Goal: Task Accomplishment & Management: Manage account settings

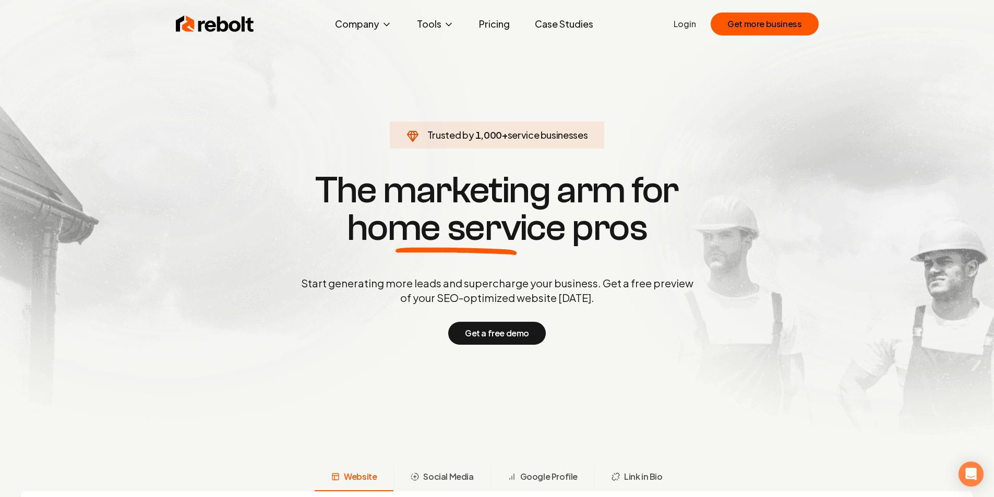
click at [692, 29] on link "Login" at bounding box center [685, 24] width 22 height 13
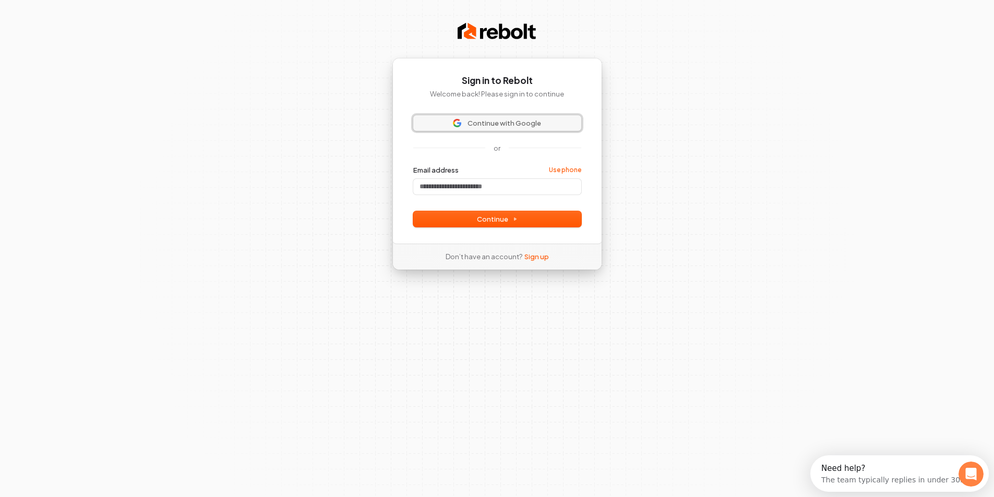
click at [514, 123] on span "Continue with Google" at bounding box center [504, 122] width 74 height 9
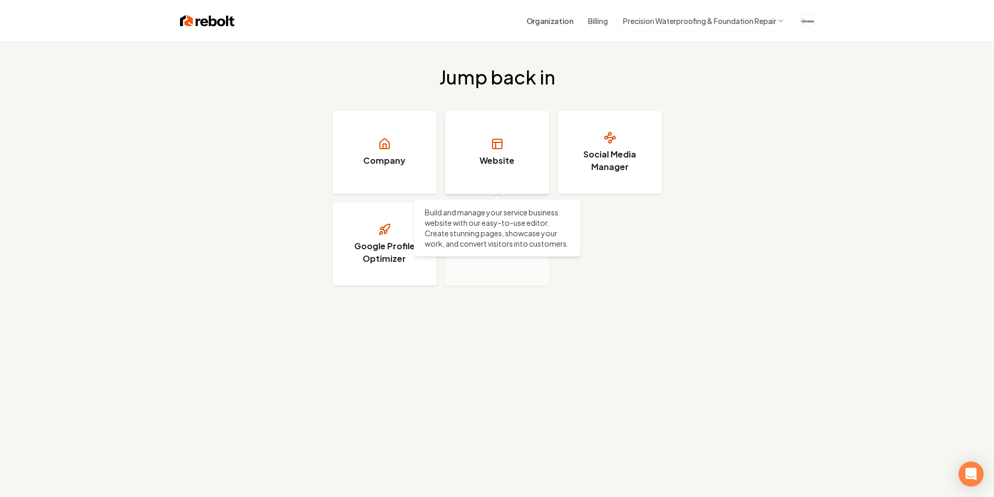
click at [495, 157] on h3 "Website" at bounding box center [496, 160] width 35 height 13
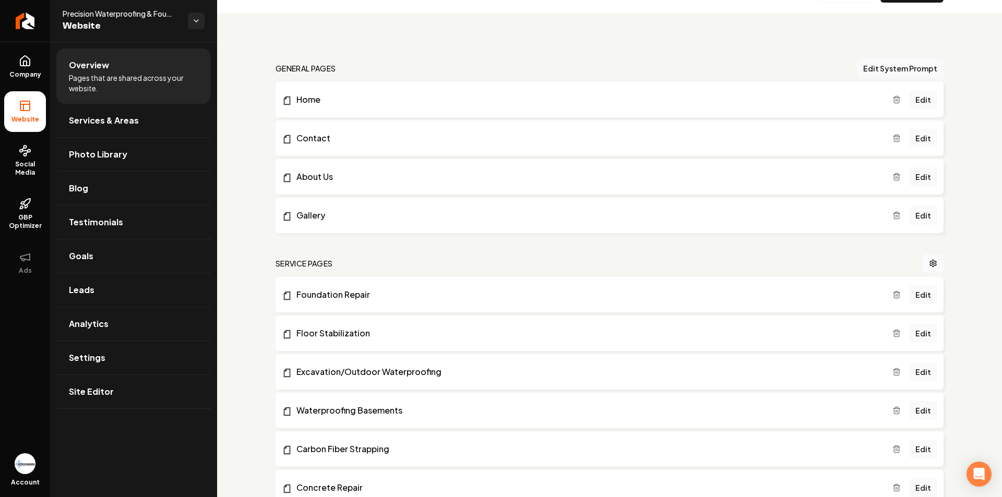
scroll to position [52, 0]
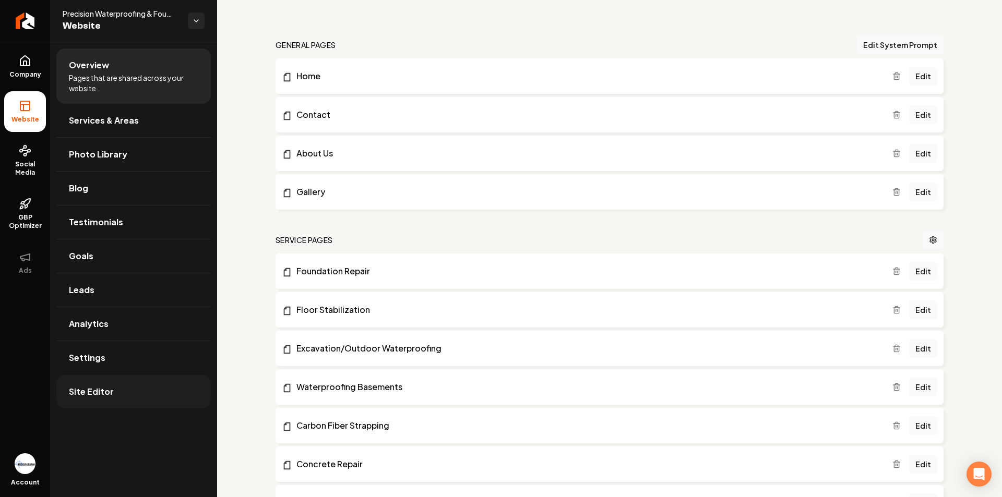
click at [111, 396] on span "Site Editor" at bounding box center [91, 392] width 45 height 13
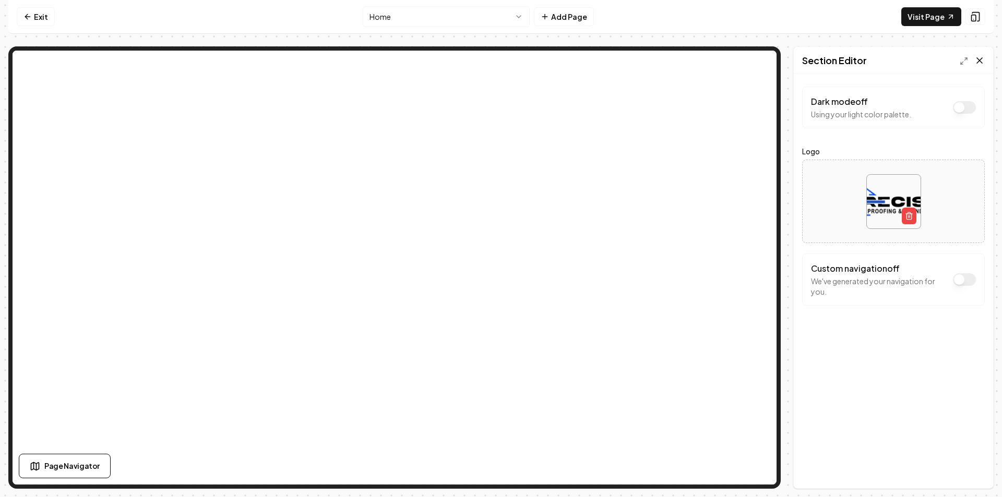
click at [976, 64] on icon at bounding box center [979, 60] width 10 height 10
click at [402, 18] on html "Computer Required This feature is only available on a computer. Please switch t…" at bounding box center [501, 248] width 1002 height 497
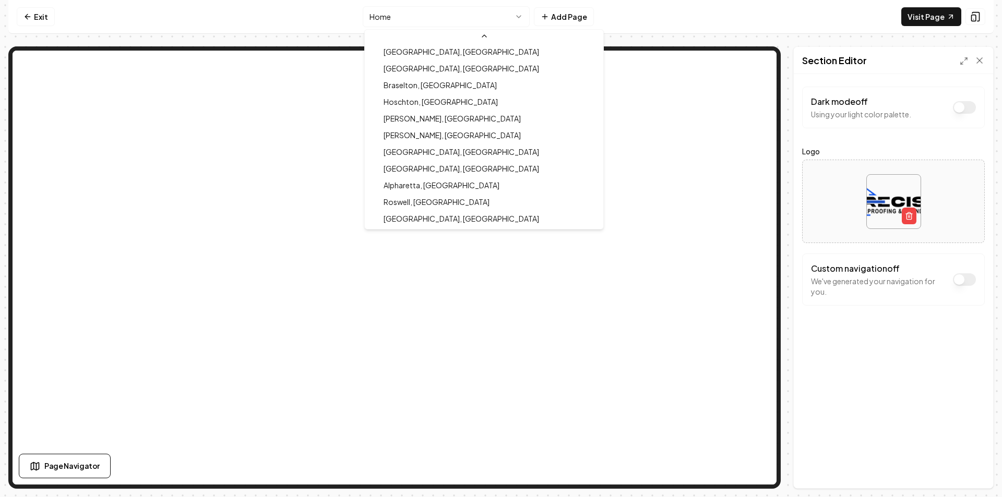
scroll to position [468, 0]
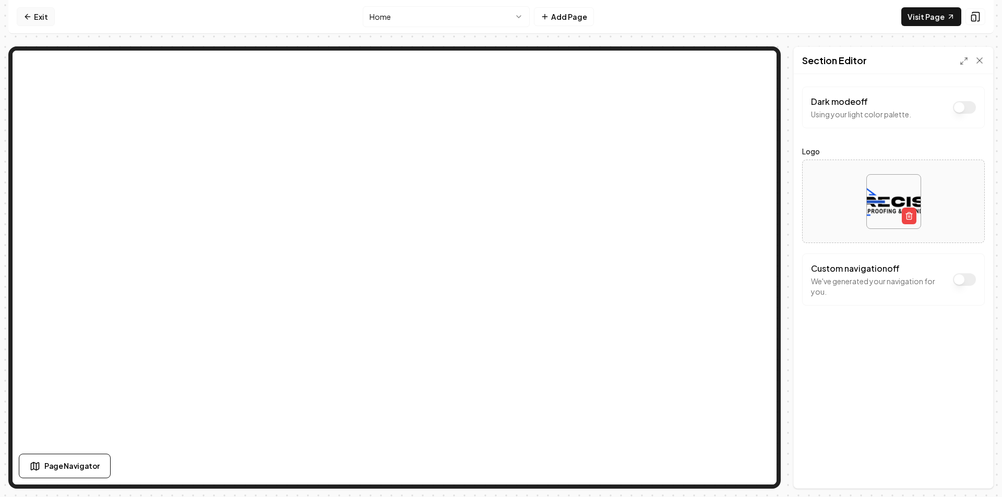
click at [47, 17] on link "Exit" at bounding box center [36, 16] width 38 height 19
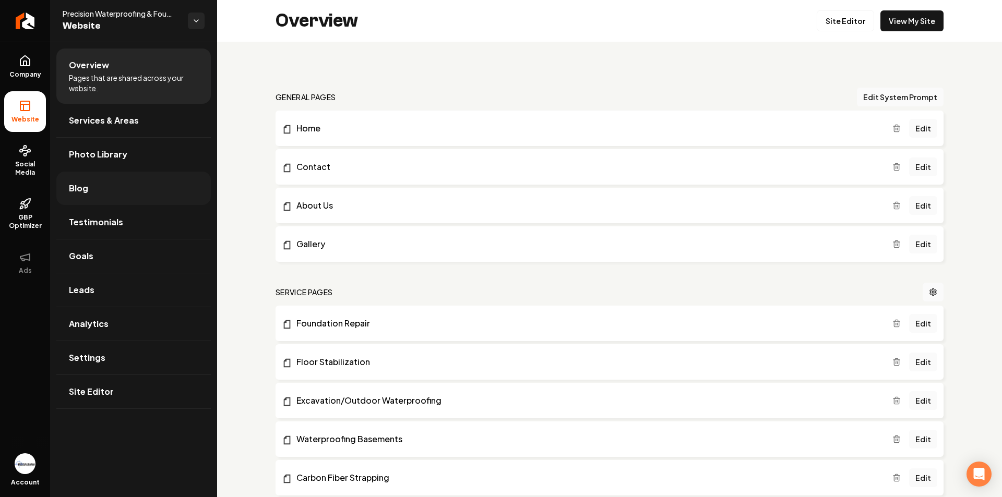
click at [106, 188] on link "Blog" at bounding box center [133, 188] width 154 height 33
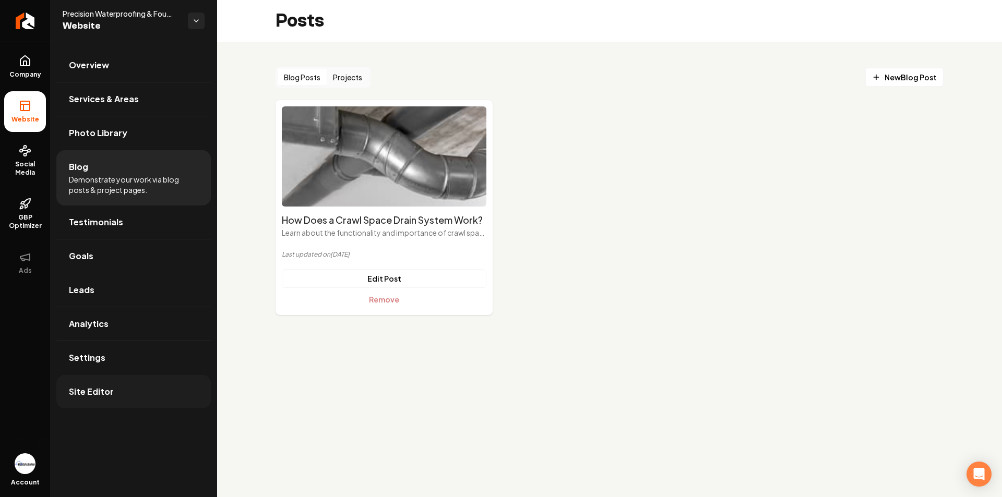
click at [103, 388] on span "Site Editor" at bounding box center [91, 392] width 45 height 13
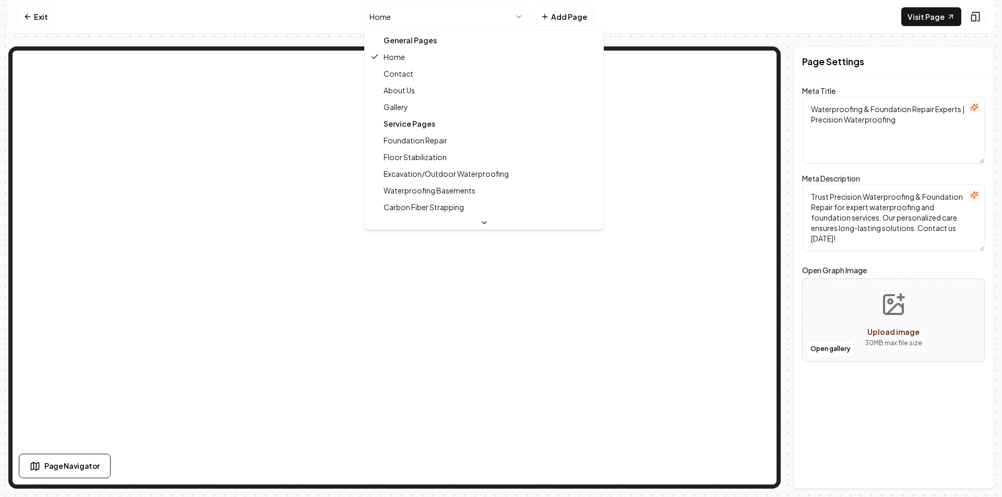
click at [520, 17] on html "Computer Required This feature is only available on a computer. Please switch t…" at bounding box center [501, 248] width 1002 height 497
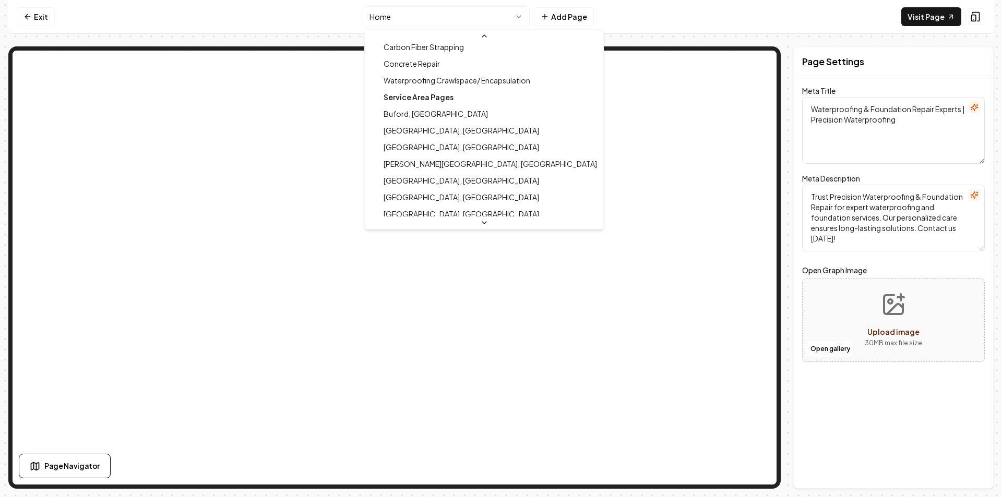
scroll to position [157, 0]
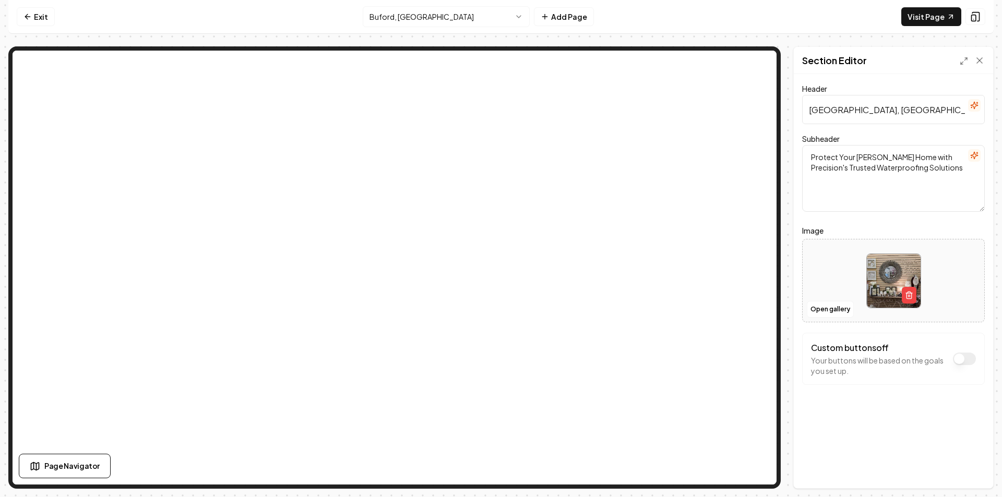
click at [944, 99] on input "[GEOGRAPHIC_DATA], [GEOGRAPHIC_DATA] Waterproofing Service" at bounding box center [893, 109] width 183 height 29
type input "[GEOGRAPHIC_DATA], [GEOGRAPHIC_DATA] Waterproofing Services"
click at [969, 467] on button "Save" at bounding box center [969, 470] width 31 height 19
click at [436, 14] on html "Computer Required This feature is only available on a computer. Please switch t…" at bounding box center [501, 248] width 1002 height 497
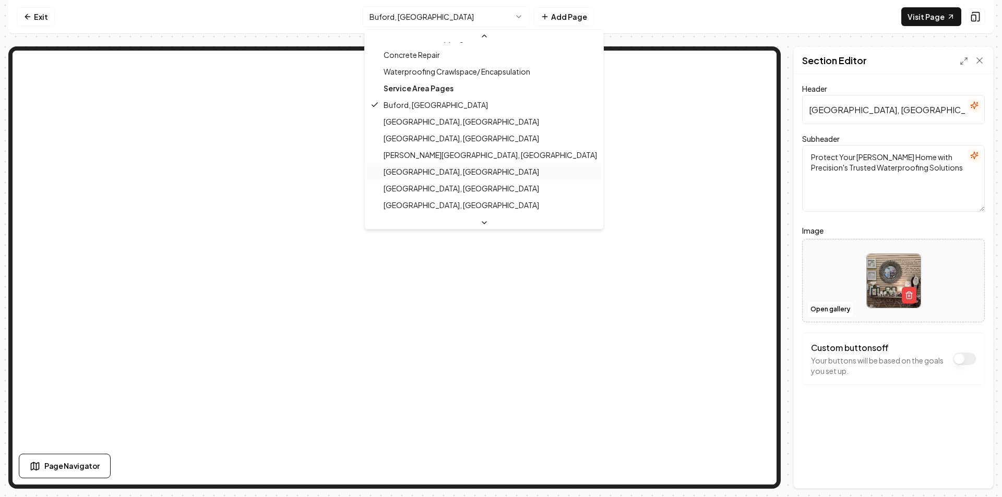
scroll to position [183, 0]
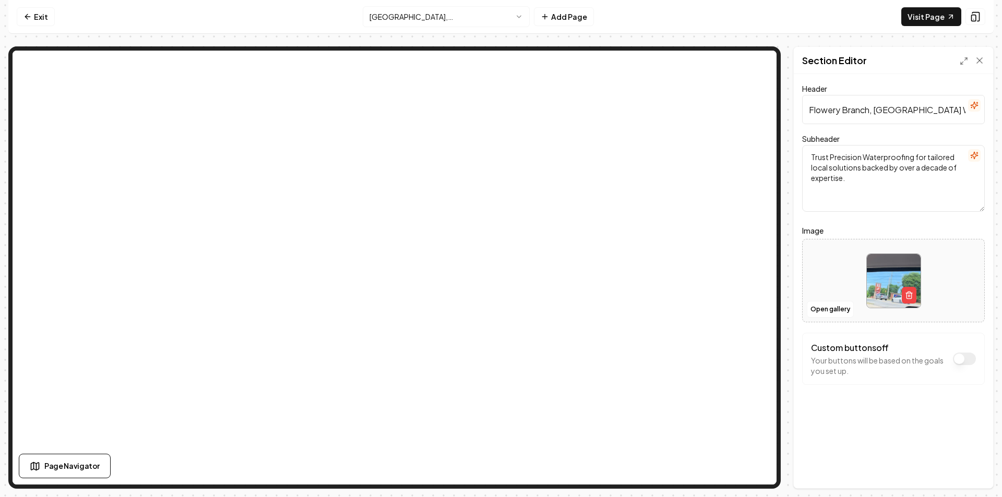
click at [928, 115] on input "Flowery Branch, [GEOGRAPHIC_DATA] Waterproofing Service" at bounding box center [893, 109] width 183 height 29
drag, startPoint x: 938, startPoint y: 115, endPoint x: 983, endPoint y: 111, distance: 45.5
click at [983, 111] on input "Flowery Branch, [GEOGRAPHIC_DATA] Waterproofing Service" at bounding box center [893, 109] width 183 height 29
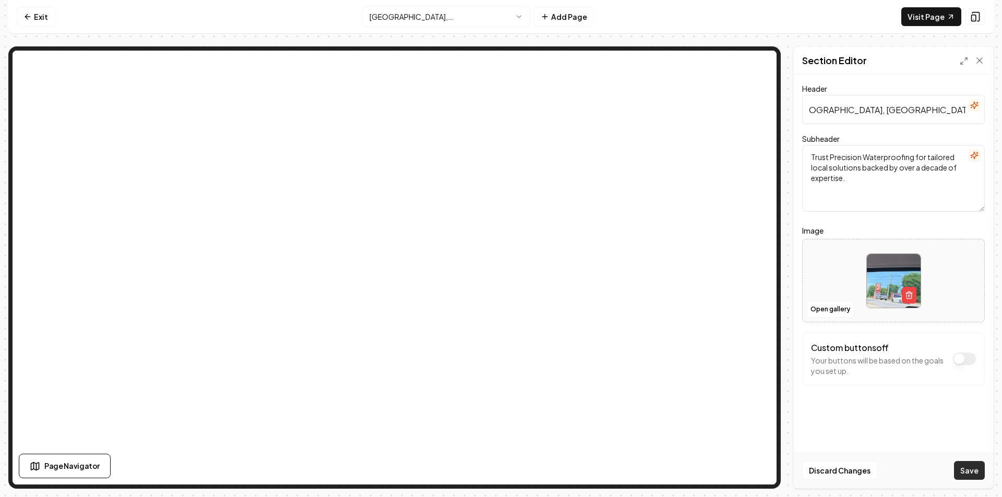
type input "[GEOGRAPHIC_DATA], [GEOGRAPHIC_DATA] Waterproofing Services"
click at [972, 466] on button "Save" at bounding box center [969, 470] width 31 height 19
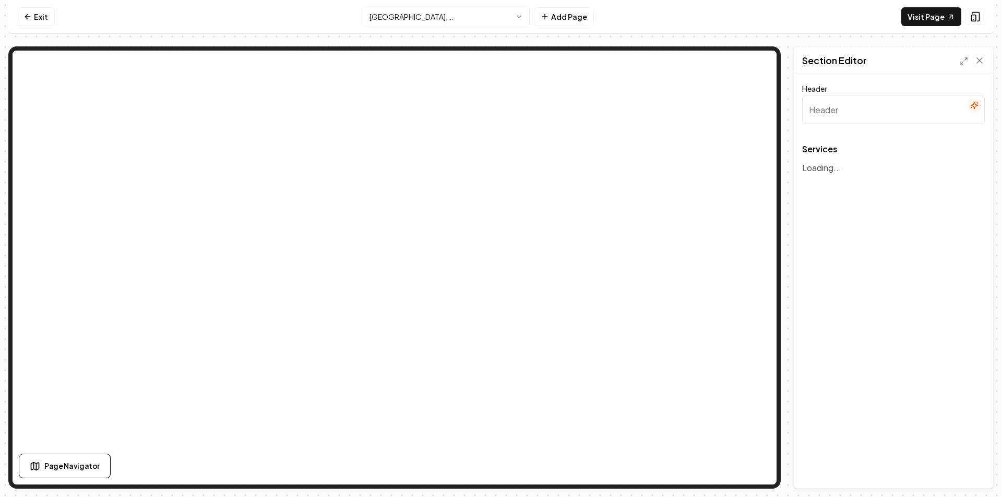
type input "Services we offer in [GEOGRAPHIC_DATA], [GEOGRAPHIC_DATA]"
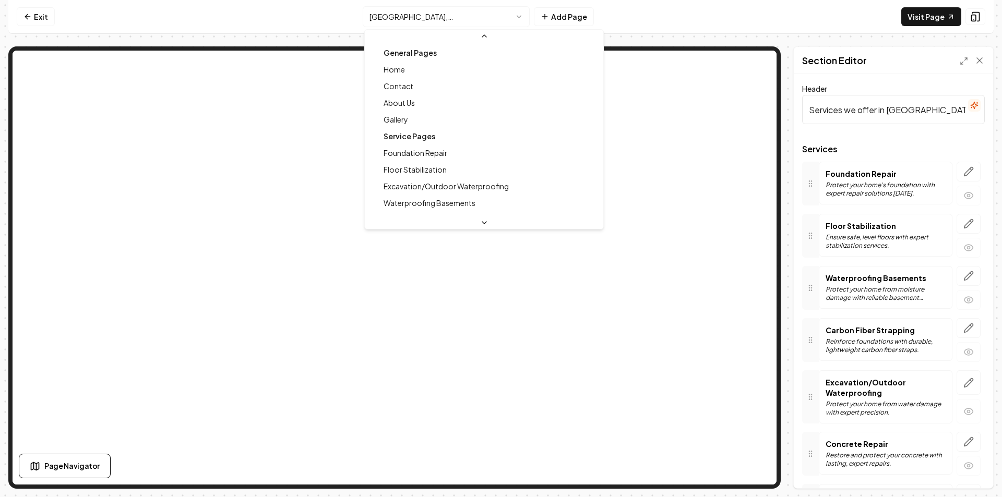
click at [462, 17] on html "Computer Required This feature is only available on a computer. Please switch t…" at bounding box center [501, 248] width 1002 height 497
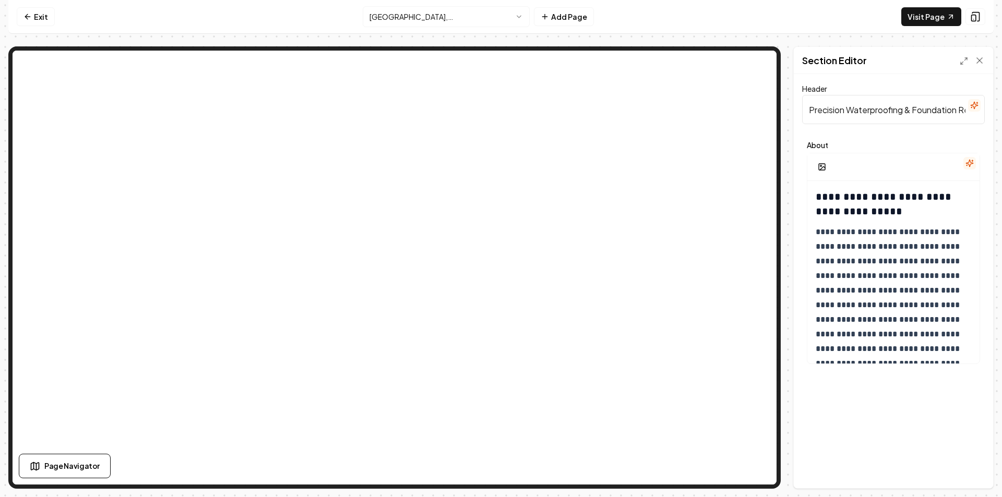
click at [876, 441] on div "**********" at bounding box center [893, 281] width 199 height 414
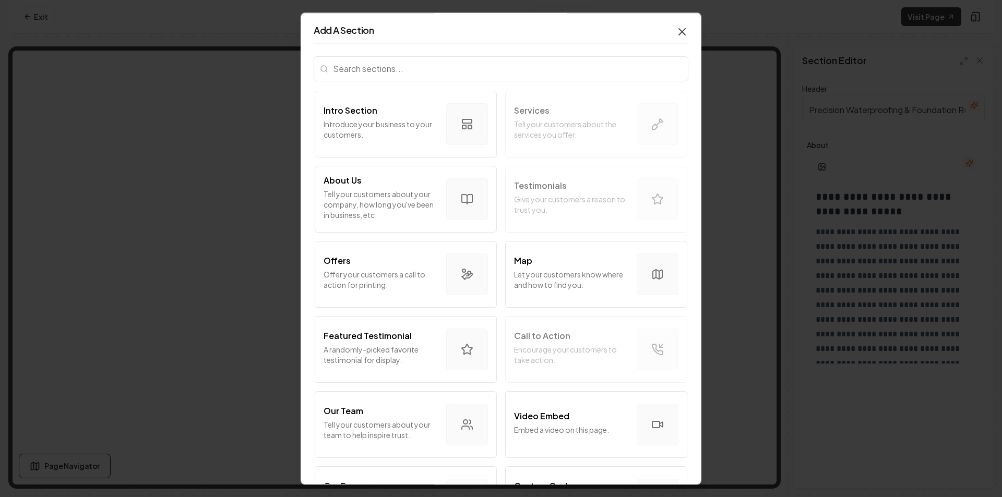
click at [676, 30] on icon "button" at bounding box center [682, 32] width 13 height 13
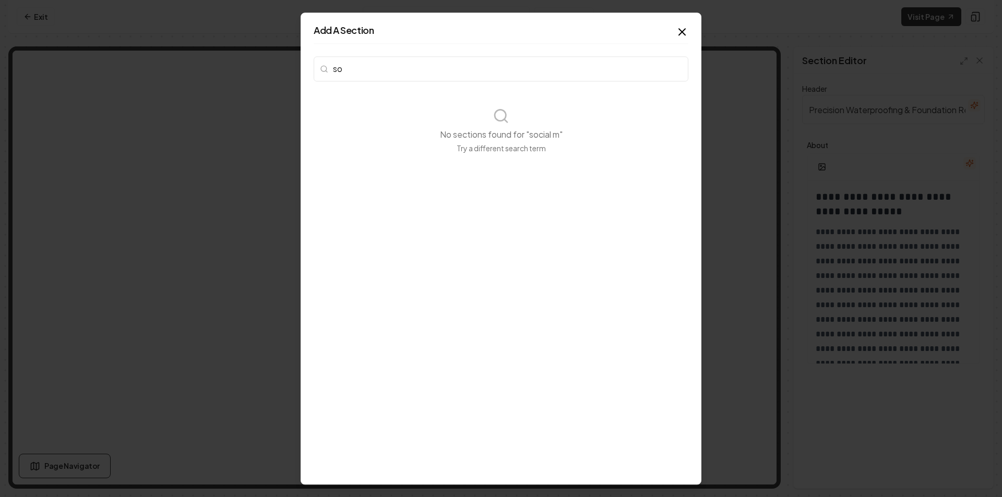
type input "s"
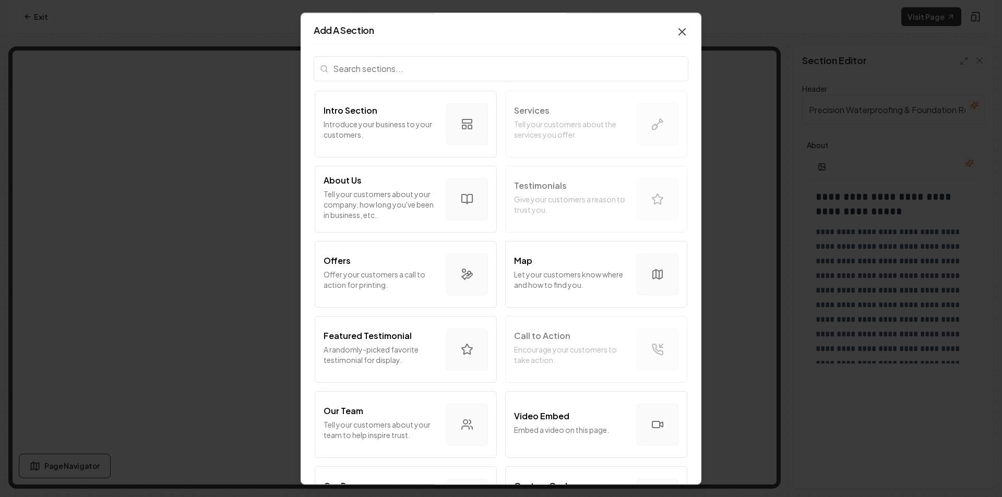
click at [676, 34] on icon "button" at bounding box center [682, 32] width 13 height 13
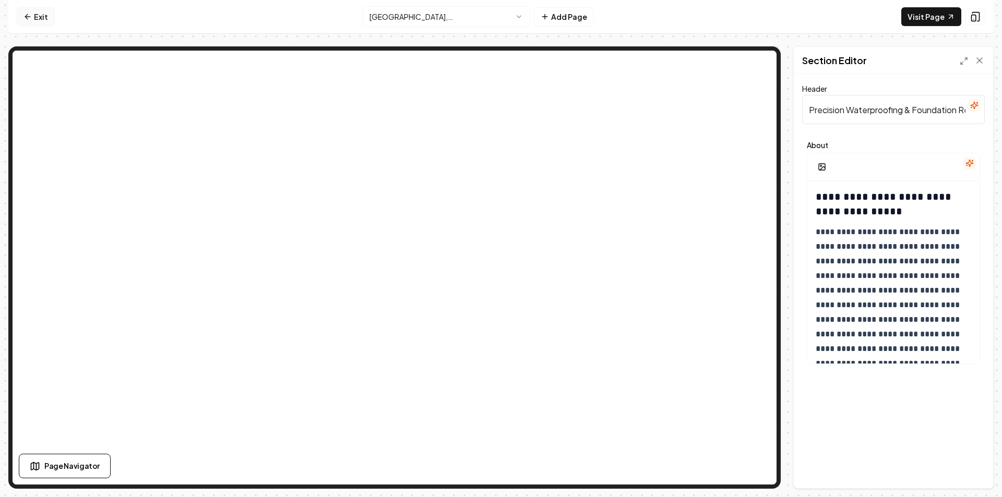
drag, startPoint x: 28, startPoint y: 18, endPoint x: 32, endPoint y: 21, distance: 5.6
click at [28, 19] on icon at bounding box center [27, 17] width 8 height 8
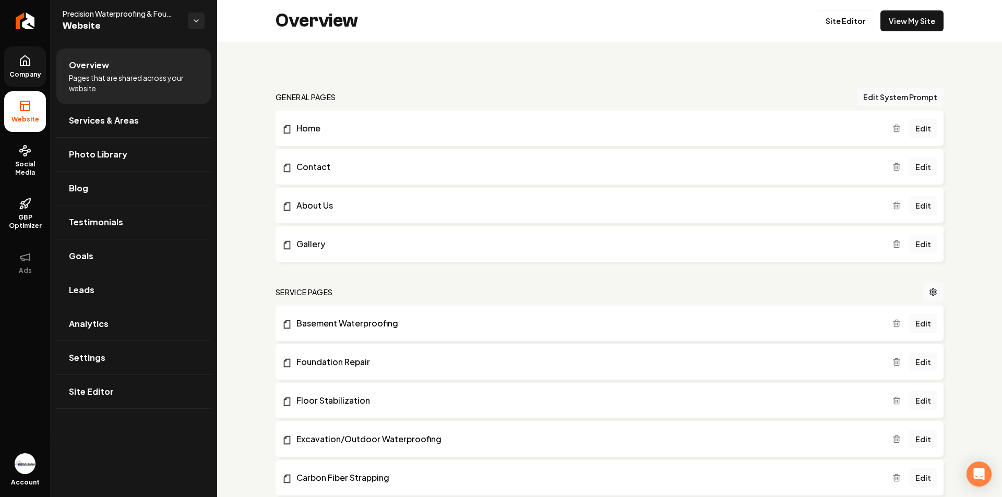
click at [31, 82] on link "Company" at bounding box center [25, 66] width 42 height 41
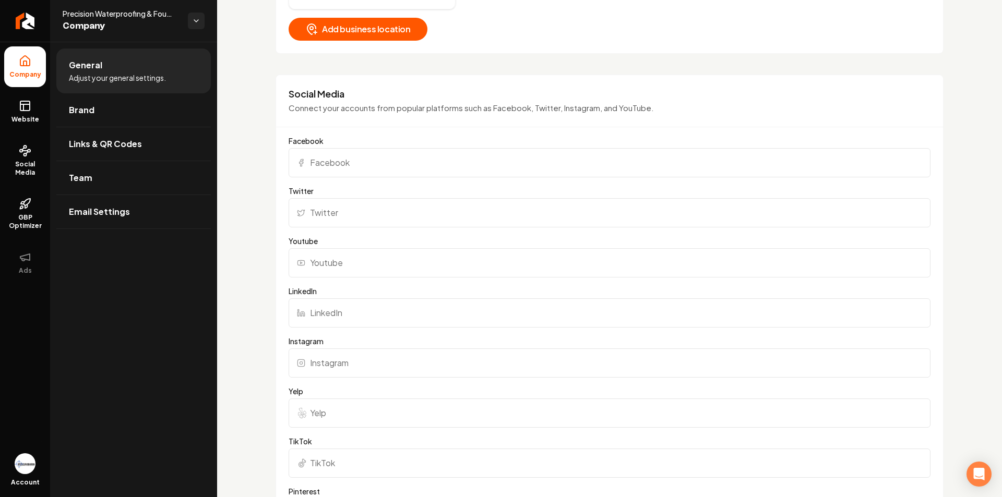
scroll to position [626, 0]
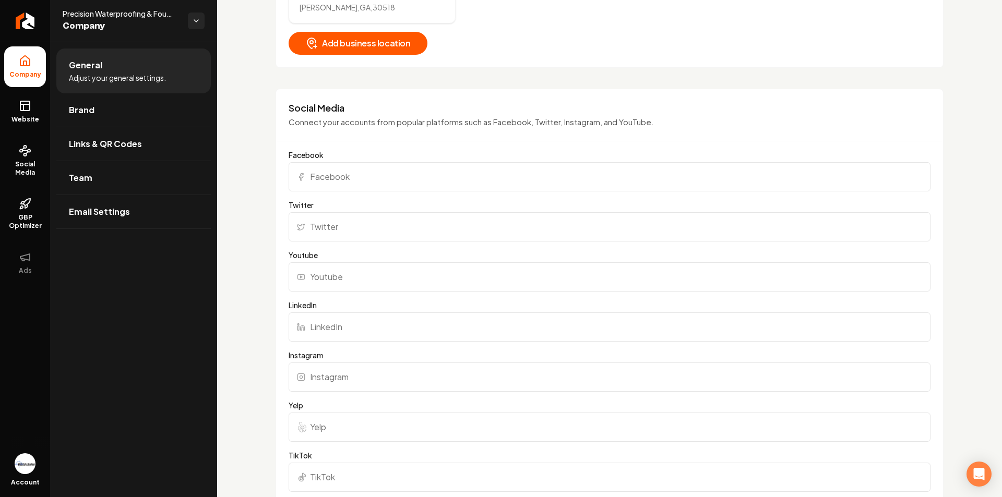
paste input "[URL][DOMAIN_NAME]"
type input "[URL][DOMAIN_NAME]"
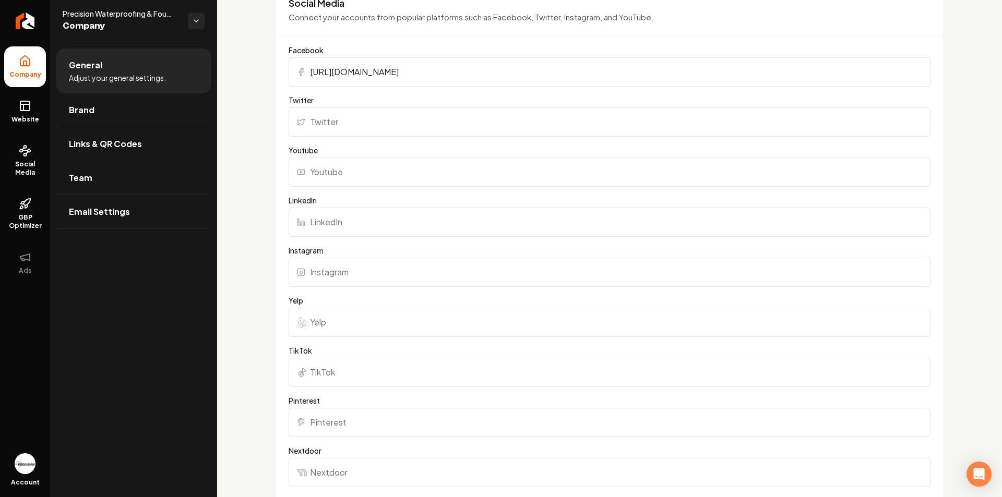
scroll to position [730, 0]
paste input "[URL][DOMAIN_NAME]"
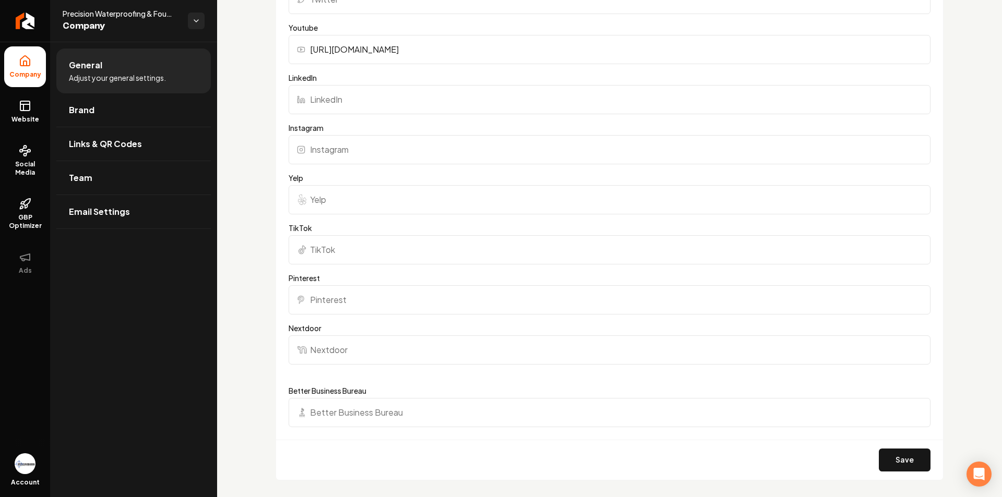
scroll to position [835, 0]
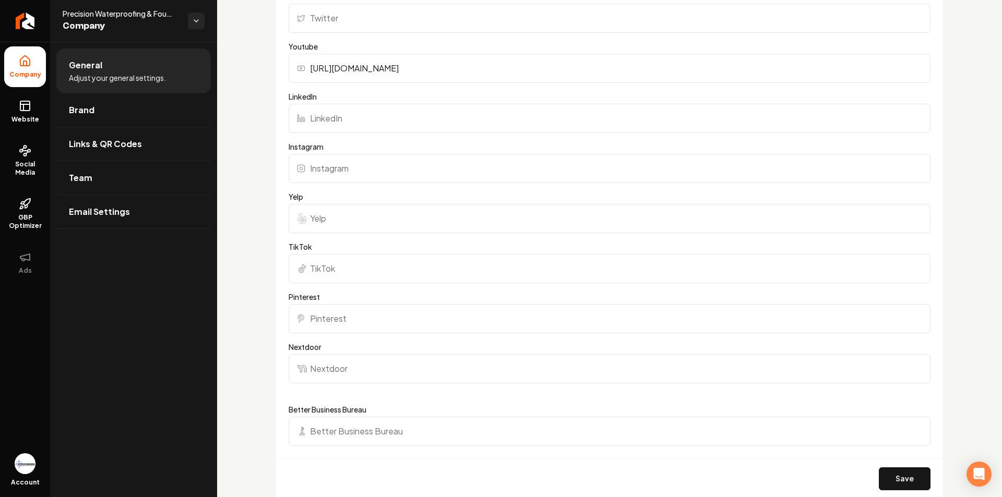
type input "[URL][DOMAIN_NAME]"
paste input "[URL][DOMAIN_NAME]"
type input "[URL][DOMAIN_NAME]"
paste input "[URL][DOMAIN_NAME]"
type input "[URL][DOMAIN_NAME]"
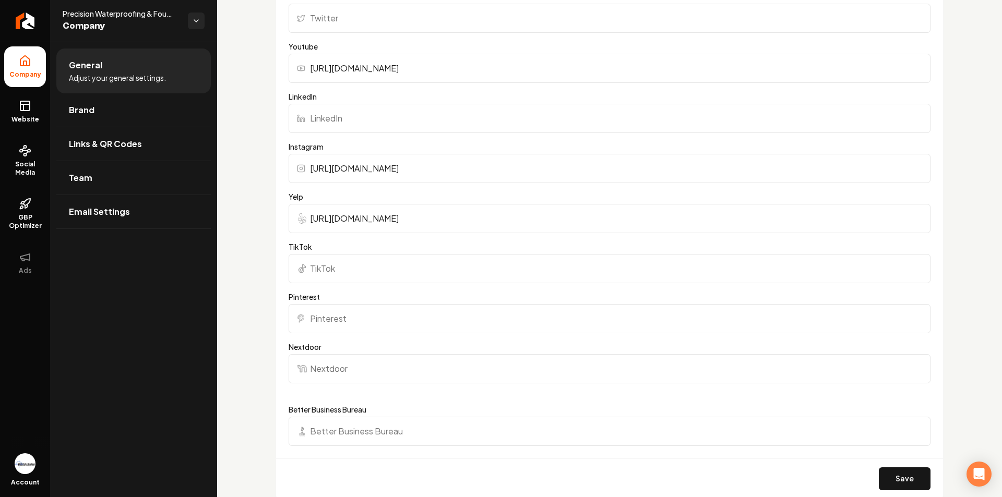
click at [909, 485] on button "Save" at bounding box center [905, 478] width 52 height 23
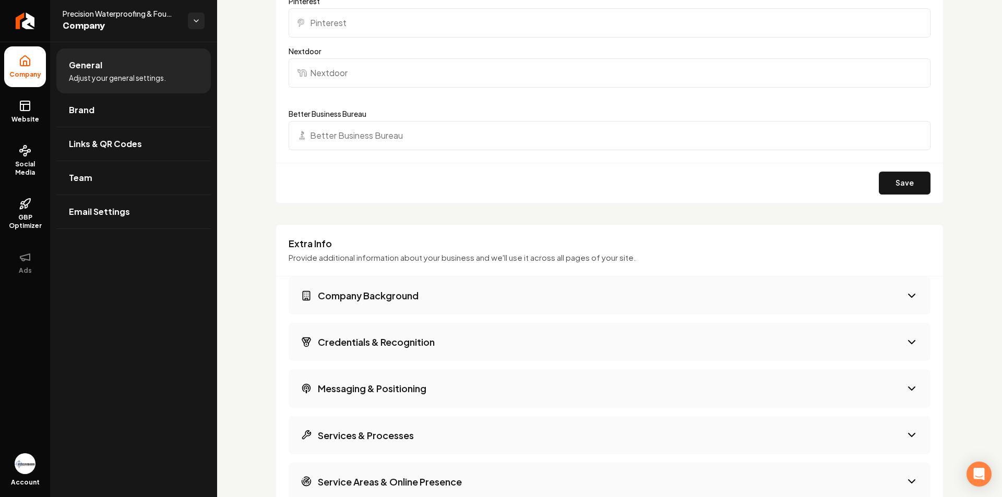
scroll to position [1148, 0]
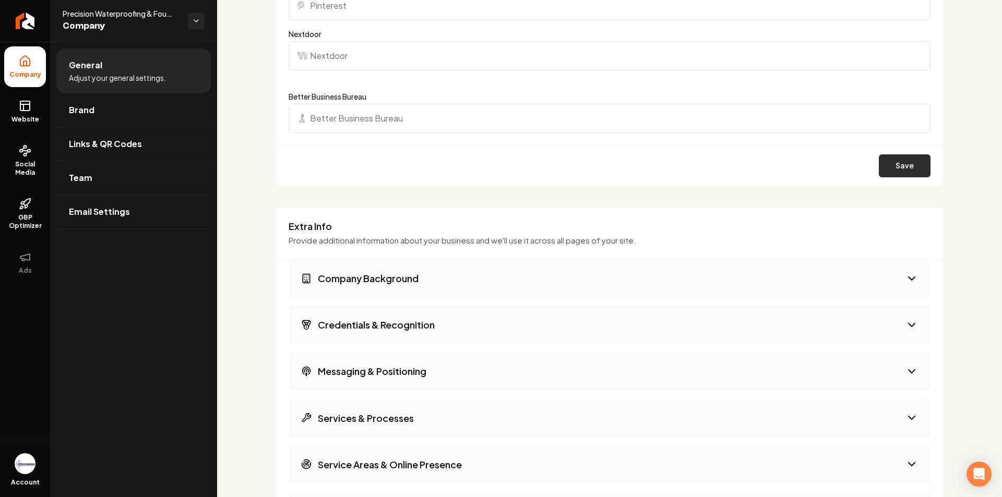
click at [881, 157] on button "Save" at bounding box center [905, 165] width 52 height 23
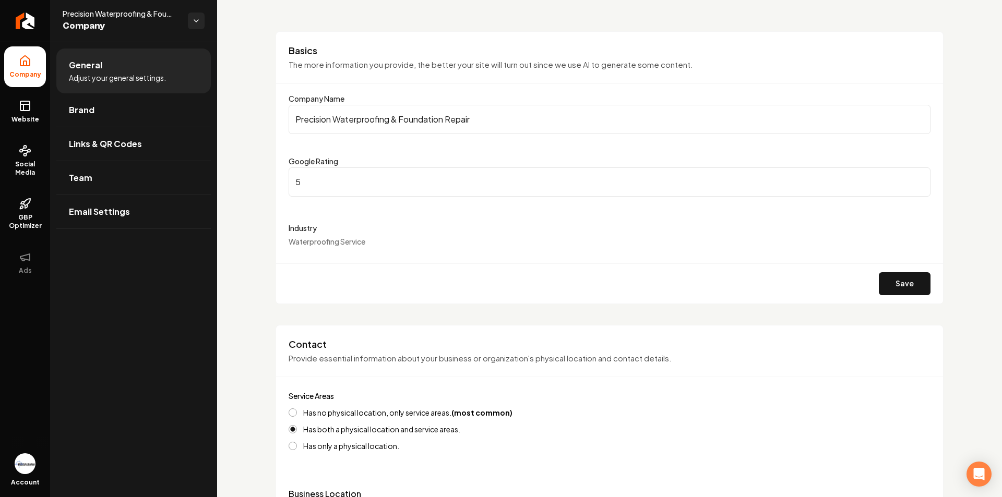
scroll to position [0, 0]
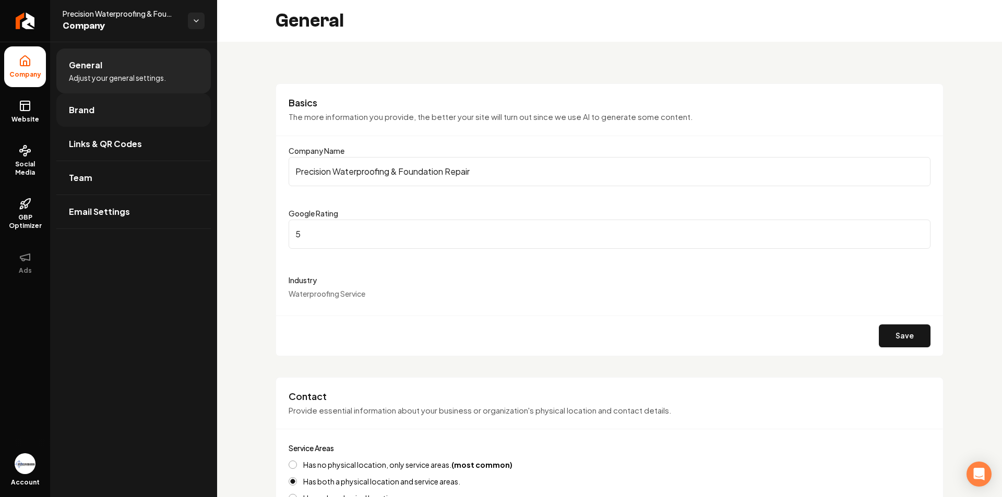
click at [99, 123] on link "Brand" at bounding box center [133, 109] width 154 height 33
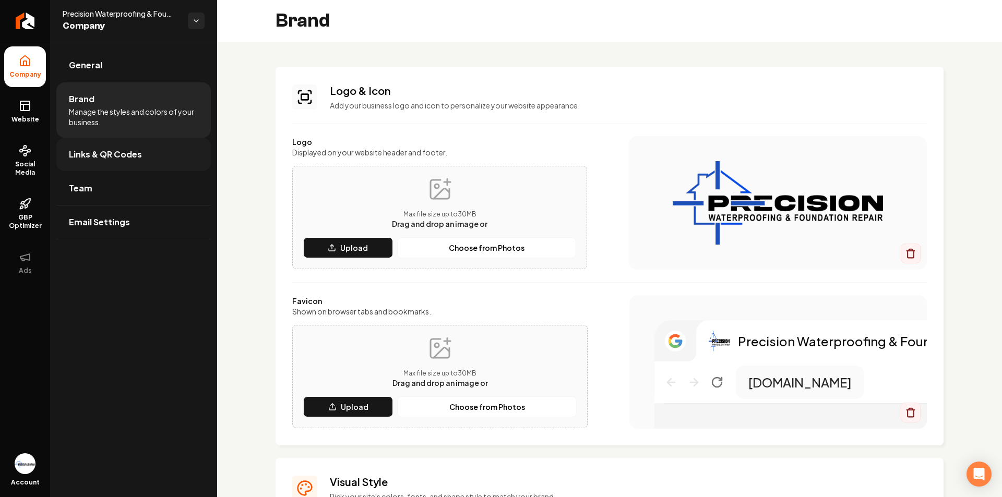
click at [117, 151] on span "Links & QR Codes" at bounding box center [105, 154] width 73 height 13
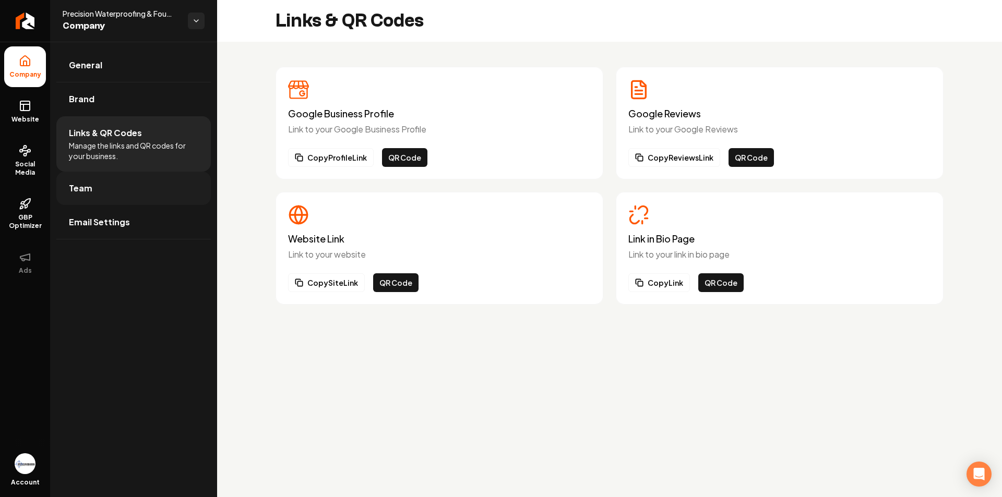
click at [141, 191] on link "Team" at bounding box center [133, 188] width 154 height 33
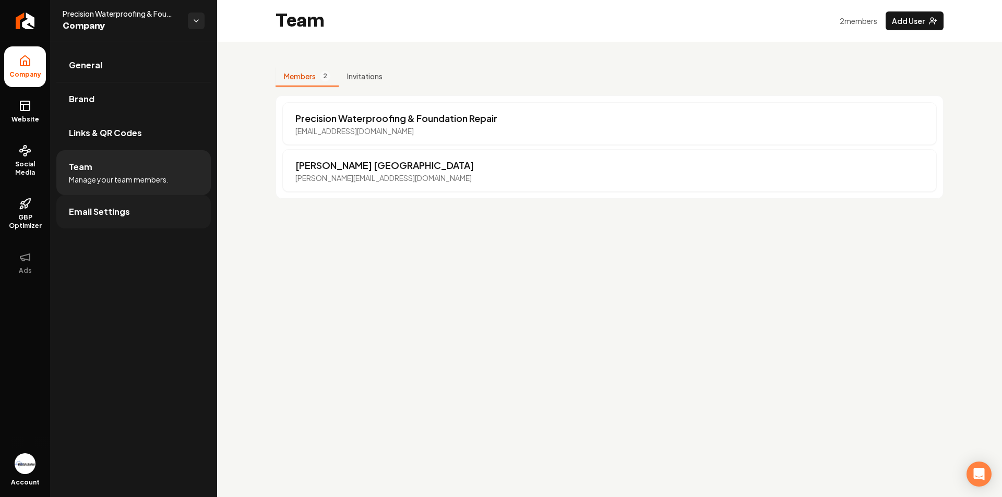
click at [63, 205] on link "Email Settings" at bounding box center [133, 211] width 154 height 33
click at [135, 208] on link "Email Settings" at bounding box center [133, 211] width 154 height 33
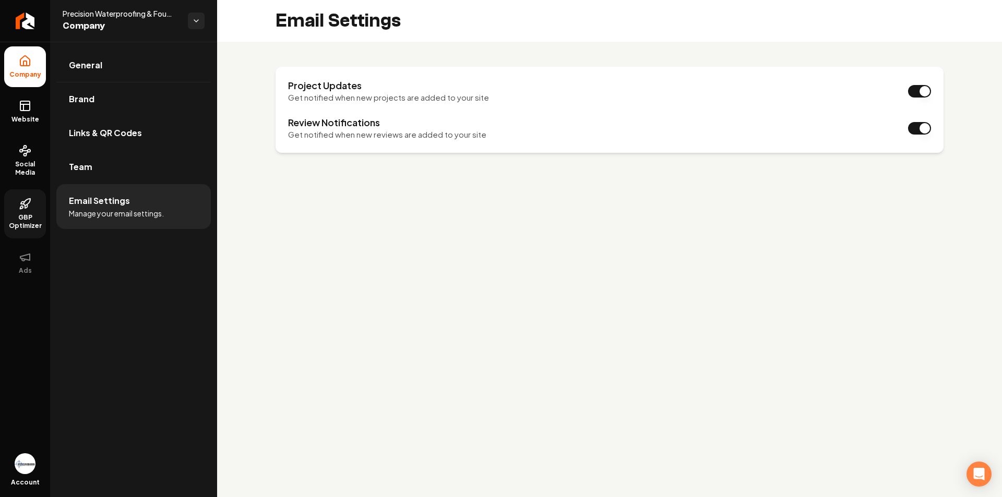
click at [32, 227] on span "GBP Optimizer" at bounding box center [25, 221] width 42 height 17
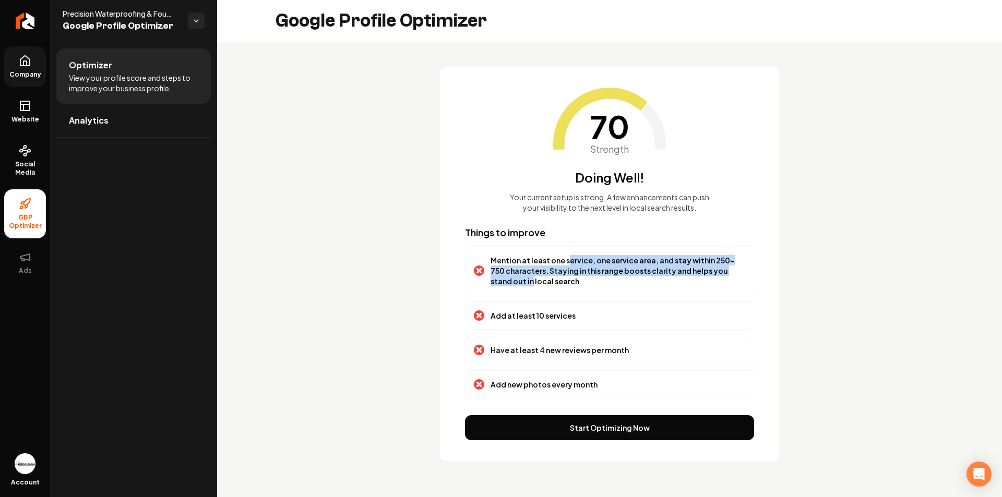
drag, startPoint x: 566, startPoint y: 258, endPoint x: 743, endPoint y: 270, distance: 177.8
click at [743, 270] on p "Mention at least one service, one service area, and stay within 250-750 charact…" at bounding box center [617, 270] width 255 height 31
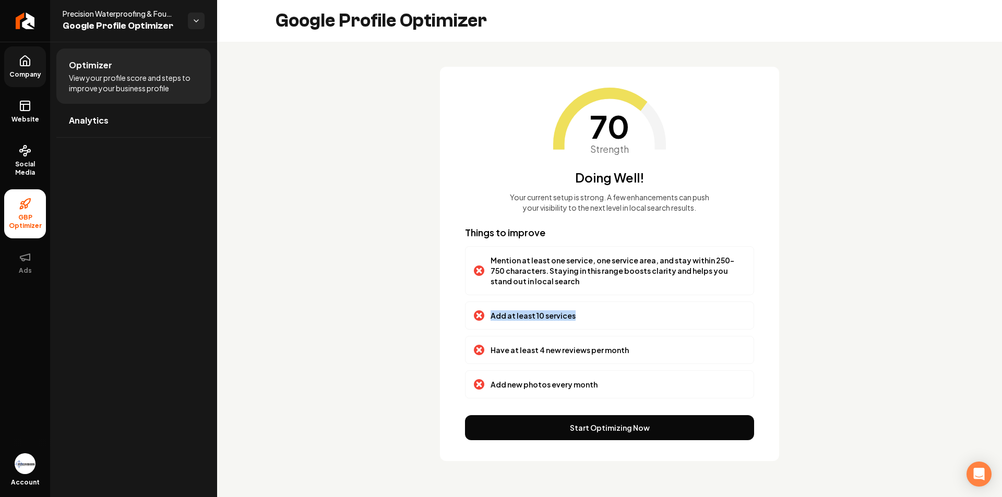
drag, startPoint x: 590, startPoint y: 320, endPoint x: 492, endPoint y: 323, distance: 97.6
click at [492, 323] on div "Add at least 10 services" at bounding box center [609, 316] width 289 height 28
drag, startPoint x: 605, startPoint y: 351, endPoint x: 484, endPoint y: 357, distance: 120.7
click at [484, 357] on div "Have at least 4 new reviews per month" at bounding box center [609, 350] width 289 height 28
drag, startPoint x: 588, startPoint y: 384, endPoint x: 484, endPoint y: 383, distance: 104.9
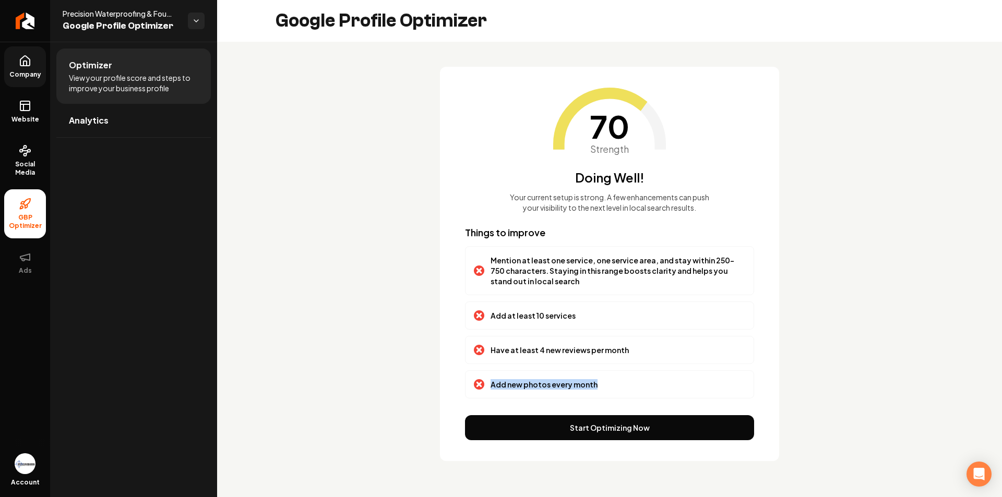
click at [484, 383] on div "Add new photos every month" at bounding box center [609, 384] width 271 height 10
click at [691, 141] on div "70 Strength Doing Well! Your current setup is strong. A few enhancements can pu…" at bounding box center [609, 150] width 289 height 125
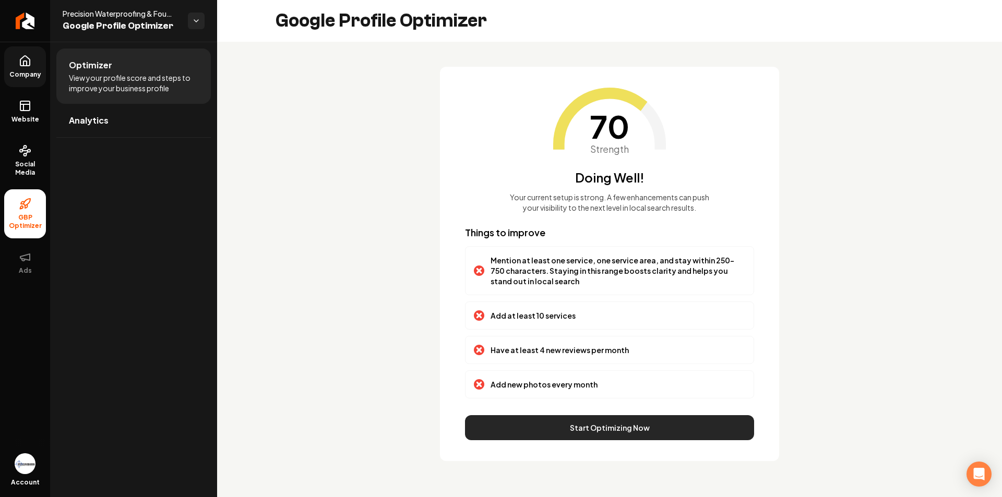
click at [611, 424] on button "Start Optimizing Now" at bounding box center [609, 427] width 289 height 25
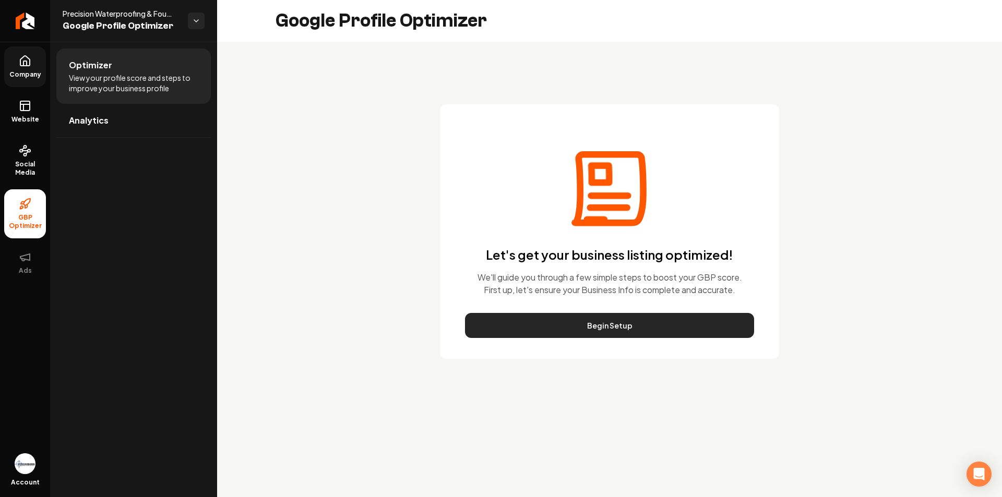
click at [646, 325] on button "Begin Setup" at bounding box center [609, 325] width 289 height 25
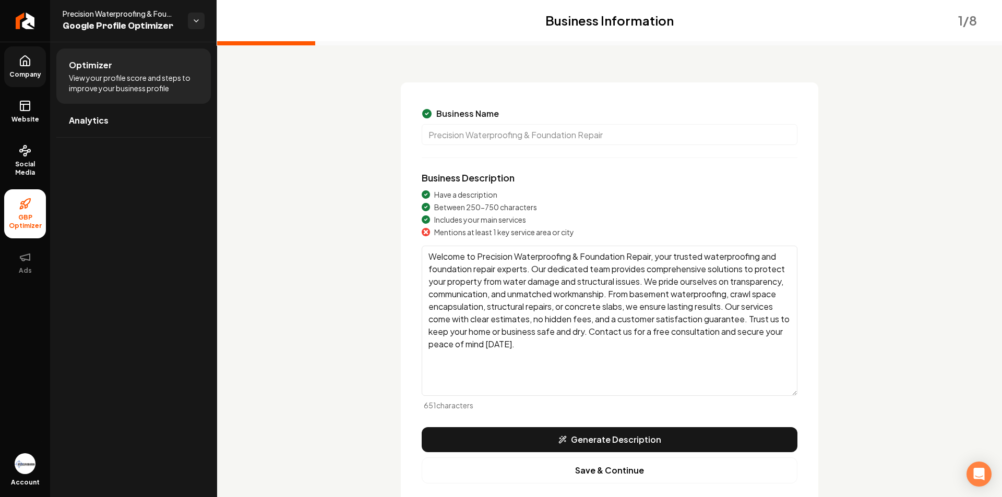
scroll to position [52, 0]
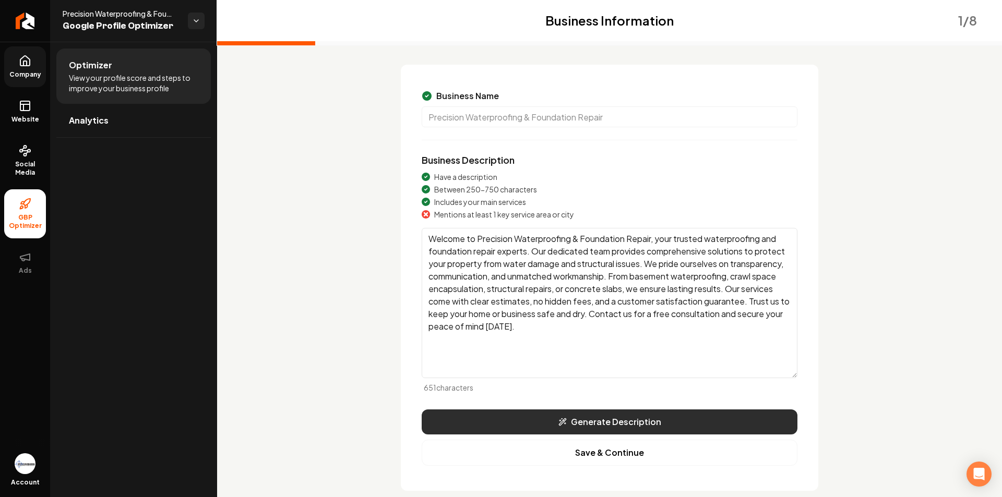
click at [621, 416] on button "Generate Description" at bounding box center [610, 422] width 376 height 25
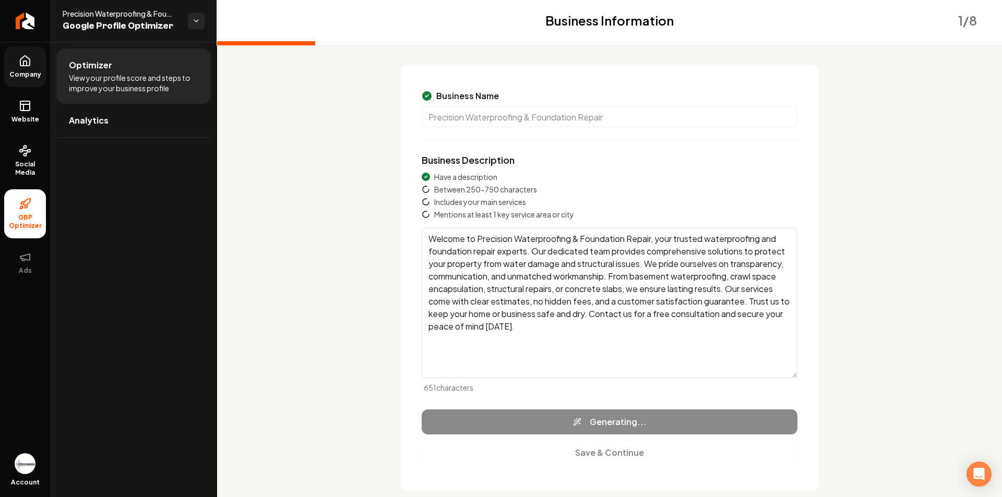
type textarea "Precision Waterproofing & Foundation Repair specializes in safeguarding propert…"
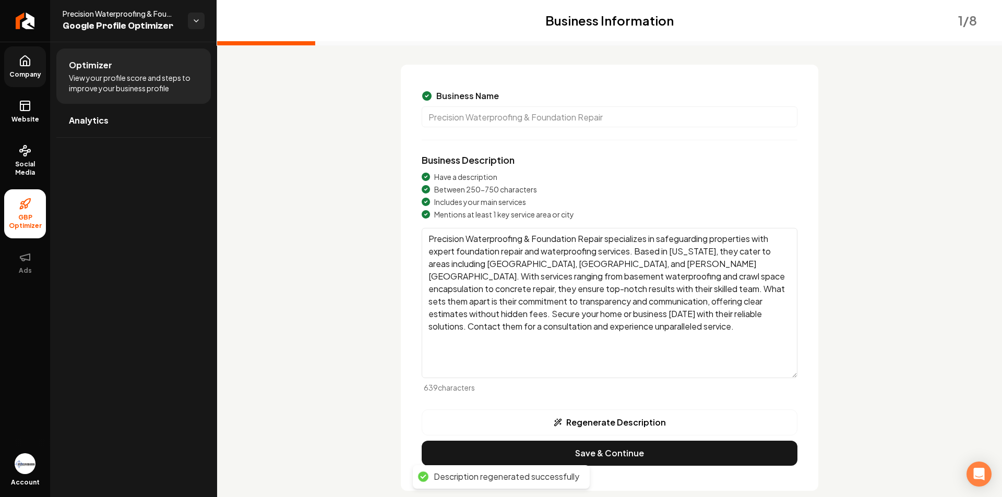
scroll to position [71, 0]
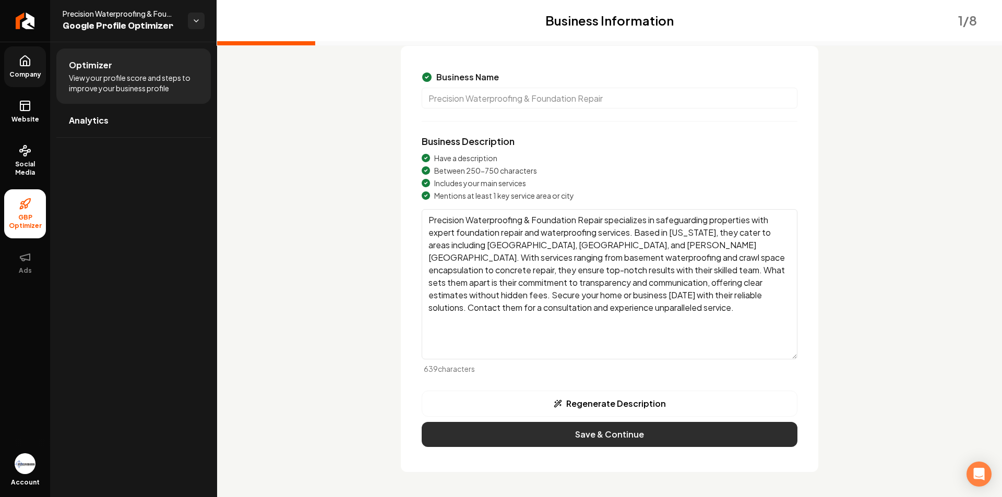
click at [557, 435] on button "Save & Continue" at bounding box center [610, 434] width 376 height 25
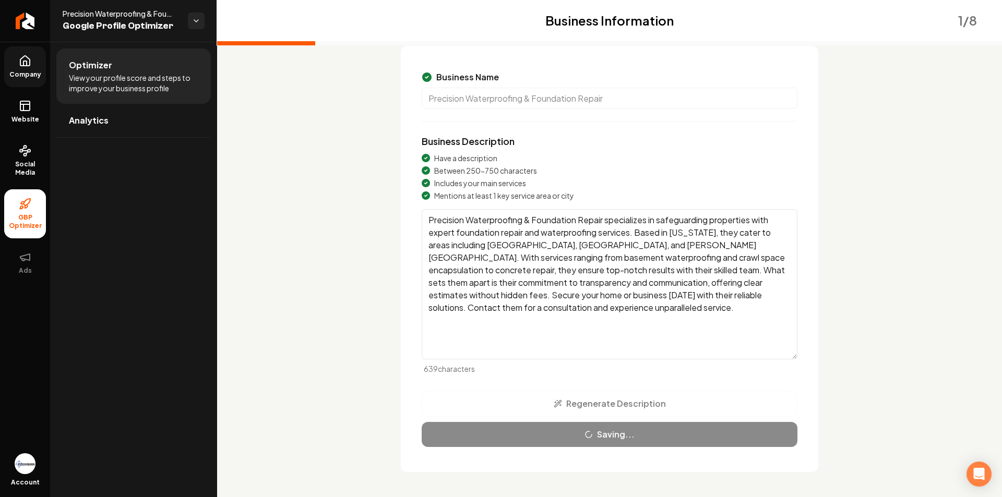
scroll to position [0, 0]
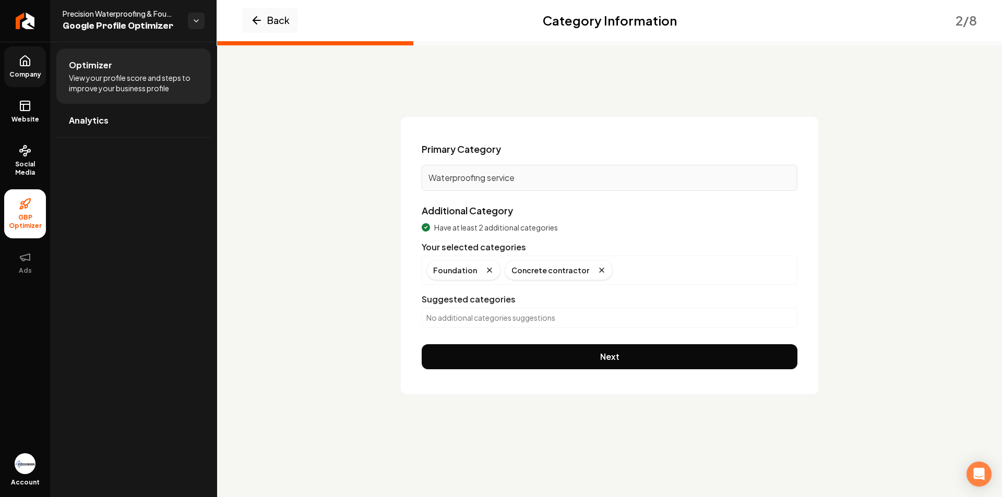
click at [7, 65] on link "Company" at bounding box center [25, 66] width 42 height 41
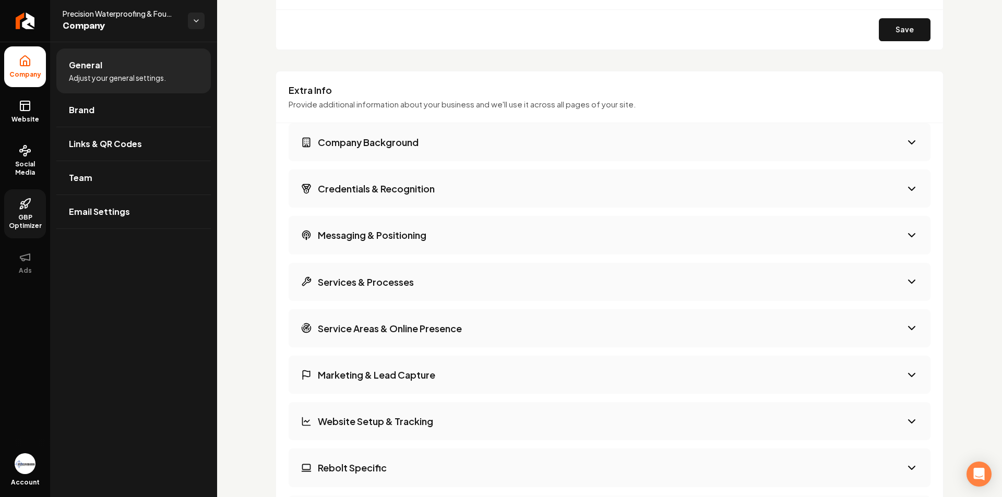
scroll to position [1276, 0]
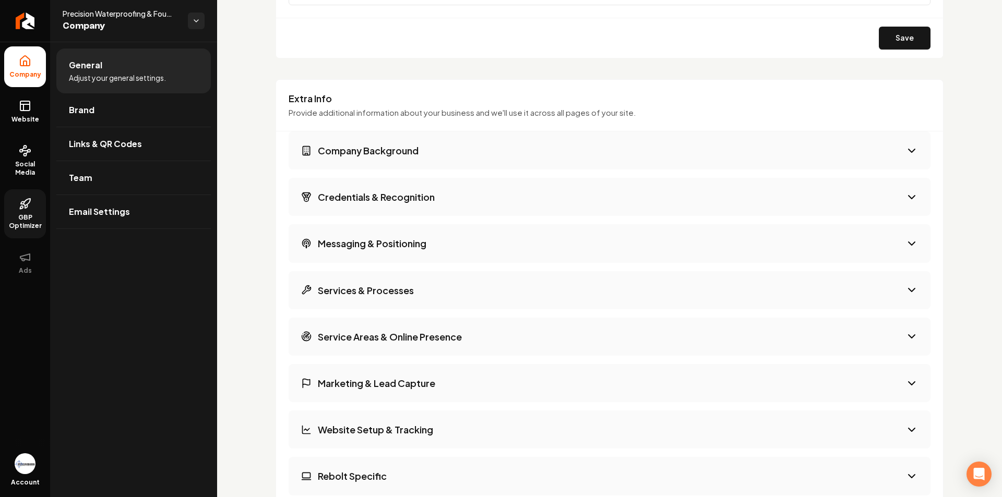
click at [894, 149] on button "Company Background" at bounding box center [610, 150] width 642 height 38
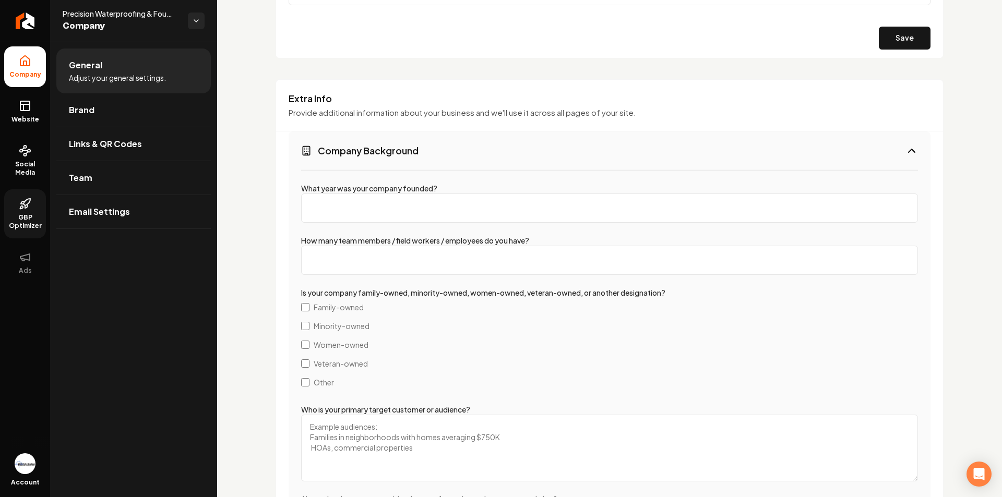
click at [393, 210] on input "What year was your company founded?" at bounding box center [609, 208] width 617 height 29
type input "2024"
click at [401, 254] on input "How many team members / field workers / employees do you have?" at bounding box center [609, 260] width 617 height 29
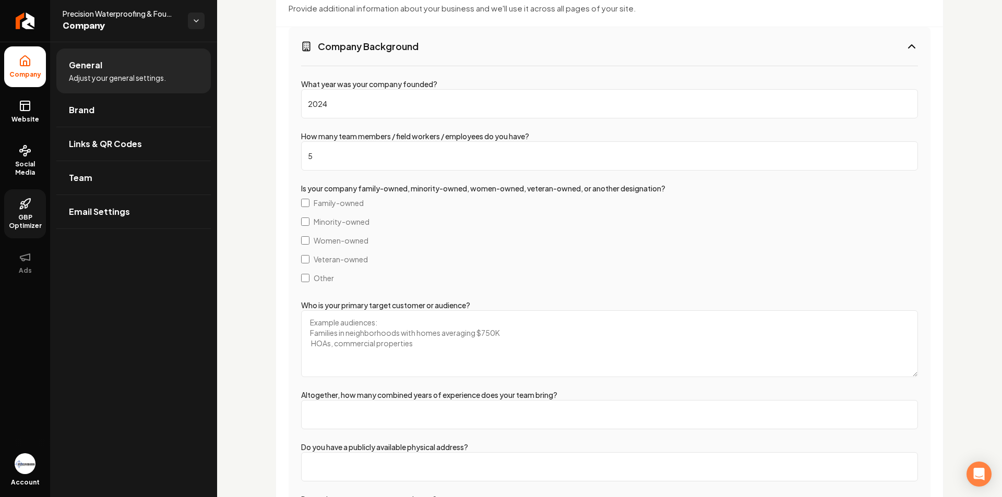
scroll to position [1432, 0]
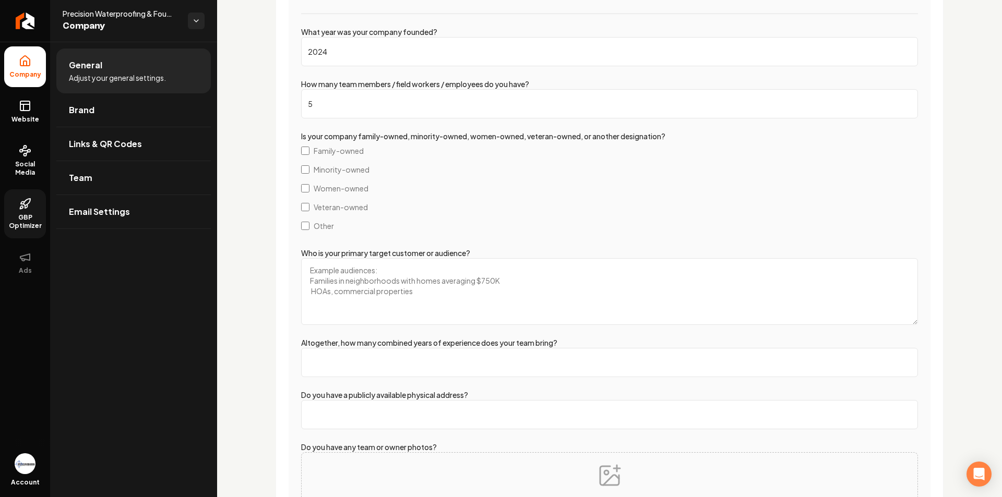
type input "5"
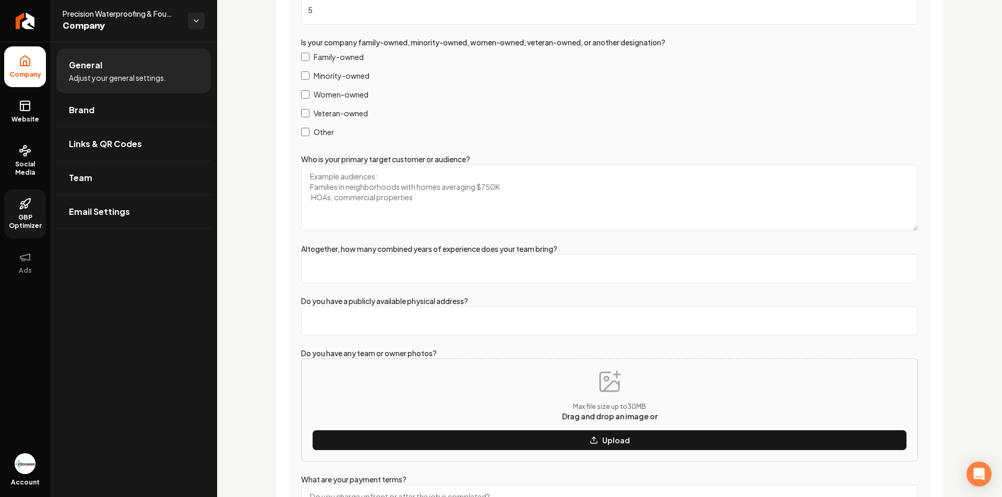
scroll to position [1536, 0]
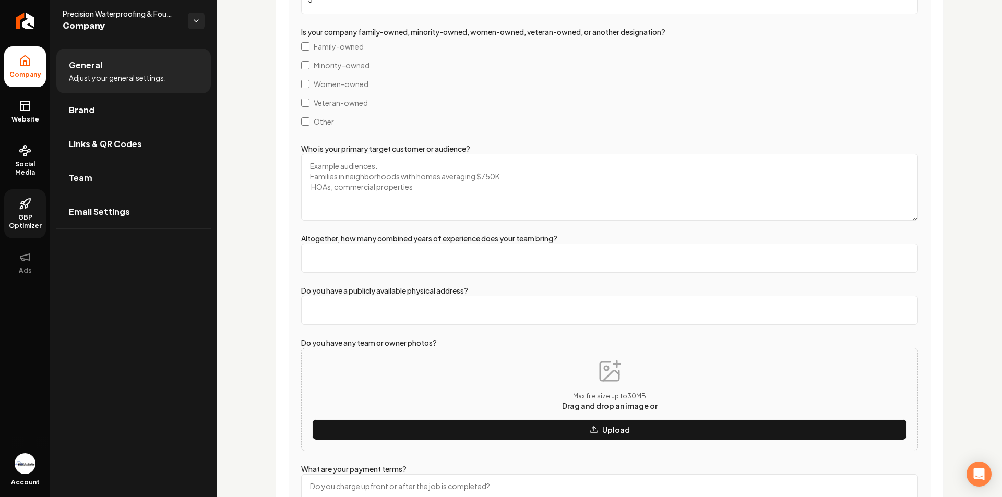
drag, startPoint x: 508, startPoint y: 178, endPoint x: 383, endPoint y: 165, distance: 125.4
click at [383, 165] on textarea "Who is your primary target customer or audience?" at bounding box center [609, 187] width 617 height 67
type textarea "Families in homes averaging in cost over 400K$ Communities and"
drag, startPoint x: 390, startPoint y: 177, endPoint x: 309, endPoint y: 164, distance: 81.9
click at [309, 164] on textarea "Families in homes averaging in cost over 400K$ Communities and" at bounding box center [609, 187] width 617 height 67
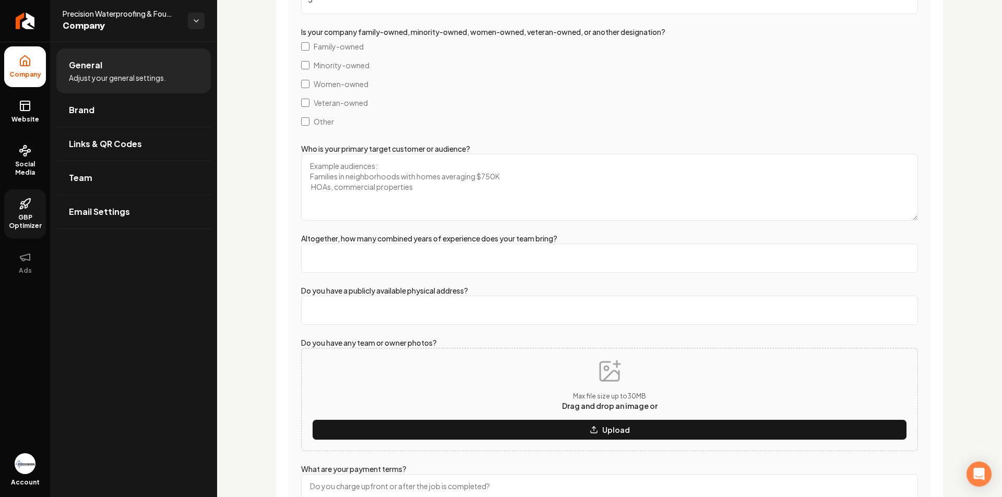
paste textarea "Families in homes averaging in cost over 400K$ Communities and"
click at [354, 176] on textarea "Families in homes averaging in cost over 400K$ Communities and" at bounding box center [609, 187] width 617 height 67
click at [403, 178] on textarea "Families in homes averaging in cost over 400K$ Communities, HOA's and" at bounding box center [609, 187] width 617 height 67
type textarea "Families in homes averaging in cost over 400K$ Communities, HOA's and commercia…"
click at [448, 257] on input "Altogether, how many combined years of experience does your team bring?" at bounding box center [609, 258] width 617 height 29
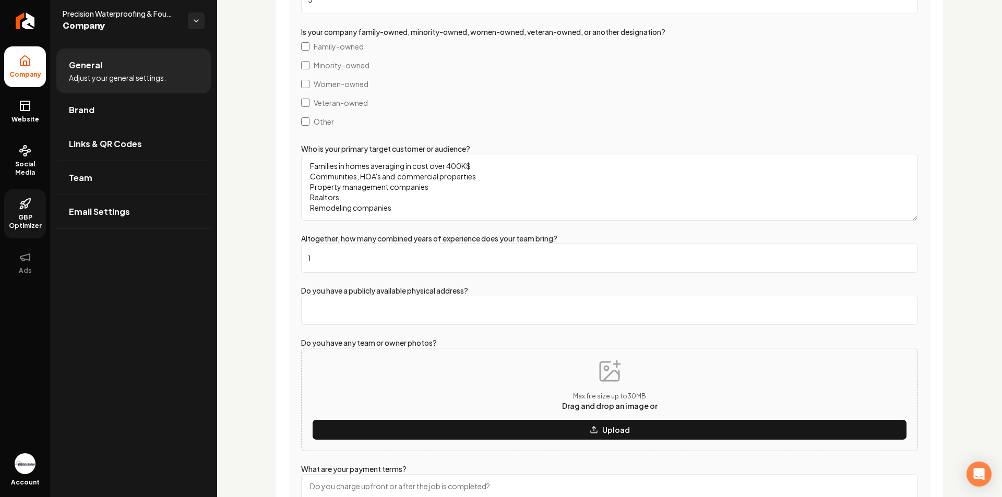
type input "10"
click at [404, 317] on input "Do you have a publicly available physical address?" at bounding box center [609, 310] width 617 height 29
click at [313, 311] on input "yes" at bounding box center [609, 310] width 617 height 29
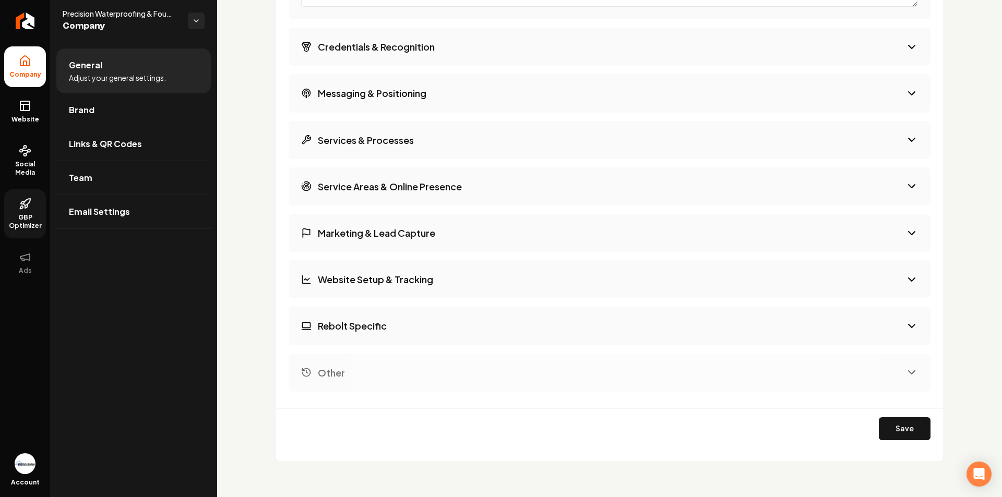
scroll to position [2077, 0]
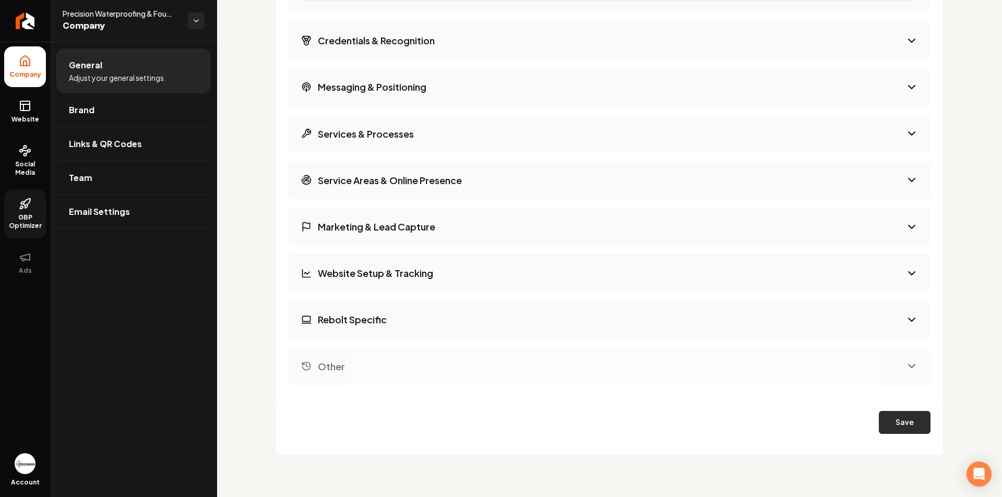
type input "yes"
click at [898, 426] on button "Save" at bounding box center [905, 422] width 52 height 23
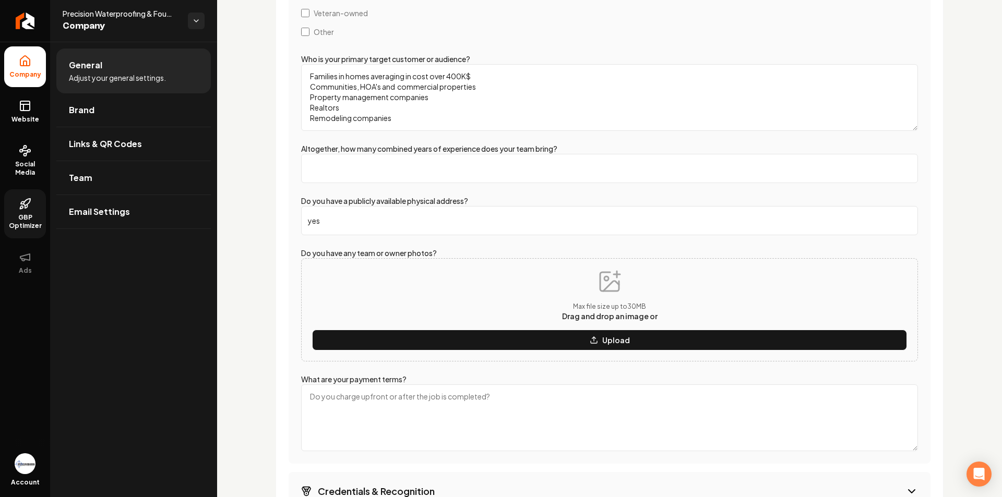
scroll to position [1607, 0]
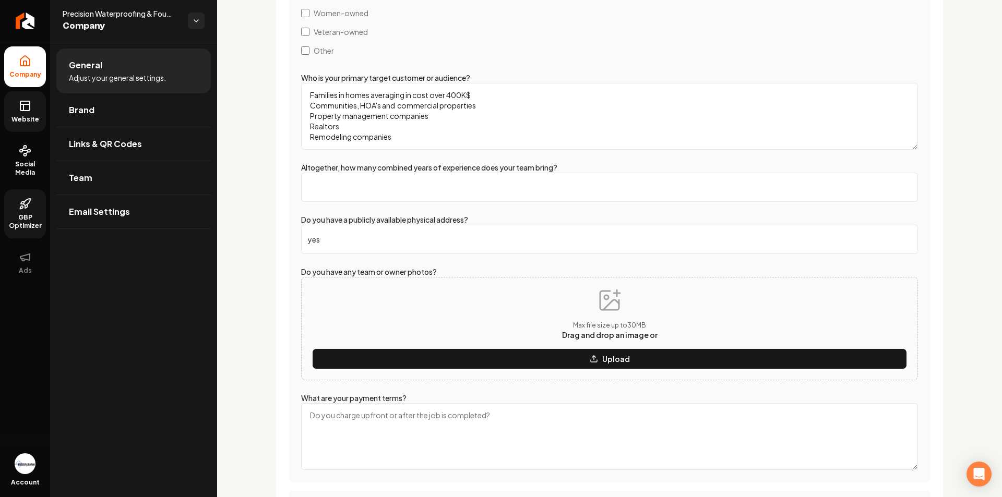
click at [31, 118] on span "Website" at bounding box center [25, 119] width 36 height 8
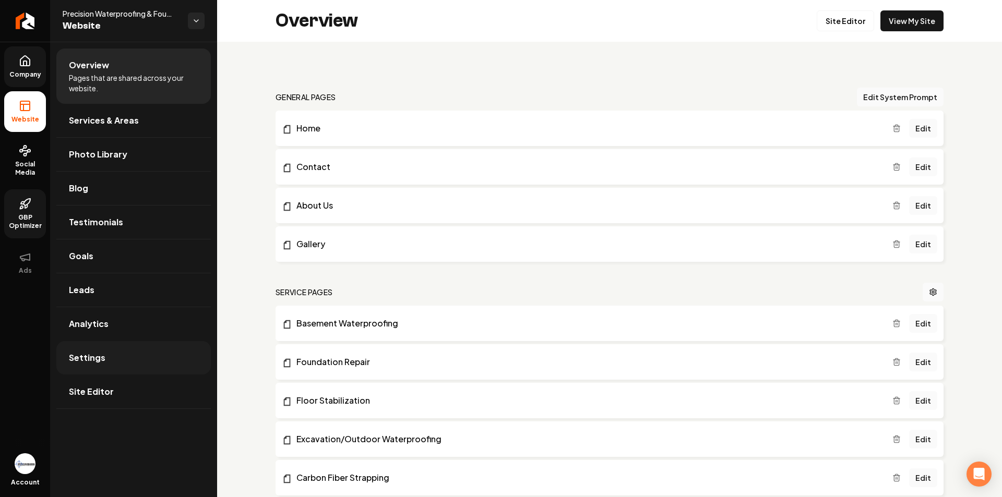
click at [114, 361] on link "Settings" at bounding box center [133, 357] width 154 height 33
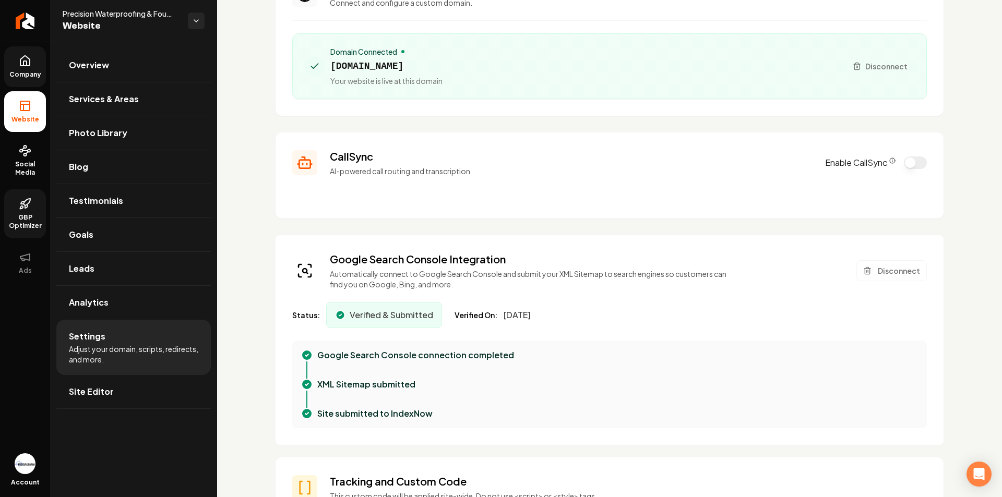
scroll to position [104, 0]
click at [139, 70] on link "Overview" at bounding box center [133, 65] width 154 height 33
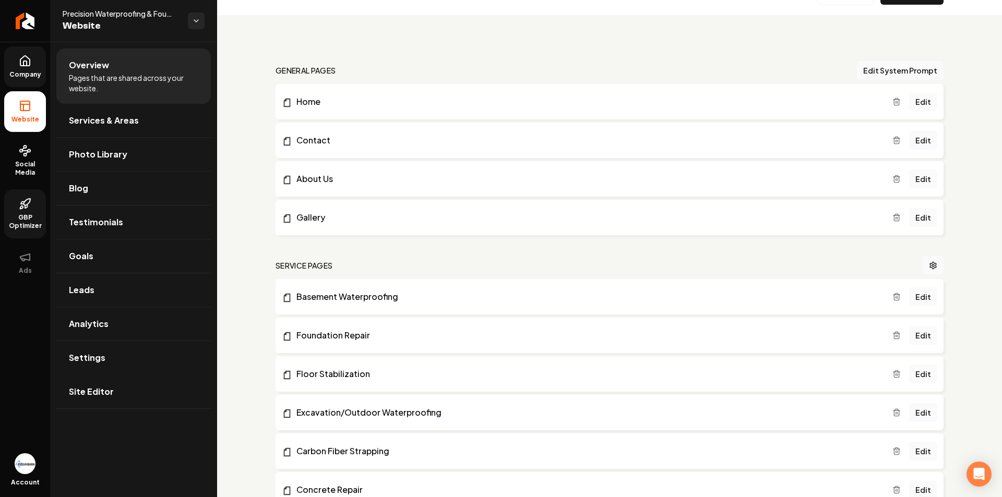
scroll to position [52, 0]
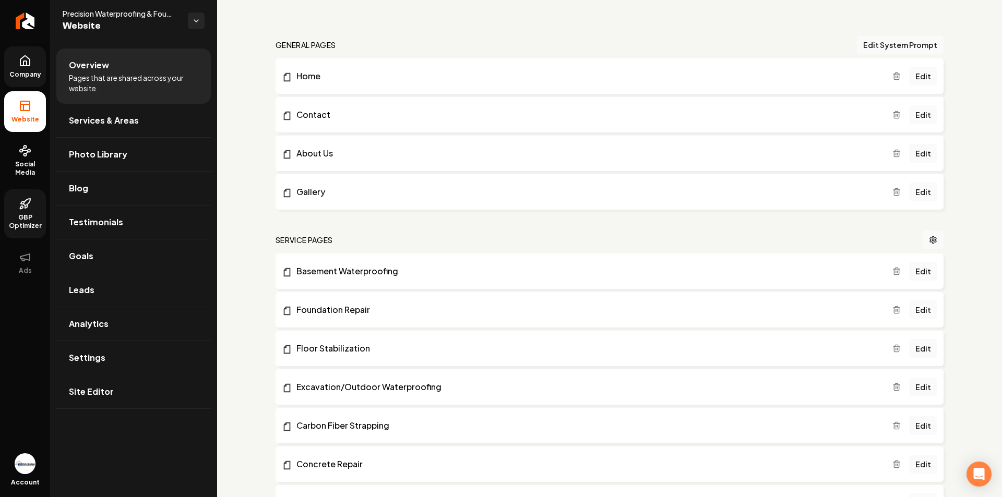
click at [41, 199] on link "GBP Optimizer" at bounding box center [25, 213] width 42 height 49
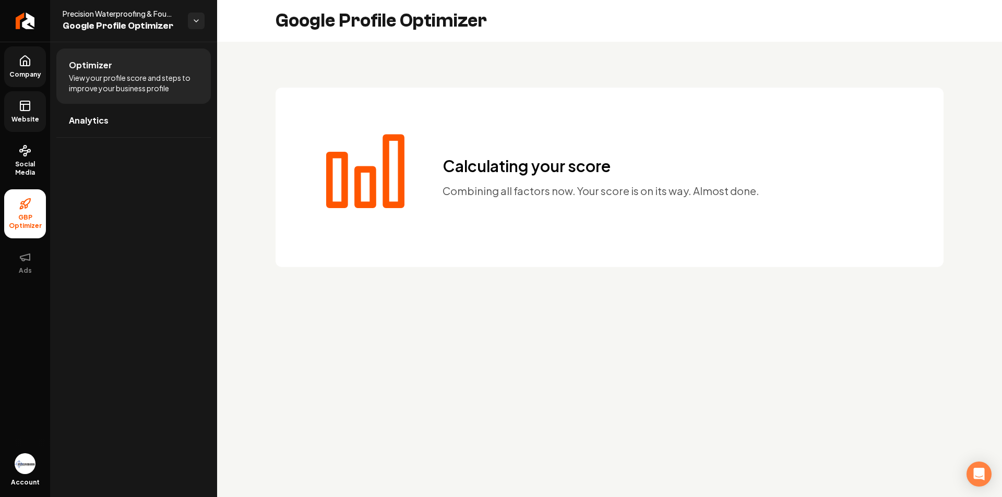
click at [28, 117] on span "Website" at bounding box center [25, 119] width 36 height 8
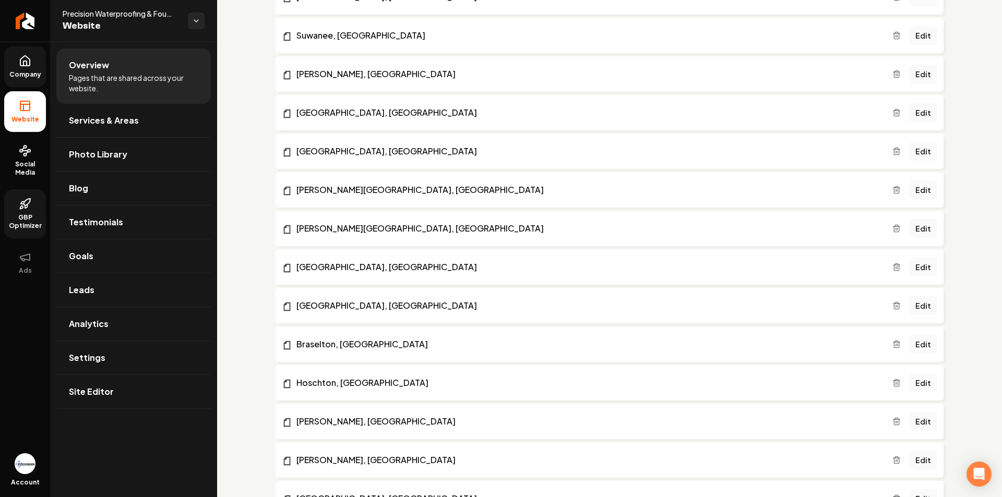
scroll to position [1043, 0]
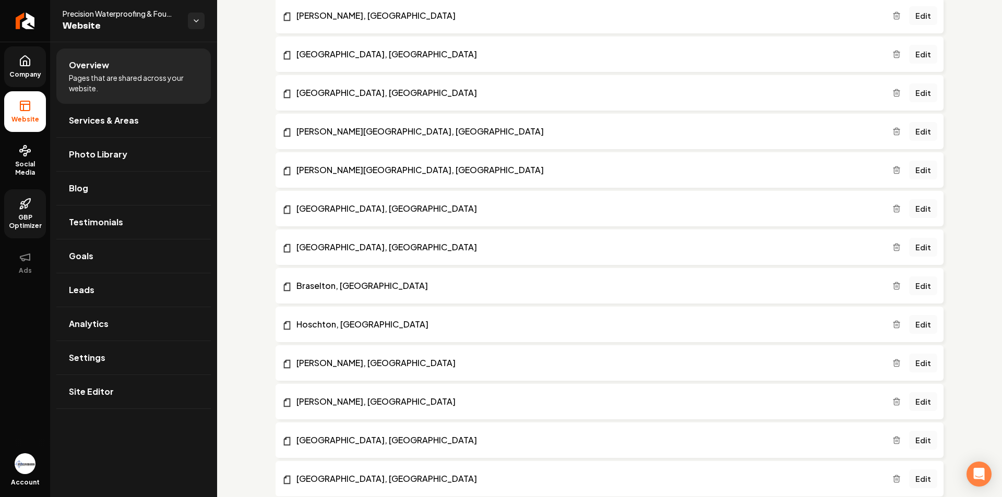
click at [40, 74] on span "Company" at bounding box center [25, 74] width 40 height 8
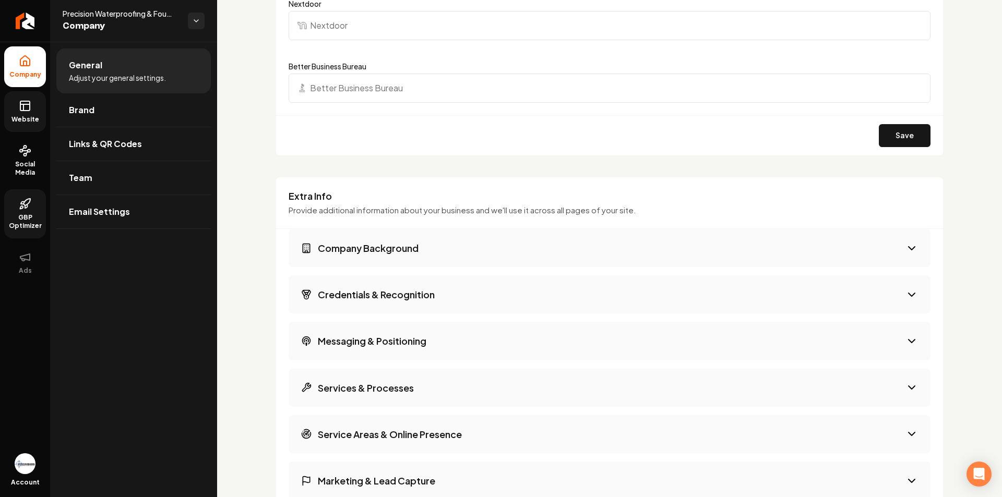
scroll to position [1200, 0]
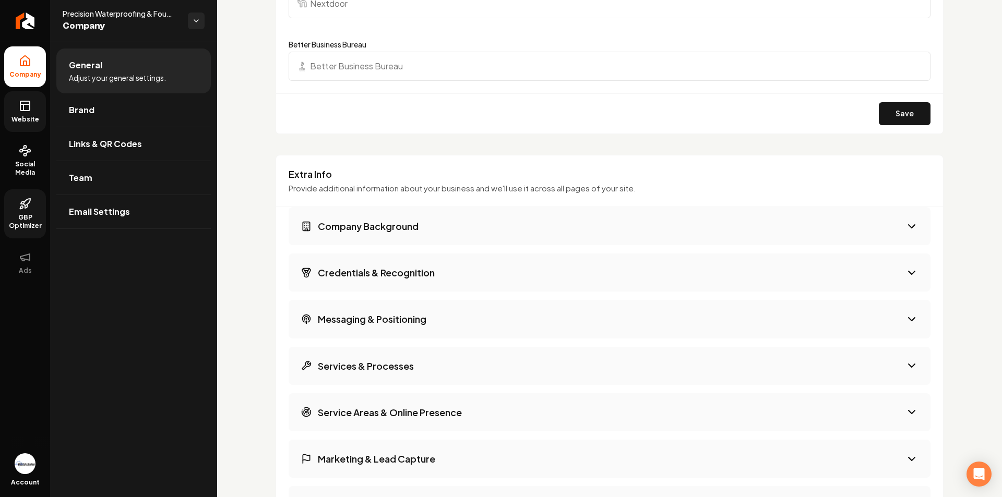
click at [37, 122] on span "Website" at bounding box center [25, 119] width 36 height 8
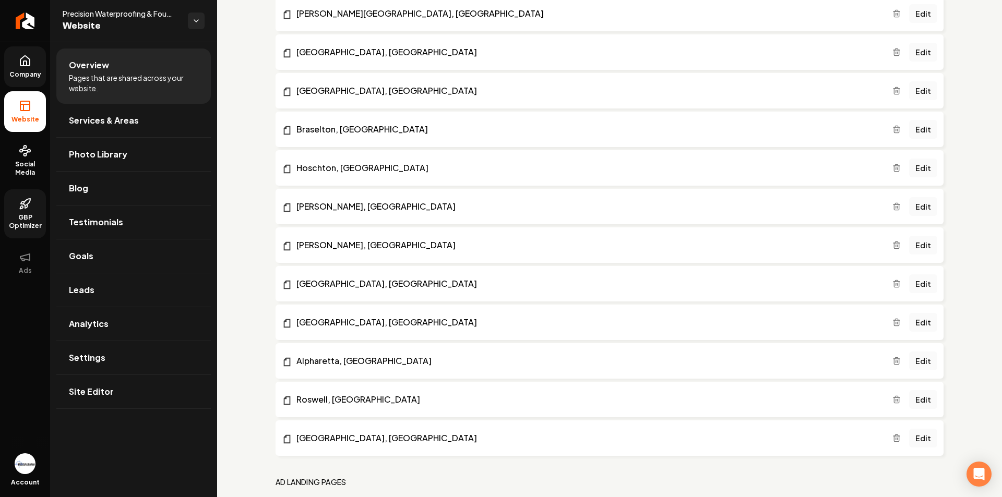
click at [31, 64] on icon at bounding box center [25, 61] width 13 height 13
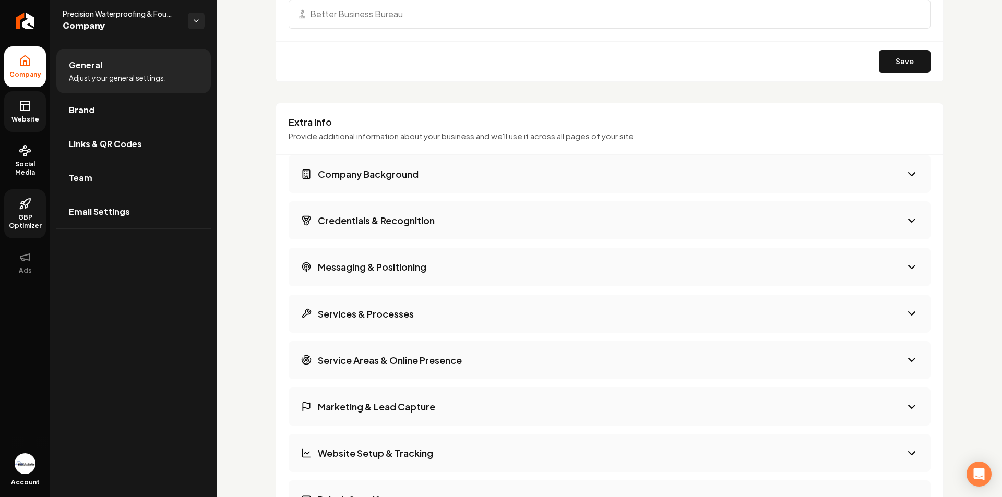
scroll to position [1304, 0]
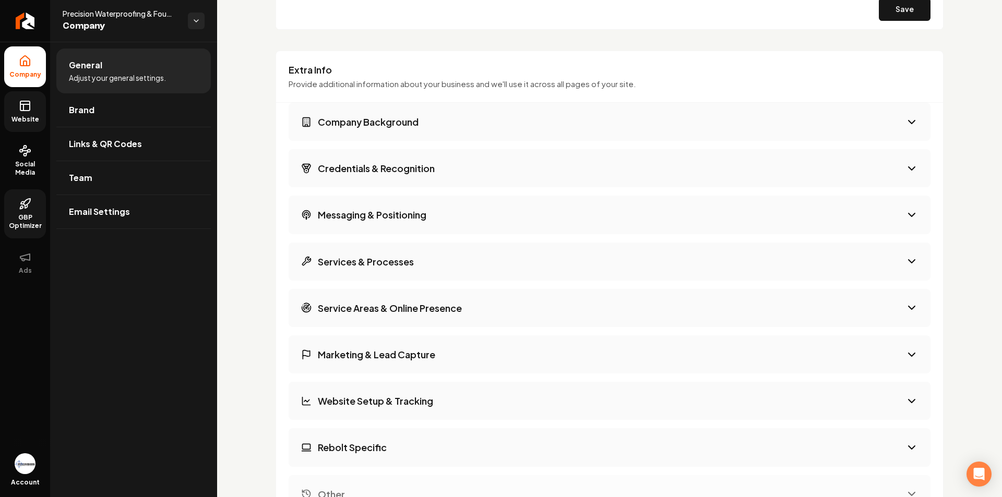
click at [420, 175] on button "Credentials & Recognition" at bounding box center [610, 168] width 642 height 38
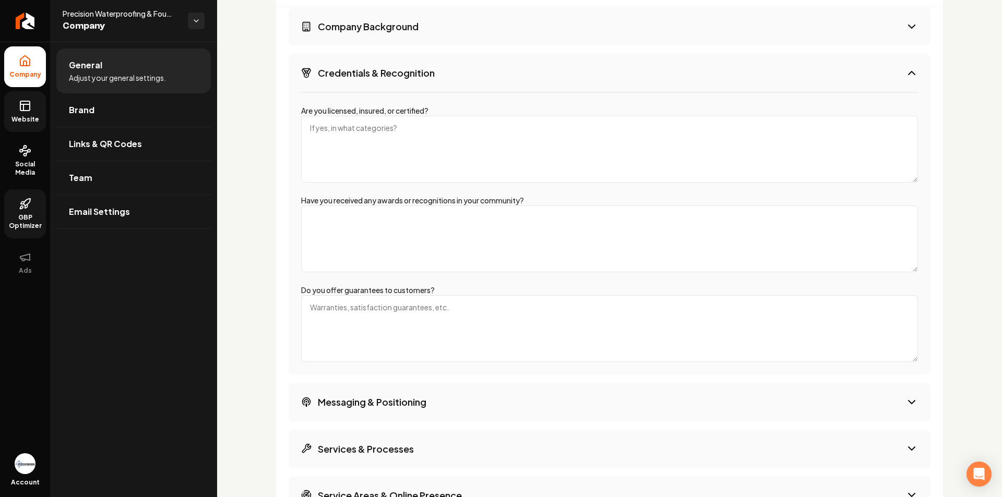
scroll to position [1409, 0]
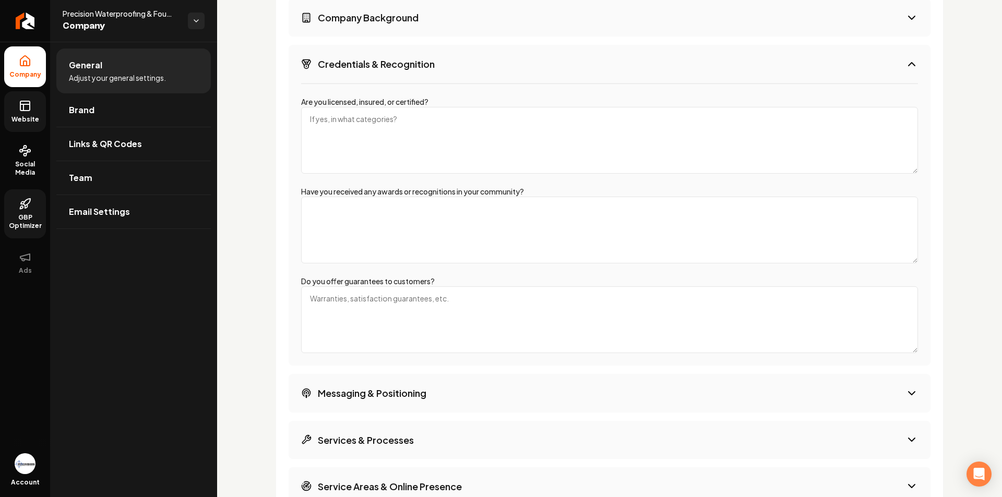
paste textarea "[URL][DOMAIN_NAME][PERSON_NAME]"
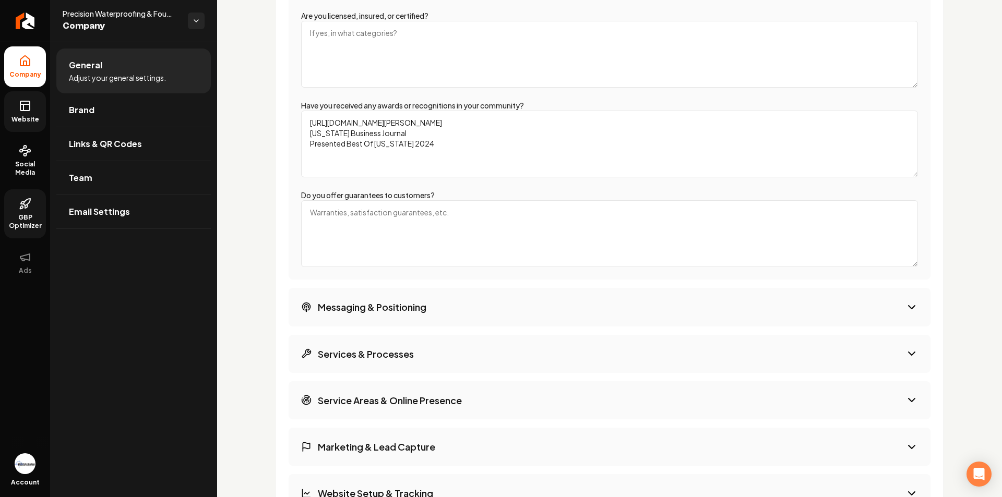
scroll to position [1513, 0]
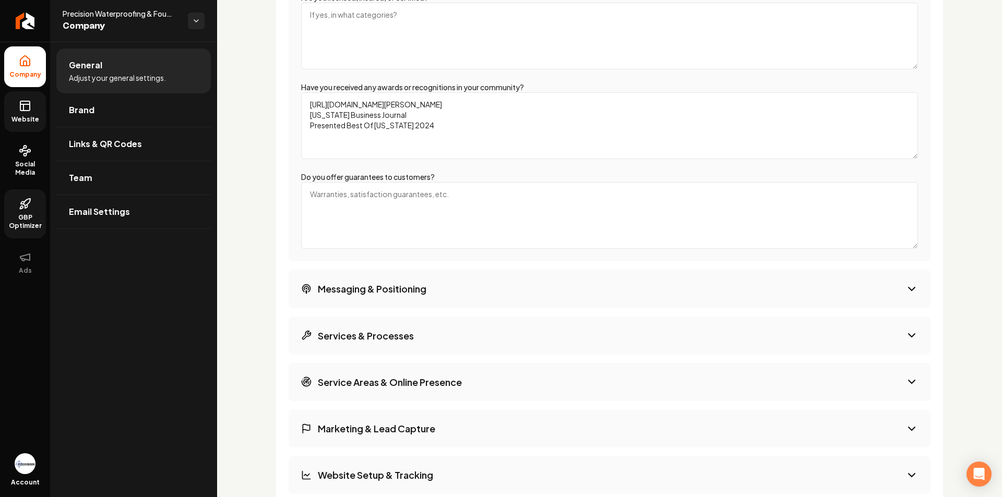
type textarea "[URL][DOMAIN_NAME][PERSON_NAME] [US_STATE] Business Journal Presented Best Of […"
click at [398, 191] on textarea "Do you offer guarantees to customers?" at bounding box center [609, 215] width 617 height 67
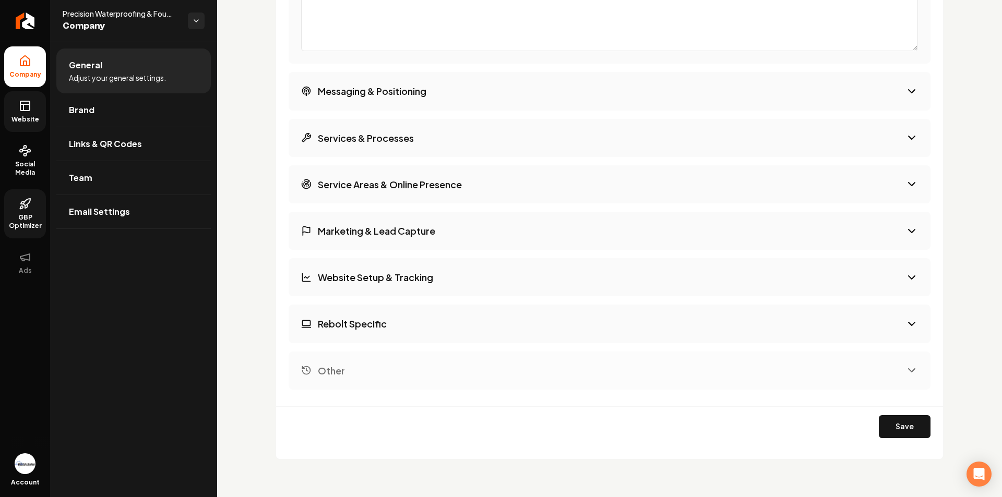
scroll to position [1715, 0]
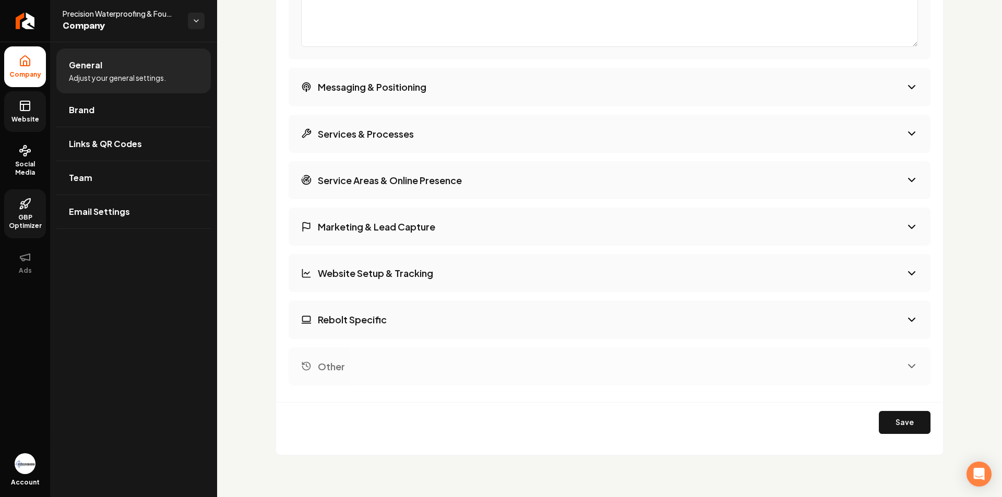
type textarea "Lifetime warranties"
click at [903, 414] on button "Save" at bounding box center [905, 422] width 52 height 23
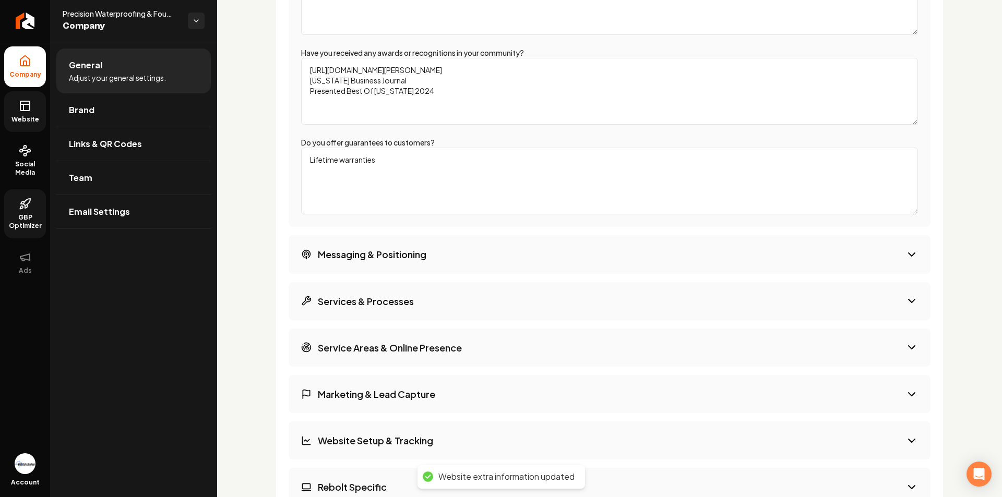
scroll to position [1558, 0]
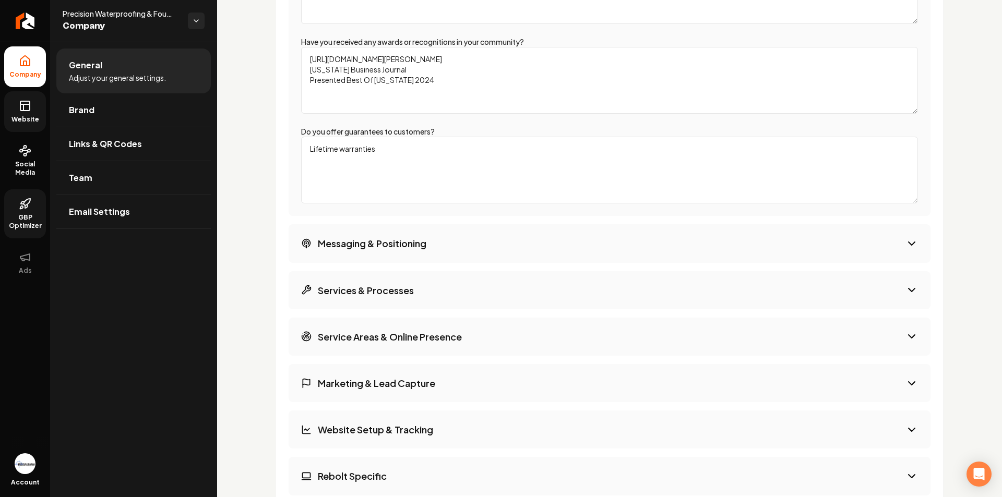
click at [432, 248] on button "Messaging & Positioning" at bounding box center [610, 243] width 642 height 38
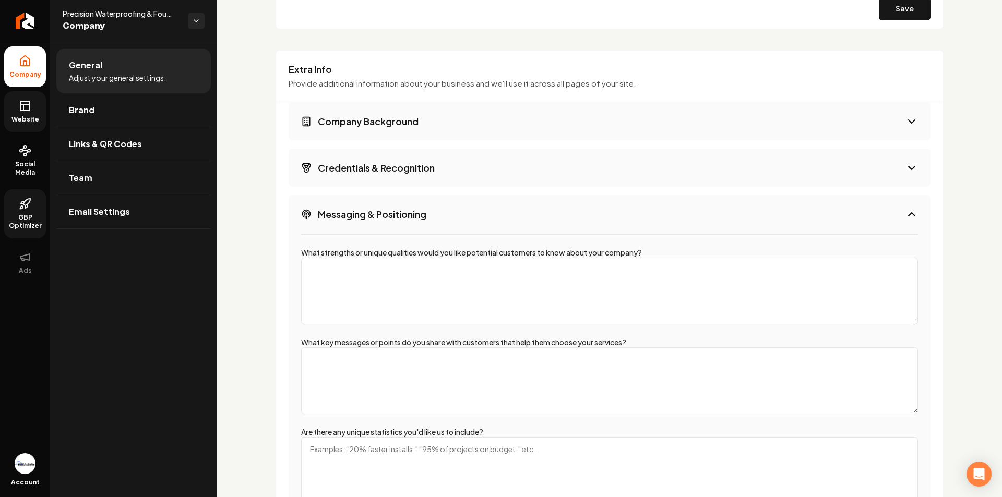
scroll to position [1276, 0]
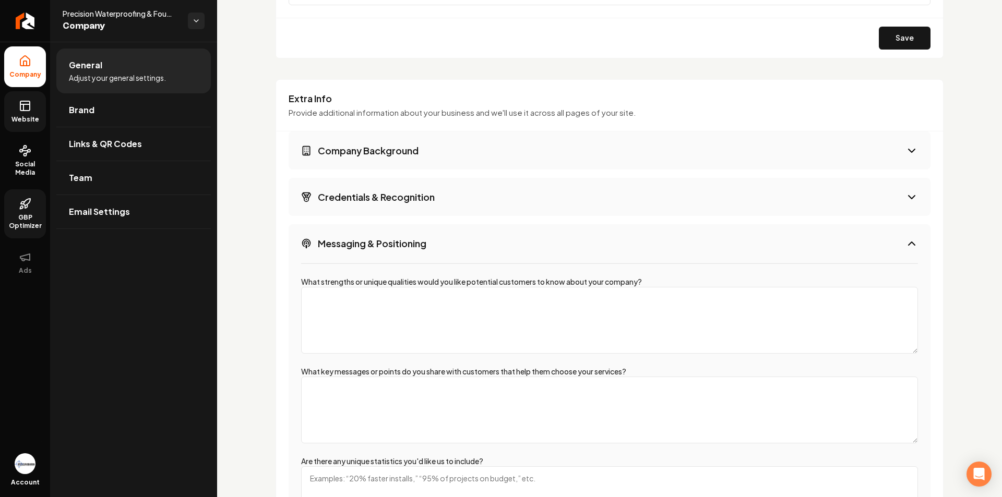
click at [430, 203] on h3 "Credentials & Recognition" at bounding box center [376, 196] width 117 height 13
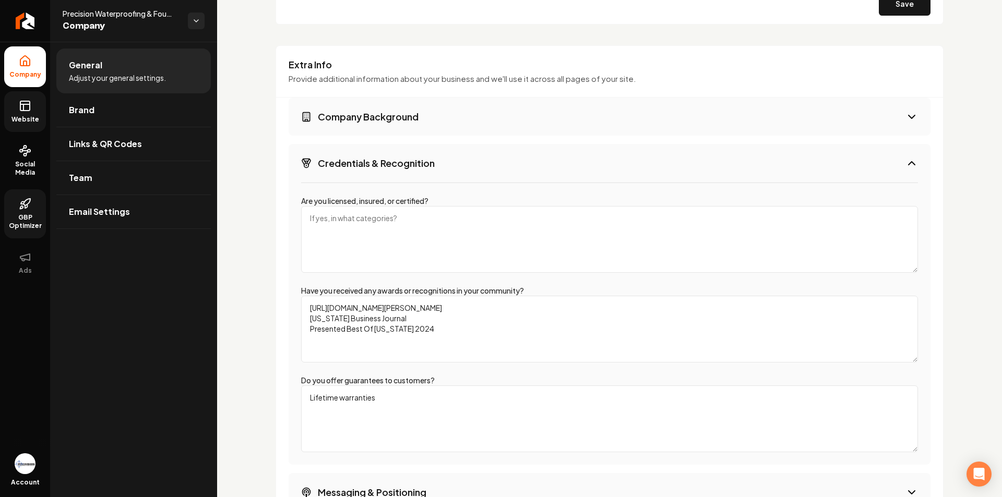
scroll to position [1328, 0]
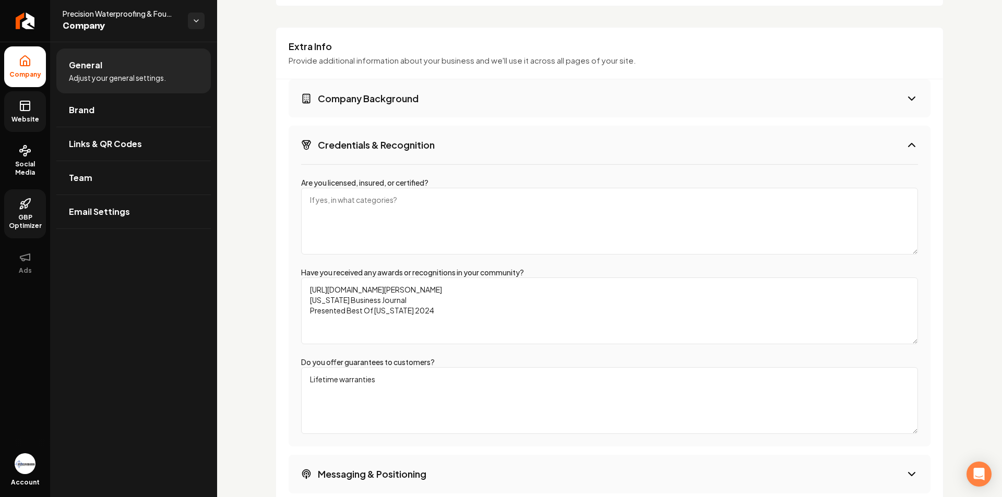
click at [386, 200] on textarea "Are you licensed, insured, or certified?" at bounding box center [609, 221] width 617 height 67
click at [358, 200] on textarea "Fully licensed insured" at bounding box center [609, 221] width 617 height 67
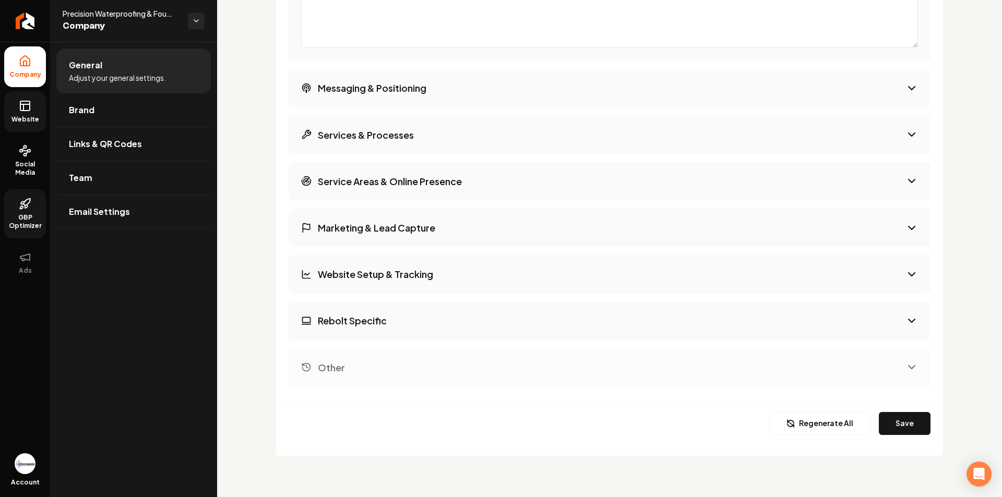
scroll to position [1715, 0]
type textarea "Fully licensed & insured"
click at [893, 427] on button "Save" at bounding box center [905, 422] width 52 height 23
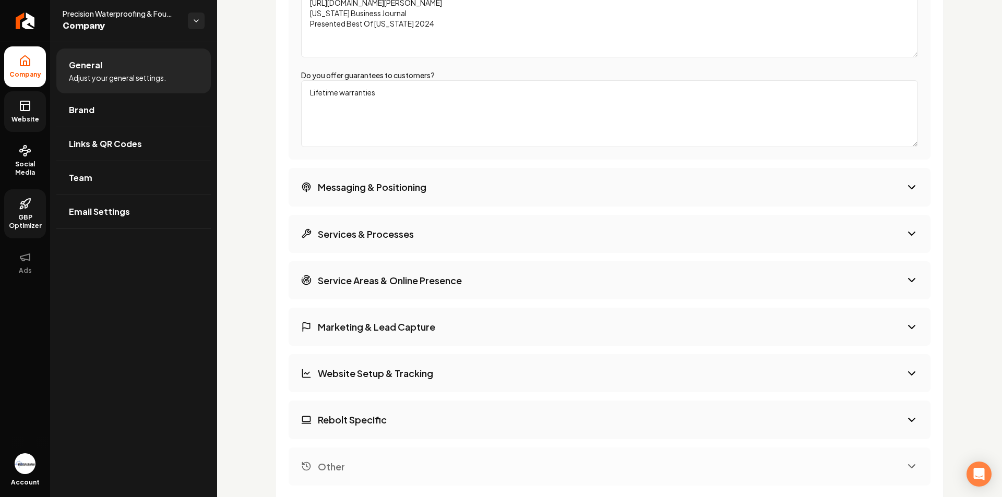
scroll to position [1611, 0]
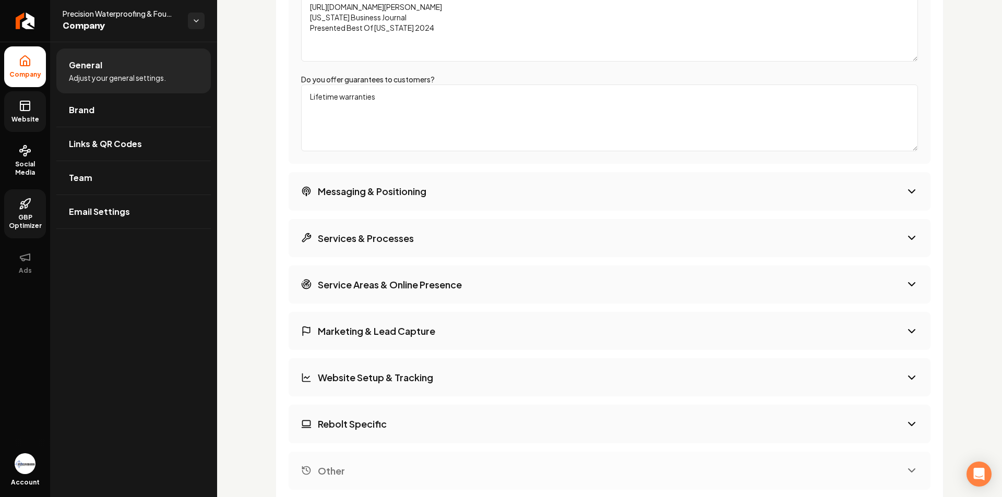
click at [440, 188] on button "Messaging & Positioning" at bounding box center [610, 191] width 642 height 38
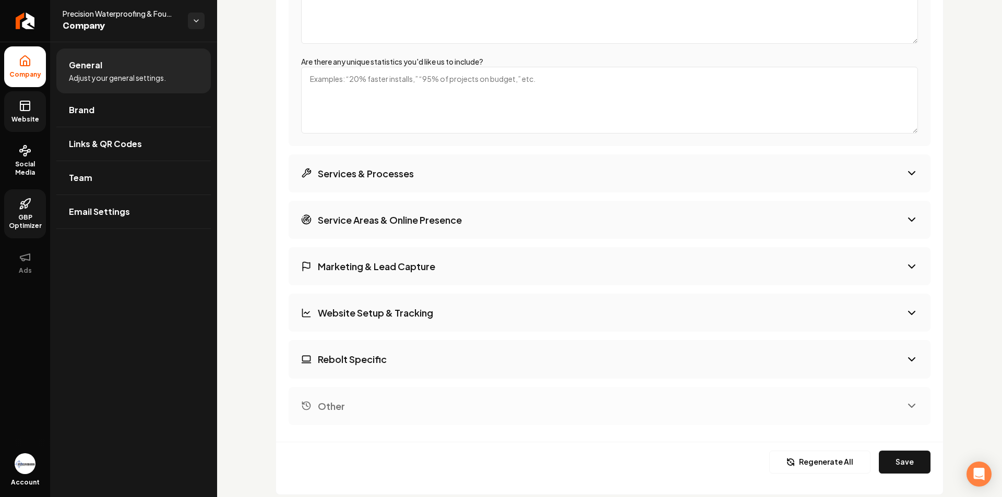
scroll to position [1663, 0]
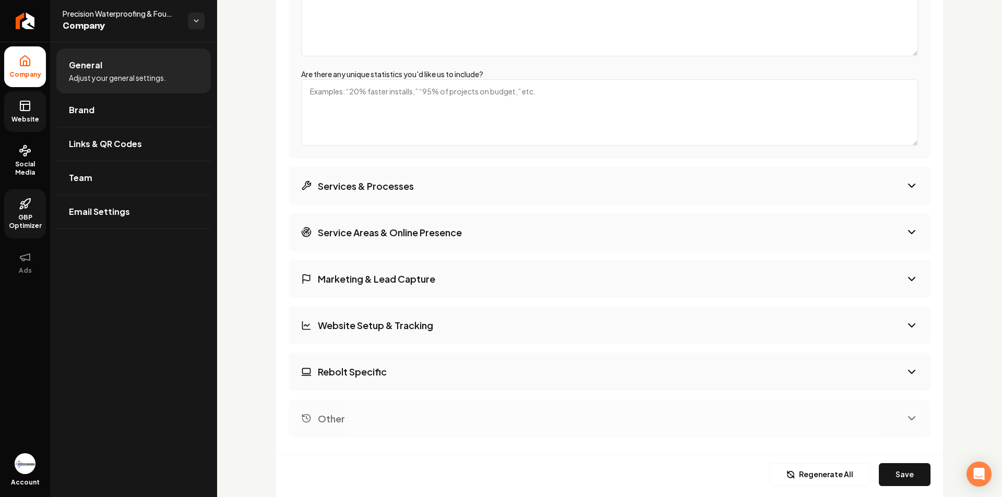
click at [415, 208] on div "Company Background Credentials & Recognition Messaging & Positioning What stren…" at bounding box center [610, 90] width 642 height 693
click at [410, 196] on button "Services & Processes" at bounding box center [610, 186] width 642 height 38
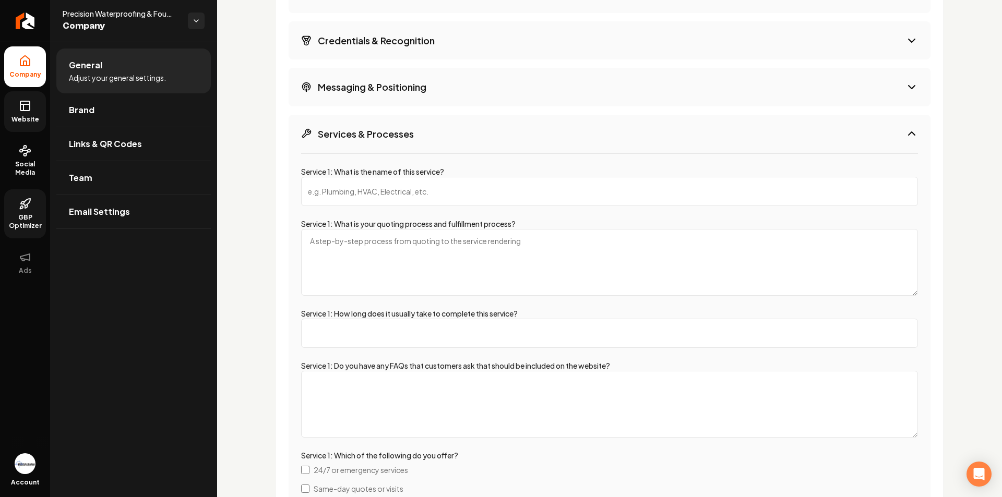
click at [407, 184] on input "Service 1: What is the name of this service?" at bounding box center [609, 191] width 617 height 29
type input "S"
type input "Crack Injection"
click at [20, 105] on rect at bounding box center [24, 105] width 9 height 9
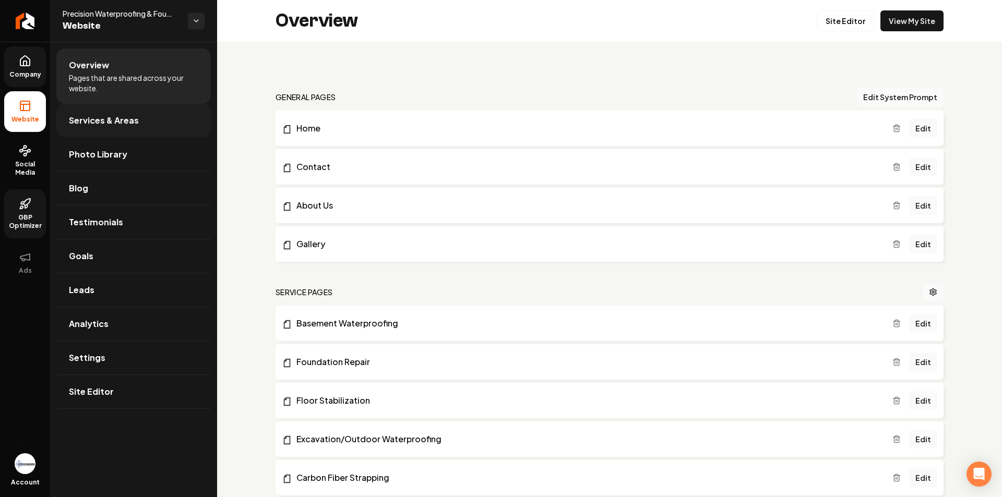
click at [138, 127] on link "Services & Areas" at bounding box center [133, 120] width 154 height 33
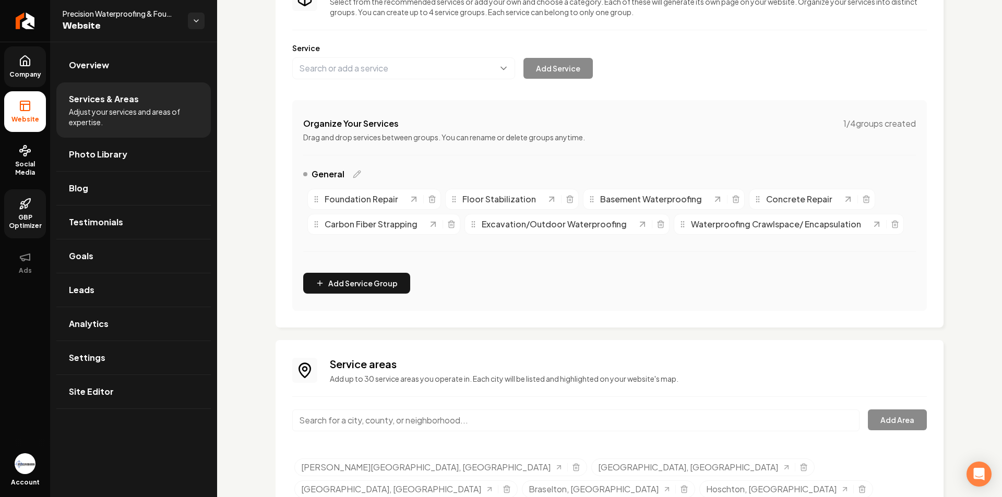
scroll to position [104, 0]
click at [357, 68] on button "Main content area" at bounding box center [403, 68] width 223 height 22
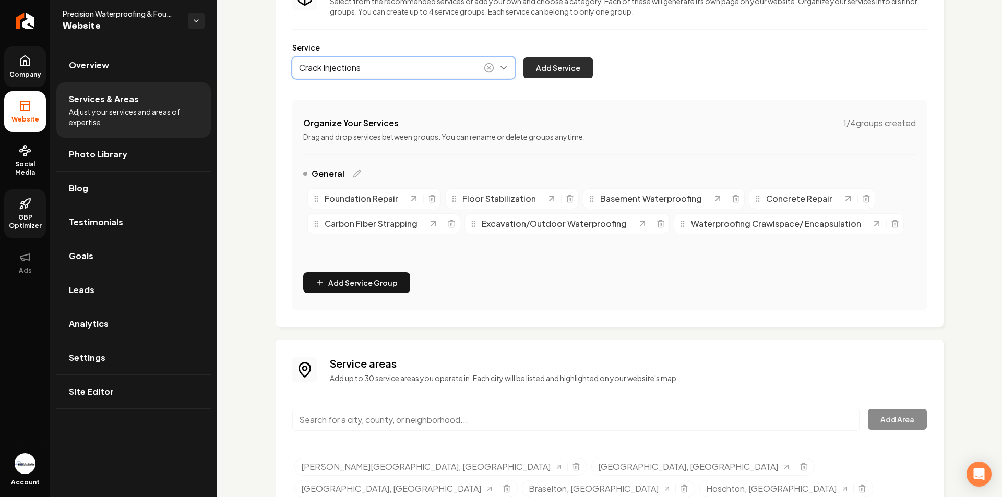
type input "Crack Injections"
click at [551, 69] on button "Add Service" at bounding box center [557, 67] width 69 height 21
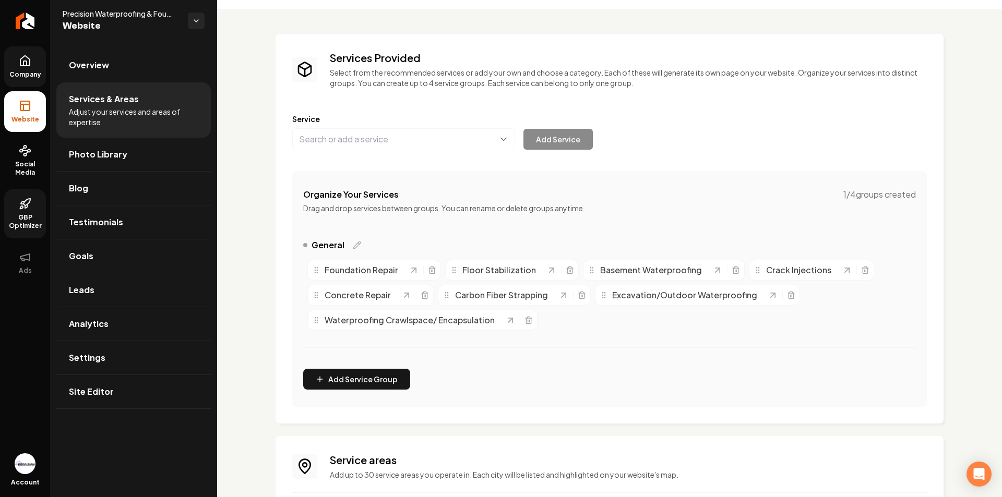
scroll to position [0, 0]
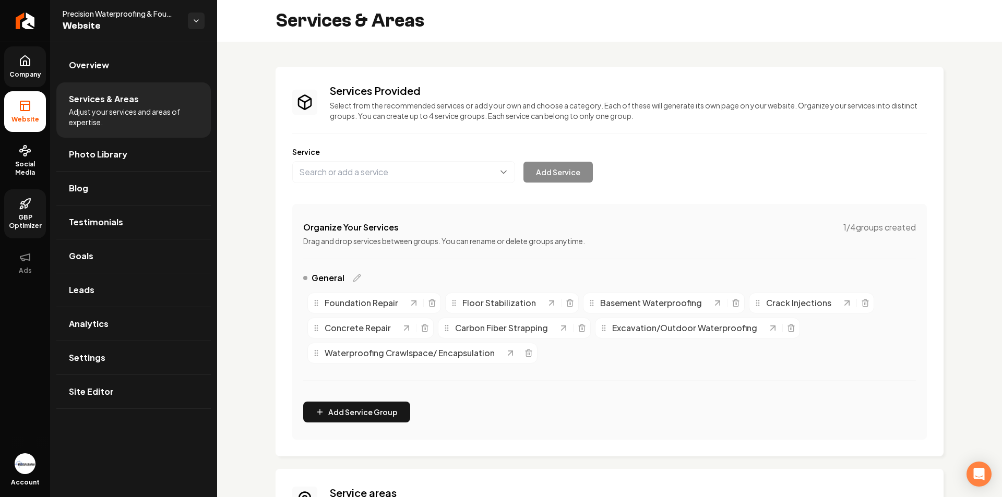
click at [822, 305] on span "Crack Injections" at bounding box center [798, 303] width 65 height 13
click at [843, 304] on icon "Main content area" at bounding box center [847, 303] width 10 height 10
click at [110, 381] on link "Site Editor" at bounding box center [133, 391] width 154 height 33
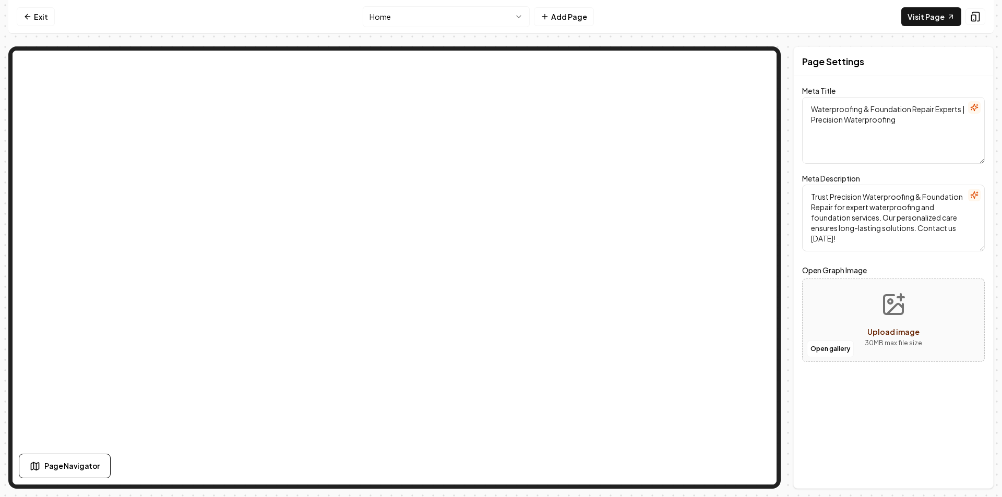
type textarea "Expert Waterproofing & Foundation Repair | Precision Services"
type textarea "Protect your home with Precision Waterproofing & Foundation Repair. Enjoy perso…"
click at [458, 10] on html "Computer Required This feature is only available on a computer. Please switch t…" at bounding box center [501, 248] width 1002 height 497
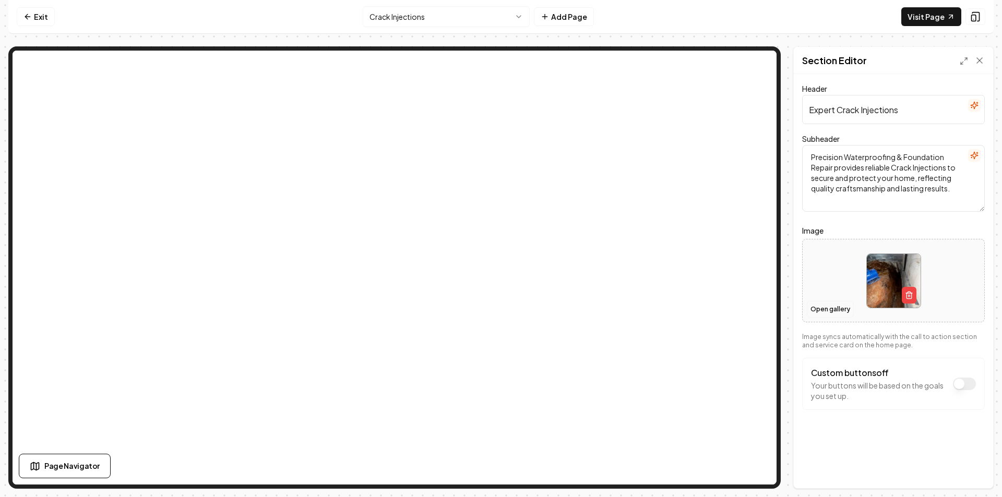
click at [826, 308] on button "Open gallery" at bounding box center [830, 309] width 47 height 17
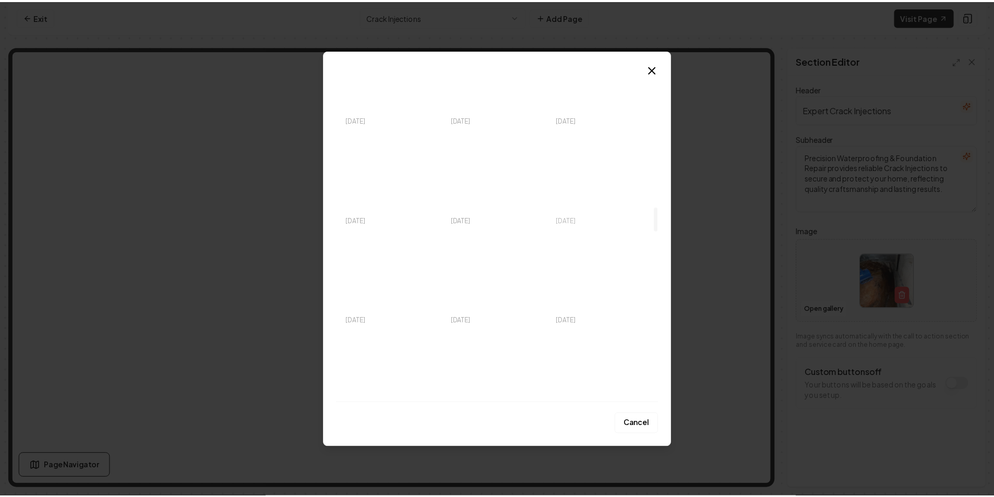
scroll to position [1858, 0]
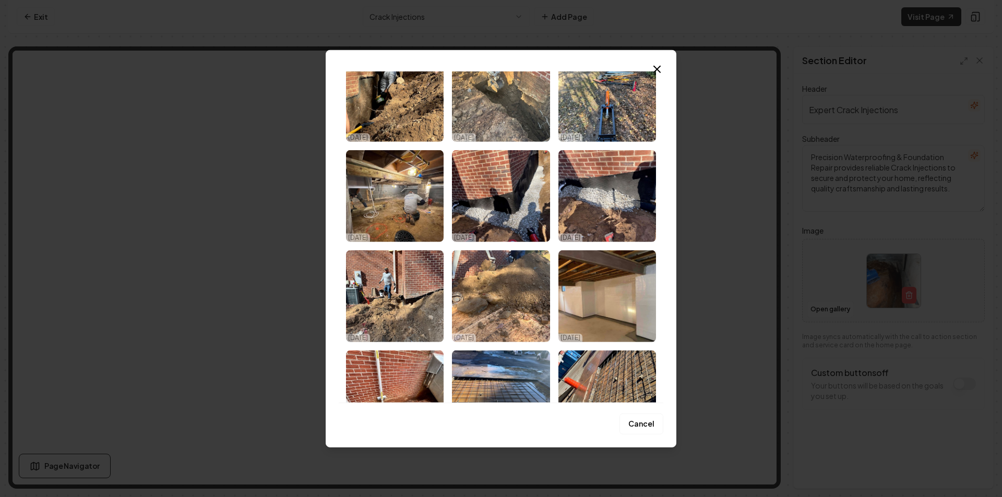
click at [643, 422] on button "Cancel" at bounding box center [641, 424] width 44 height 21
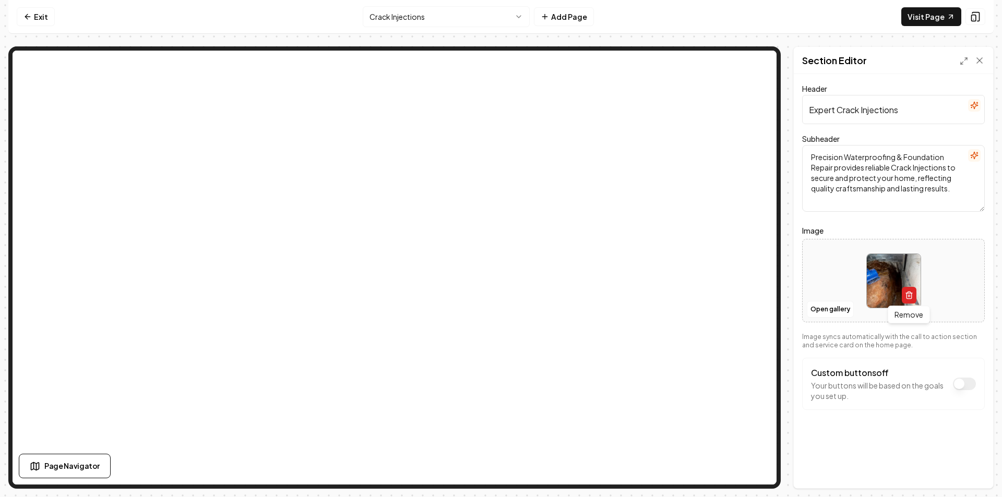
click at [909, 292] on icon "button" at bounding box center [909, 295] width 8 height 8
click at [965, 470] on button "Save" at bounding box center [969, 470] width 31 height 19
click at [51, 21] on link "Exit" at bounding box center [36, 16] width 38 height 19
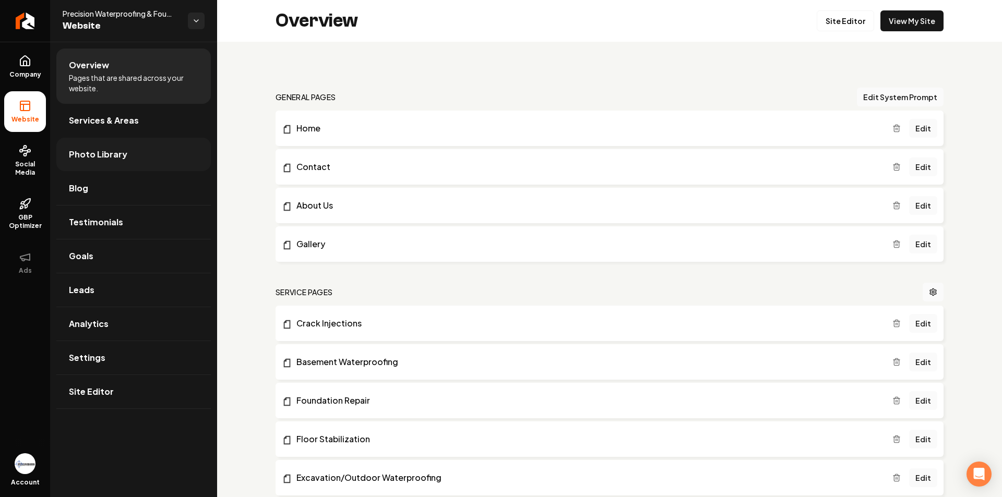
click at [128, 155] on link "Photo Library" at bounding box center [133, 154] width 154 height 33
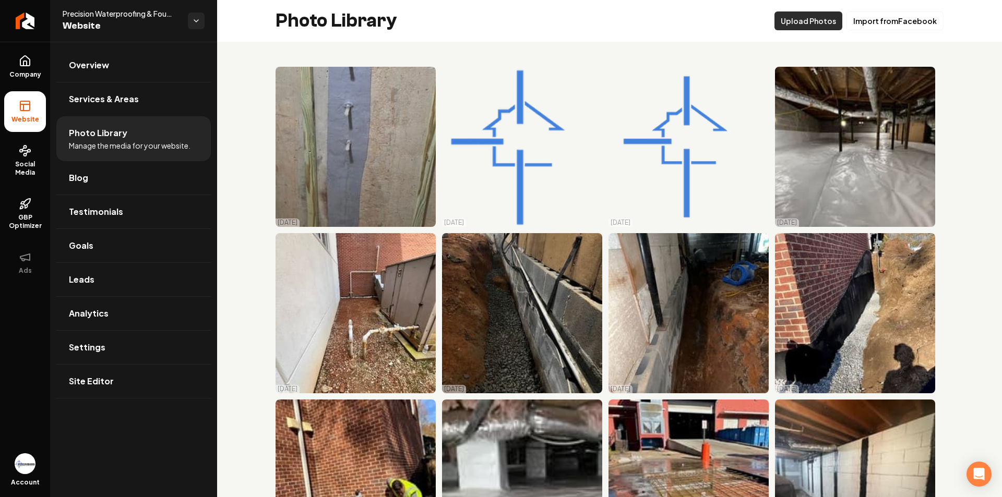
click at [811, 20] on button "Upload Photos" at bounding box center [808, 20] width 68 height 19
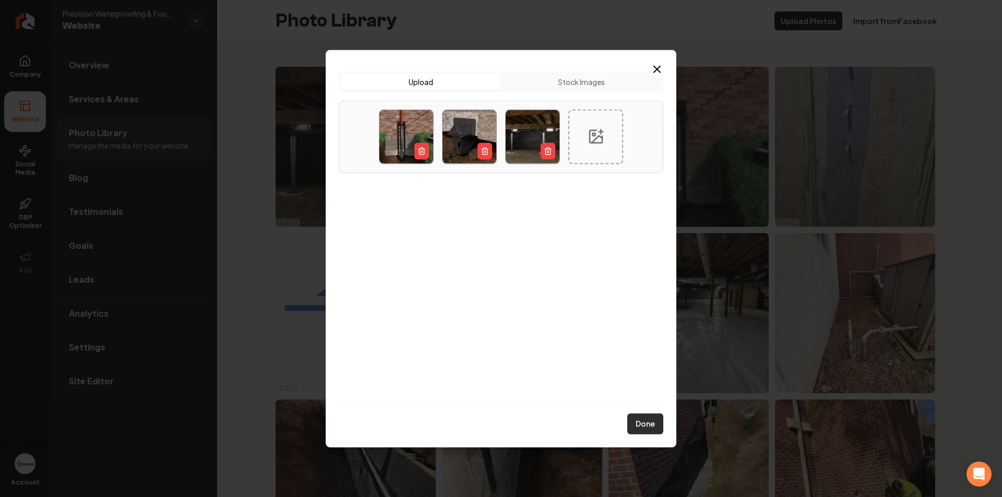
click at [655, 426] on button "Done" at bounding box center [645, 424] width 36 height 21
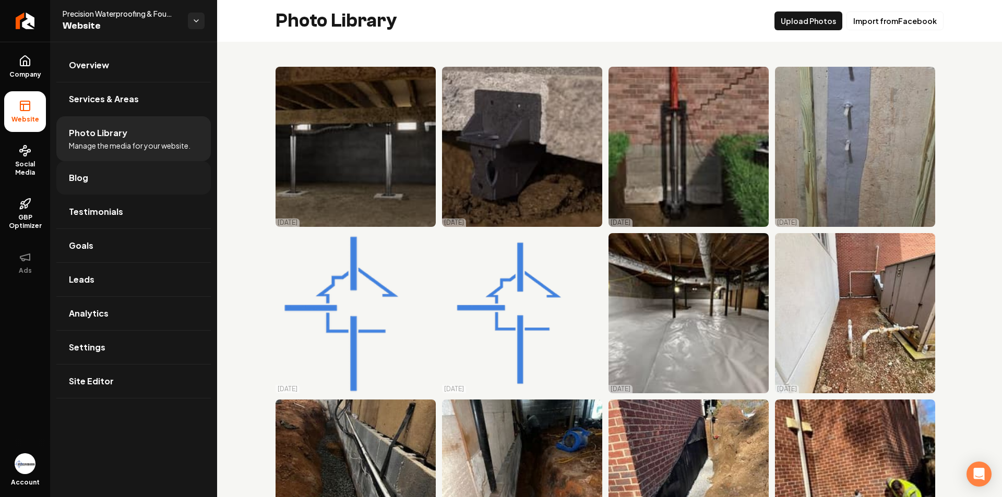
click at [101, 173] on link "Blog" at bounding box center [133, 177] width 154 height 33
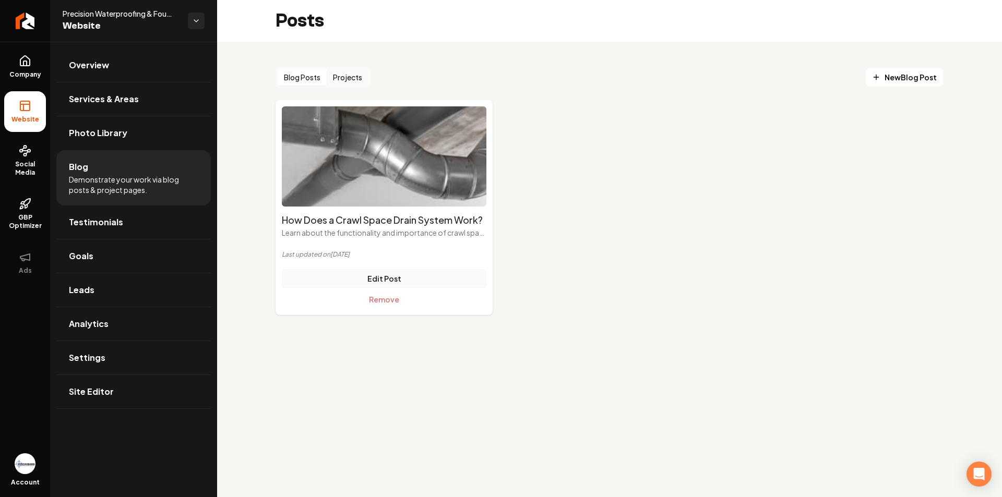
click at [392, 283] on link "Edit Post" at bounding box center [384, 278] width 205 height 19
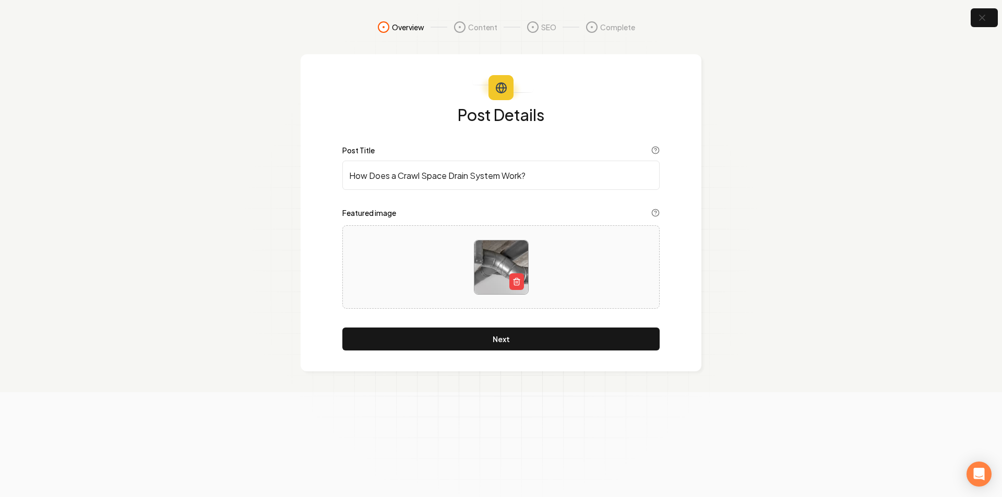
click at [396, 175] on input "How Does a Crawl Space Drain System Work?" at bounding box center [500, 175] width 317 height 29
drag, startPoint x: 534, startPoint y: 173, endPoint x: 318, endPoint y: 165, distance: 216.1
click at [318, 165] on div "Post Details Post Title How Does a Crawl Space Drain System Work? Featured imag…" at bounding box center [501, 212] width 401 height 317
click at [519, 278] on icon "button" at bounding box center [516, 282] width 8 height 8
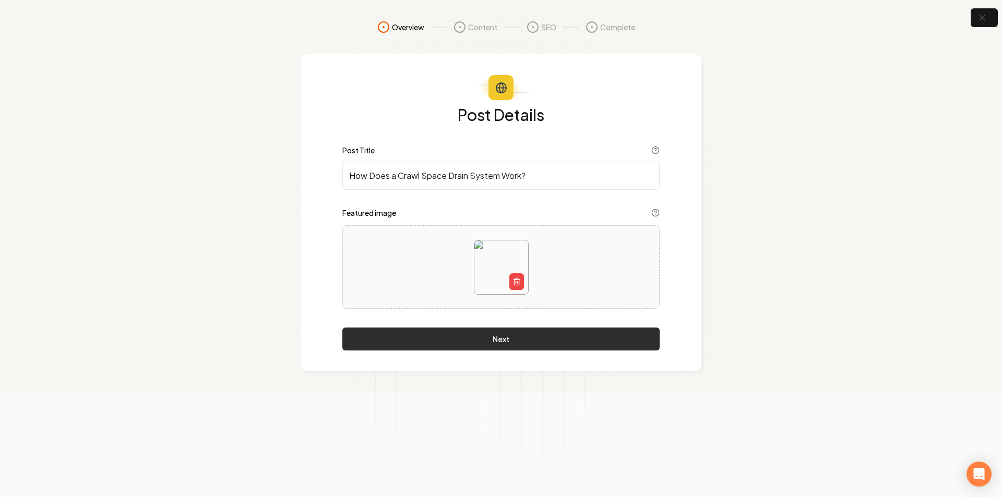
click at [513, 342] on button "Next" at bounding box center [500, 339] width 317 height 23
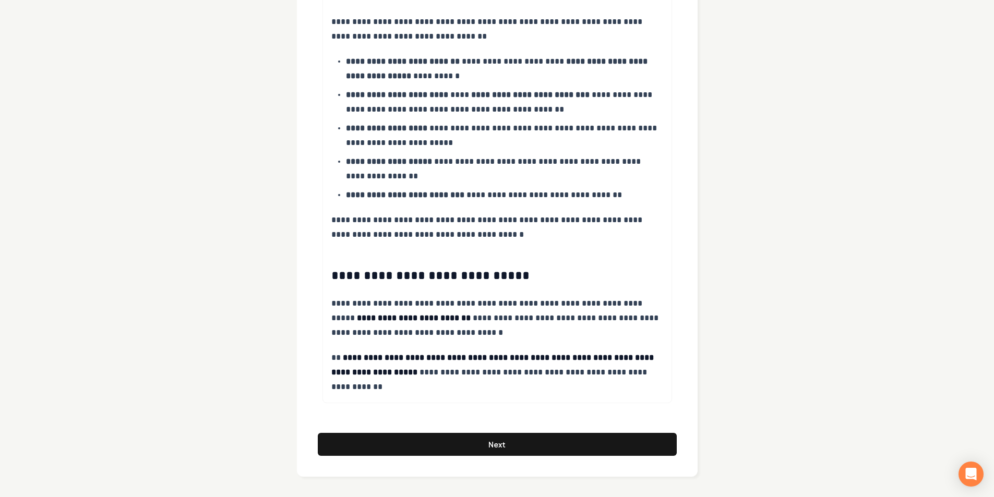
scroll to position [996, 0]
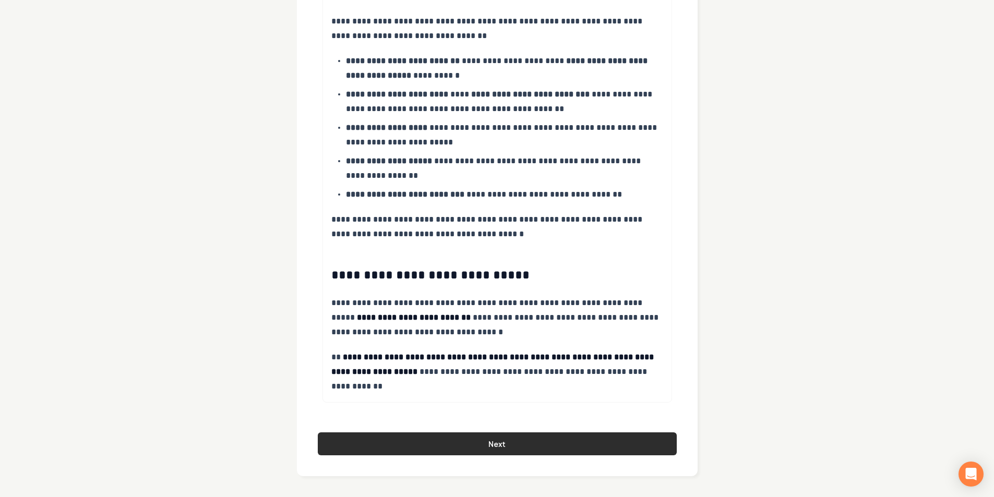
click at [523, 437] on button "Next" at bounding box center [497, 443] width 359 height 23
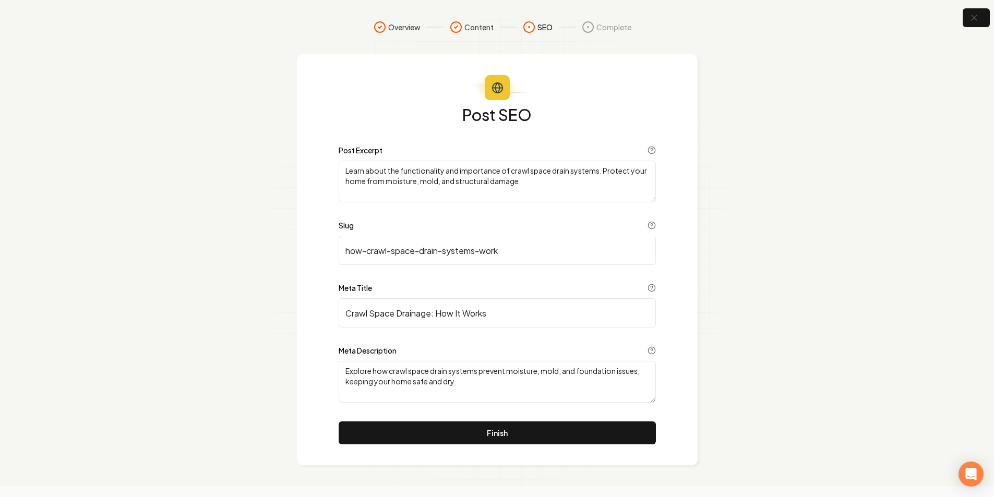
scroll to position [0, 0]
click at [577, 435] on button "Finish" at bounding box center [500, 433] width 317 height 23
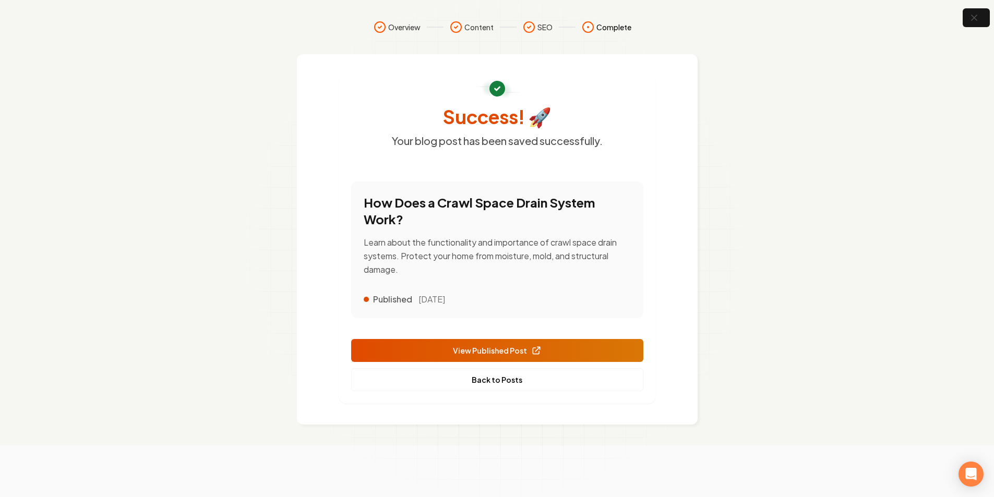
scroll to position [181, 0]
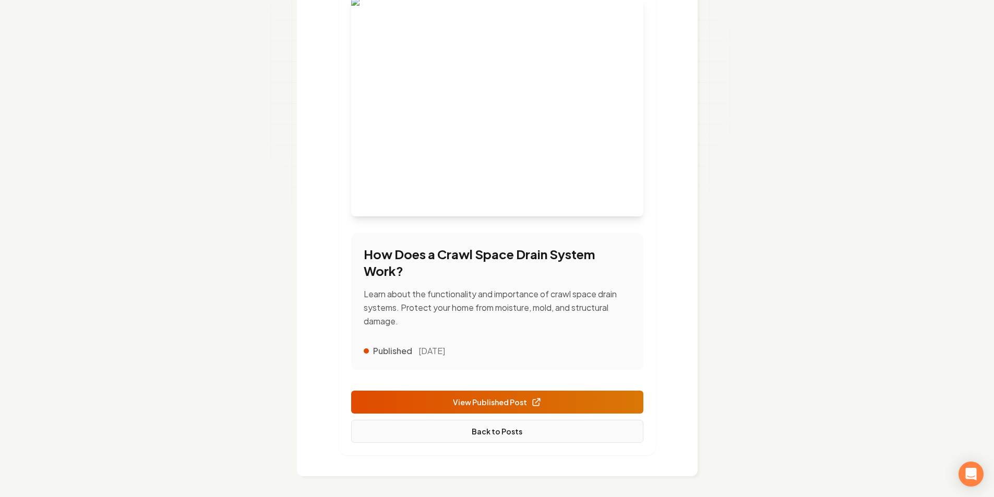
click at [512, 435] on link "Back to Posts" at bounding box center [497, 431] width 292 height 23
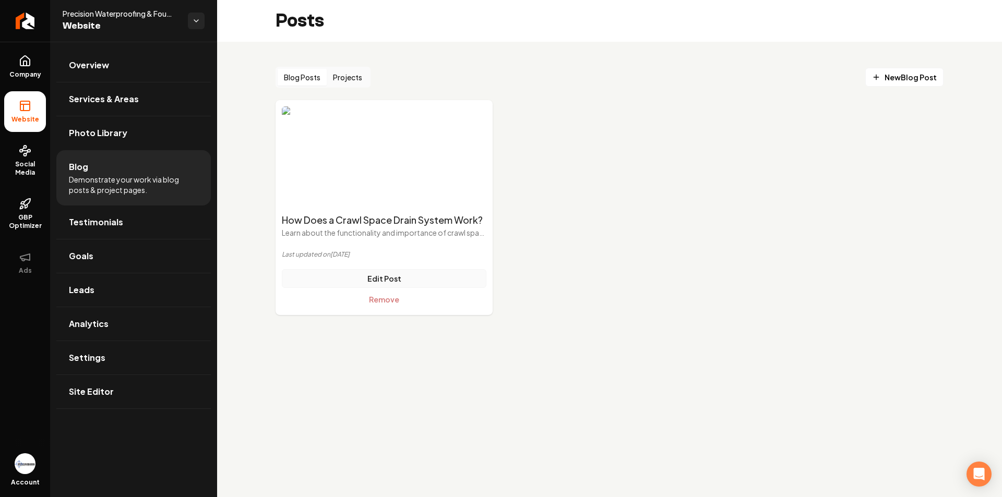
click at [432, 284] on link "Edit Post" at bounding box center [384, 278] width 205 height 19
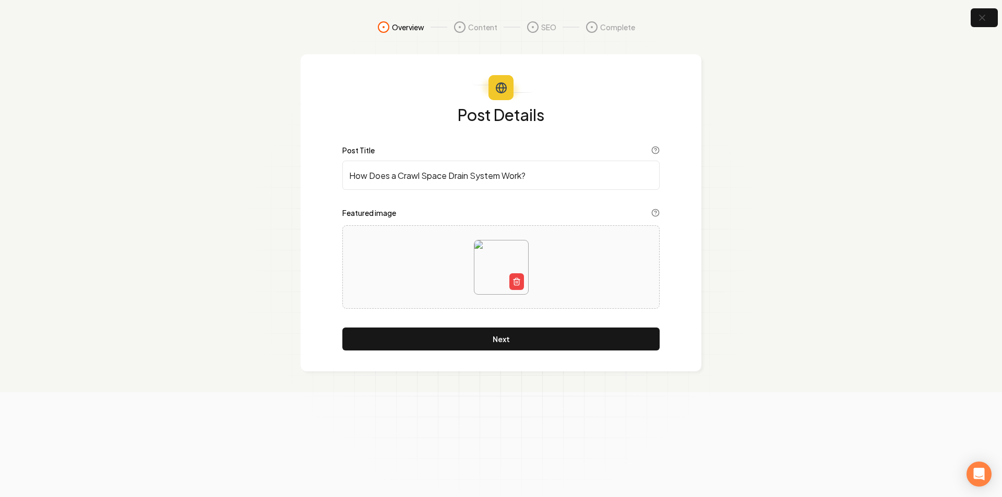
click at [396, 173] on input "How Does a Crawl Space Drain System Work?" at bounding box center [500, 175] width 317 height 29
drag, startPoint x: 467, startPoint y: 177, endPoint x: 320, endPoint y: 180, distance: 147.7
click at [320, 180] on div "Post Details Post Title How Does a Crawl Space Drain System Work? Featured imag…" at bounding box center [501, 212] width 401 height 317
click at [449, 177] on input "How Does a Crawl Space Drain System Work?" at bounding box center [500, 175] width 317 height 29
drag, startPoint x: 448, startPoint y: 176, endPoint x: 298, endPoint y: 182, distance: 150.4
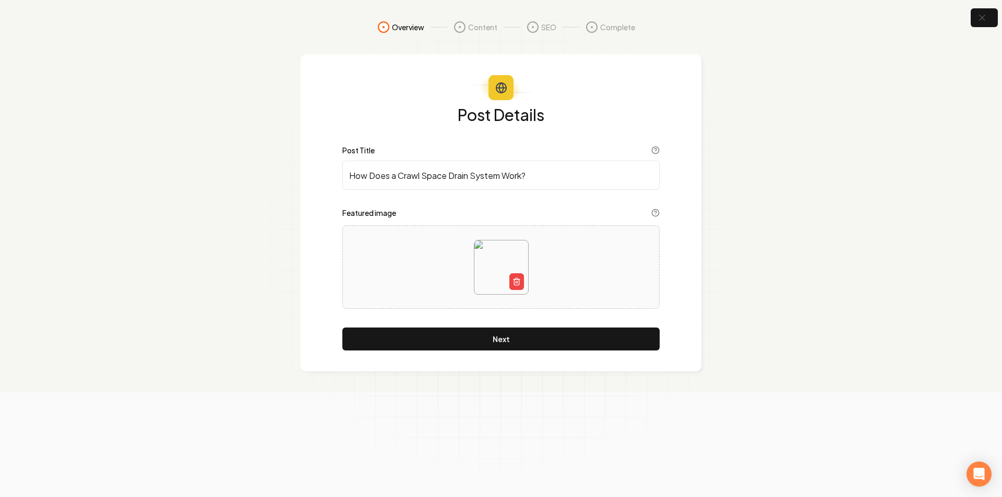
click at [301, 180] on div "Post Details Post Title How Does a Crawl Space Drain System Work? Featured imag…" at bounding box center [501, 212] width 401 height 317
type input "How Does a Basement Interior Drain System Work?"
click at [515, 338] on button "Next" at bounding box center [500, 339] width 317 height 23
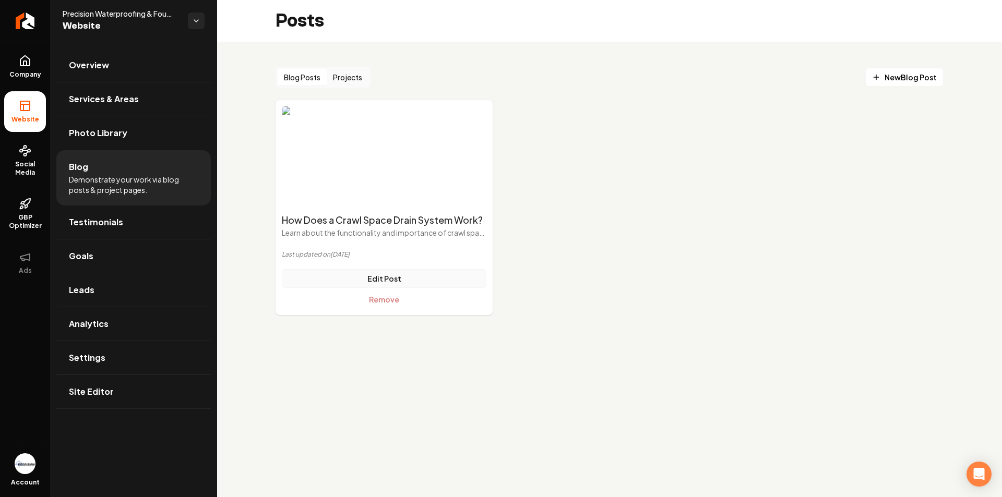
click at [450, 277] on link "Edit Post" at bounding box center [384, 278] width 205 height 19
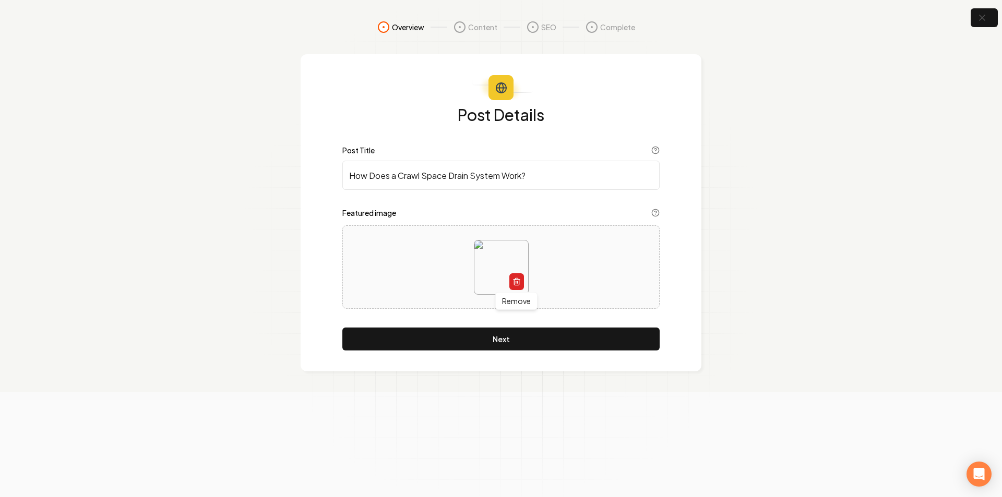
click at [512, 277] on button "button" at bounding box center [516, 281] width 15 height 17
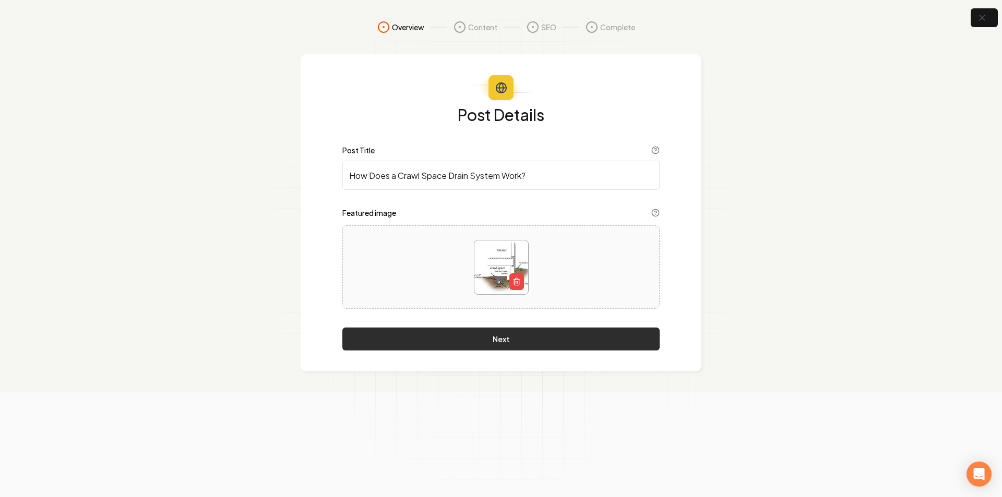
click at [538, 346] on button "Next" at bounding box center [500, 339] width 317 height 23
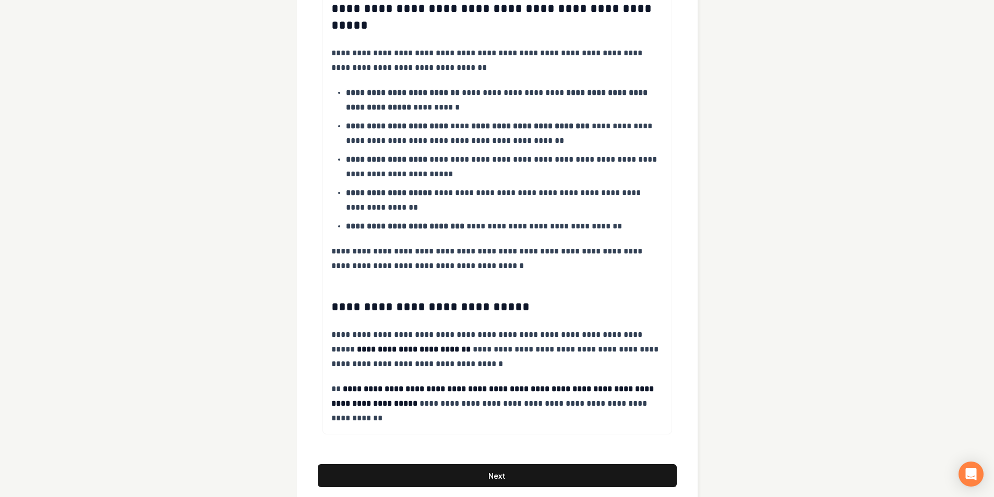
scroll to position [991, 0]
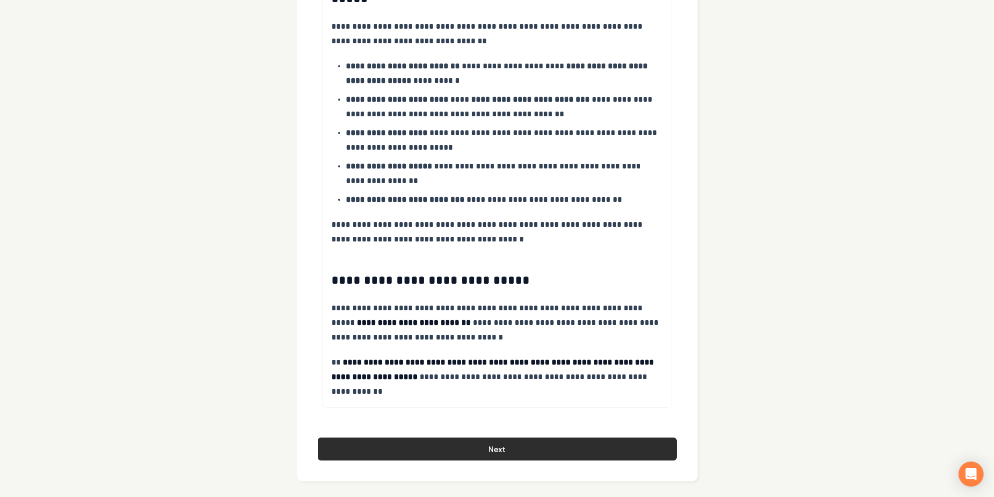
click at [506, 450] on button "Next" at bounding box center [497, 449] width 359 height 23
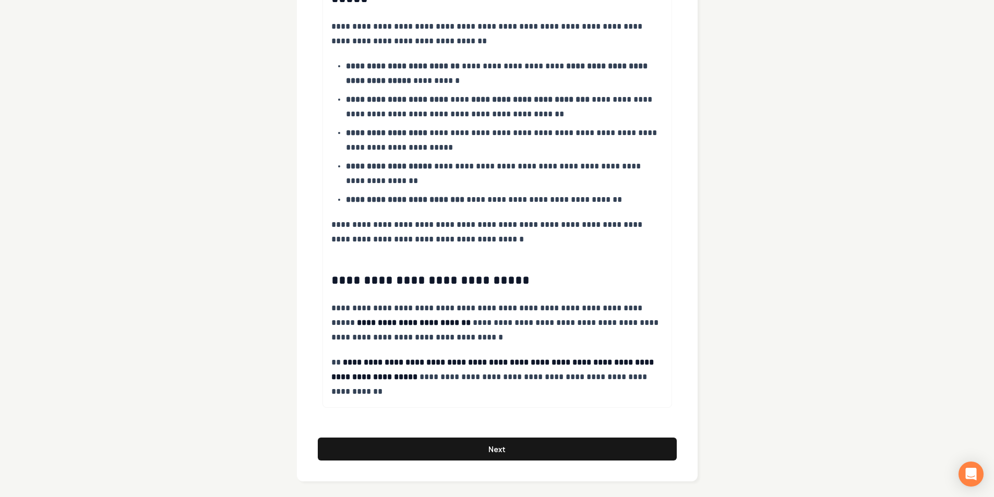
scroll to position [0, 0]
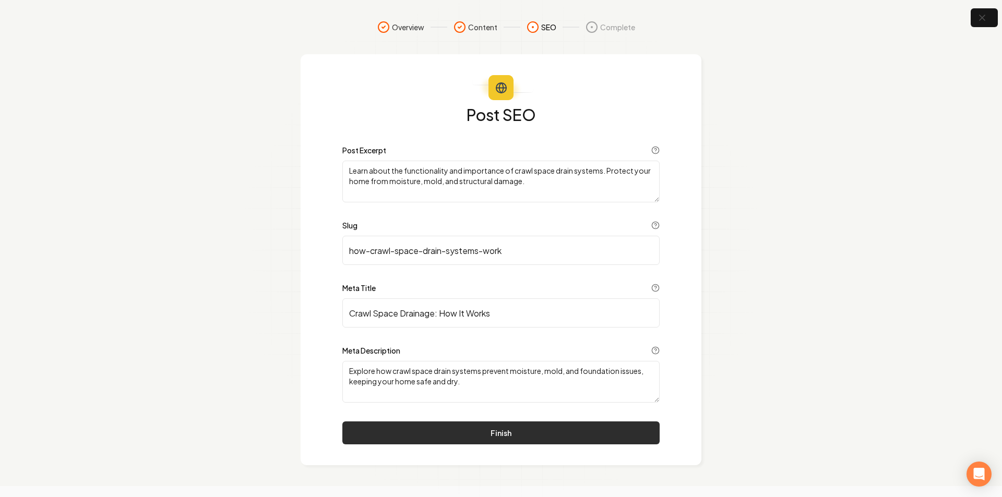
click at [516, 429] on button "Finish" at bounding box center [500, 433] width 317 height 23
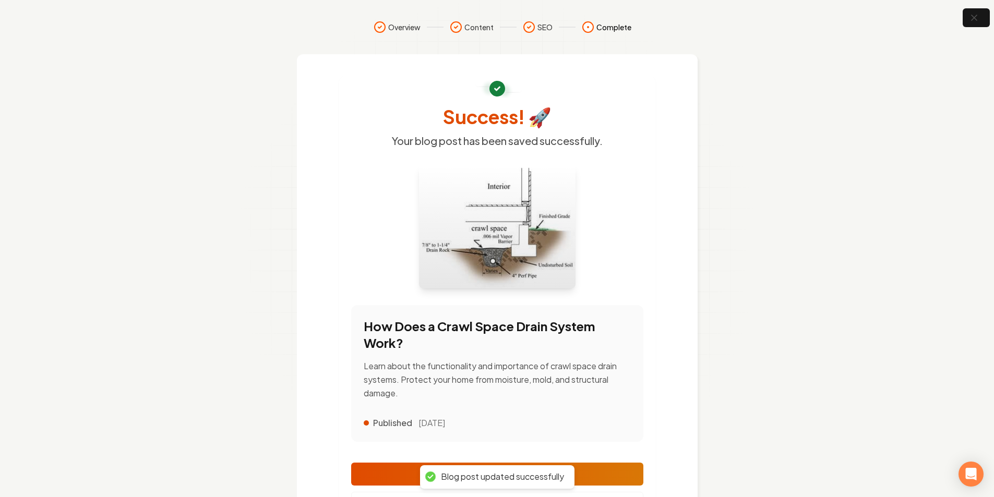
click at [483, 233] on div at bounding box center [497, 227] width 157 height 124
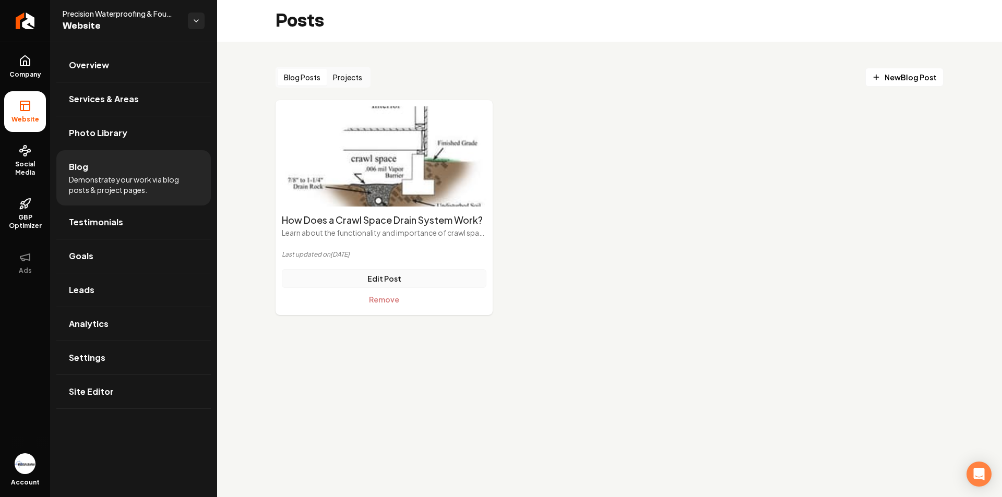
click at [428, 277] on link "Edit Post" at bounding box center [384, 278] width 205 height 19
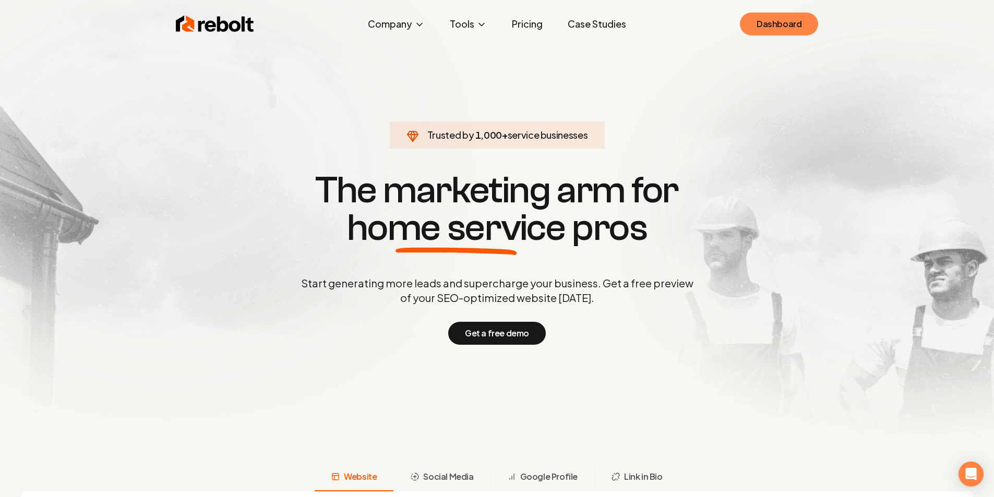
click at [775, 28] on link "Dashboard" at bounding box center [779, 24] width 78 height 23
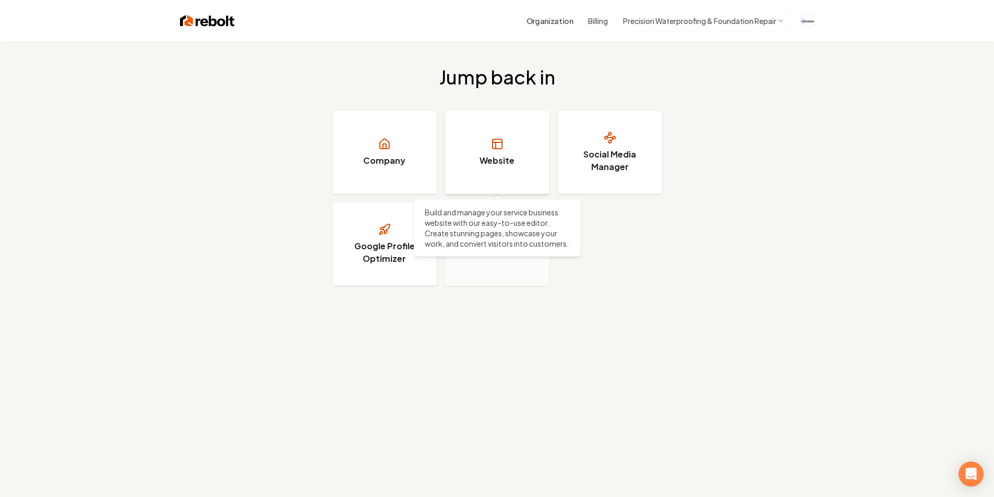
click at [506, 147] on link "Website" at bounding box center [497, 152] width 104 height 83
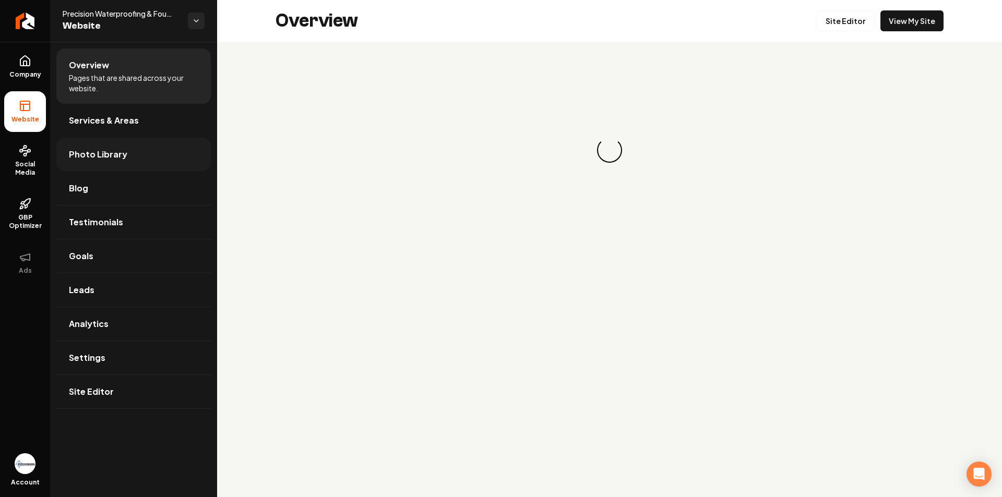
click at [140, 154] on link "Photo Library" at bounding box center [133, 154] width 154 height 33
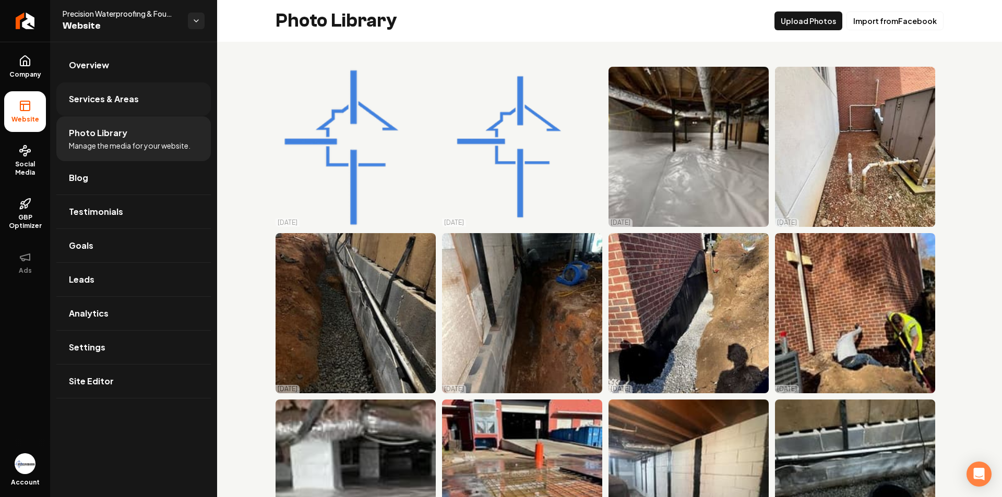
click at [101, 99] on span "Services & Areas" at bounding box center [104, 99] width 70 height 13
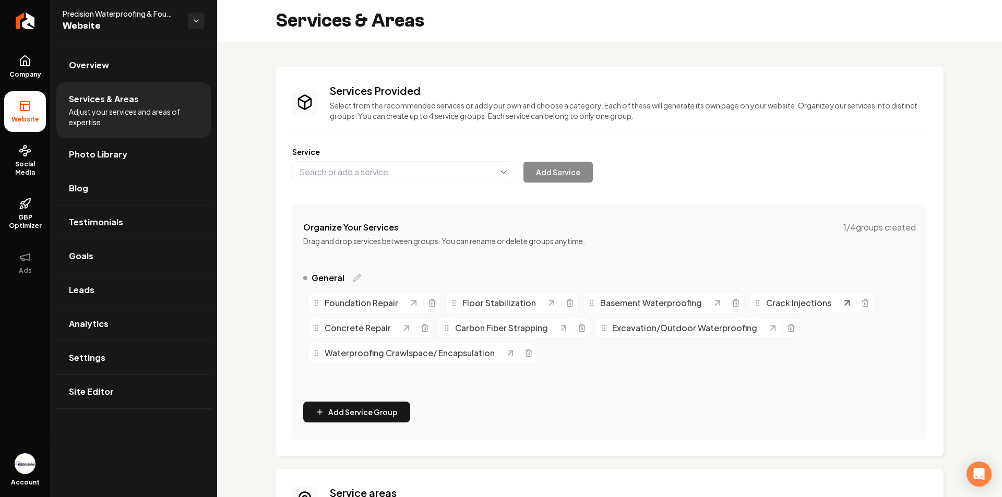
click at [843, 305] on icon "Main content area" at bounding box center [847, 303] width 10 height 10
click at [842, 304] on icon "Main content area" at bounding box center [847, 303] width 10 height 10
click at [113, 65] on link "Overview" at bounding box center [133, 65] width 154 height 33
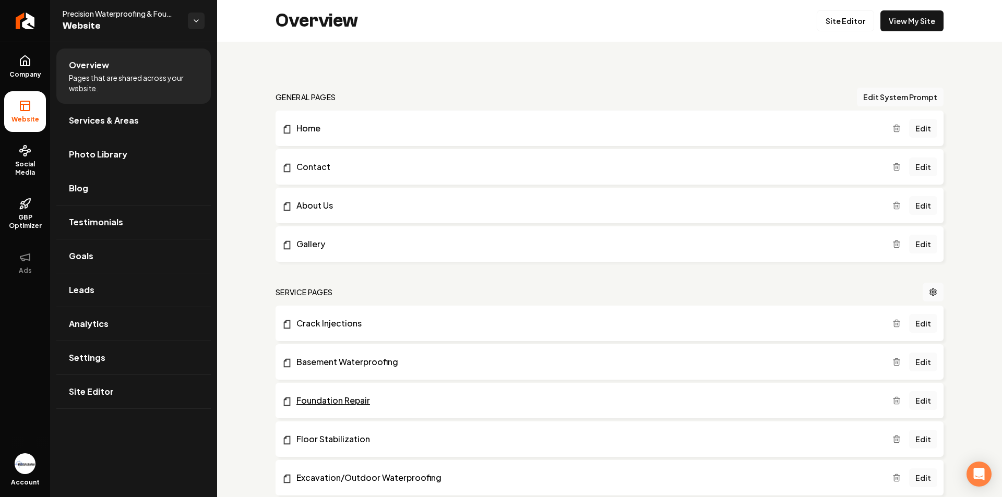
scroll to position [52, 0]
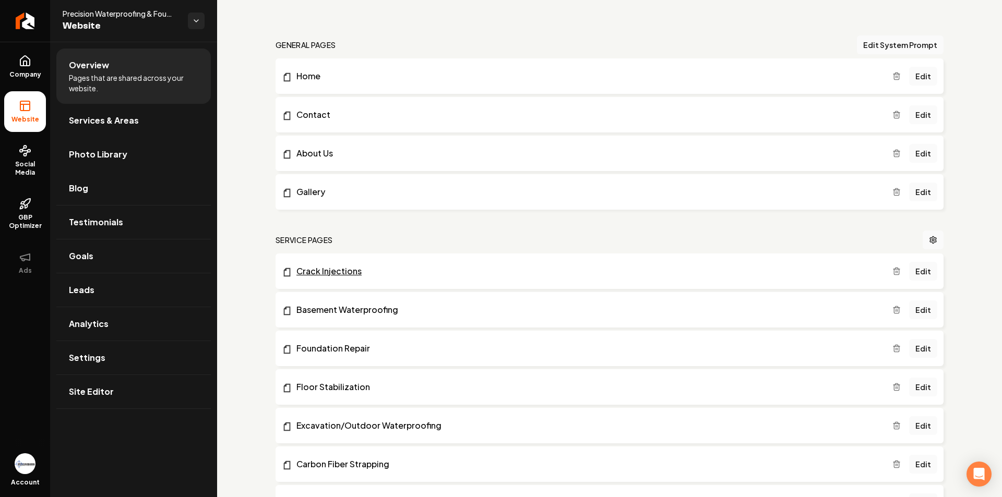
click at [804, 271] on link "Crack Injections" at bounding box center [587, 271] width 610 height 13
click at [919, 274] on link "Edit" at bounding box center [923, 271] width 28 height 19
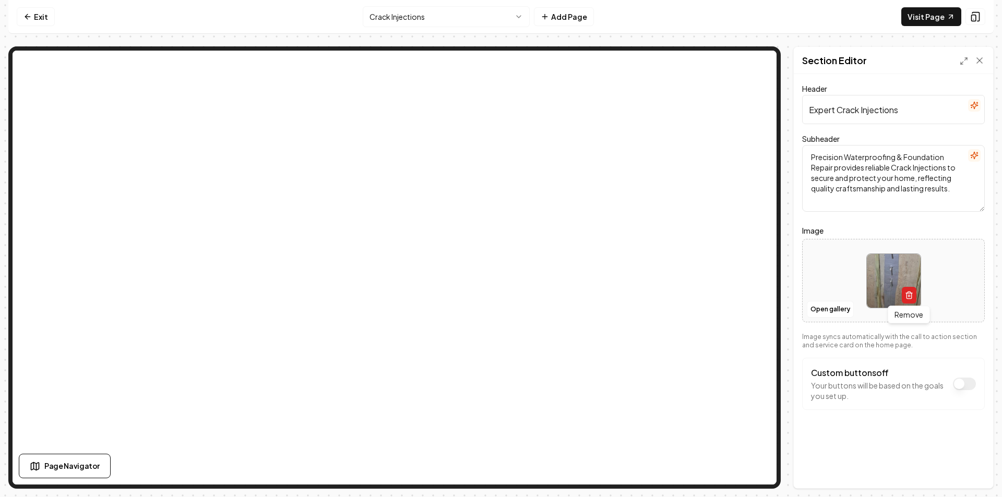
click at [908, 299] on button "button" at bounding box center [909, 295] width 15 height 17
click at [962, 470] on button "Save" at bounding box center [969, 470] width 31 height 19
click at [957, 382] on button "Custom buttons off" at bounding box center [964, 384] width 23 height 13
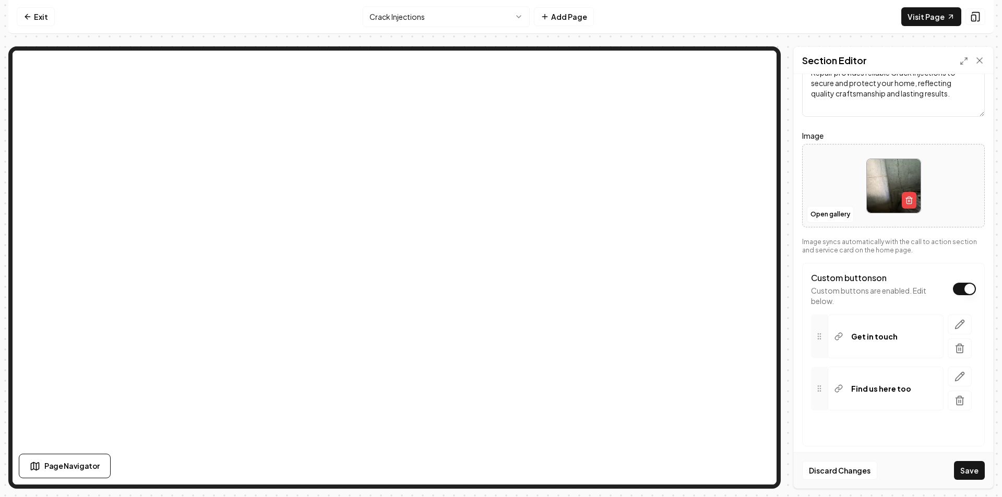
scroll to position [107, 0]
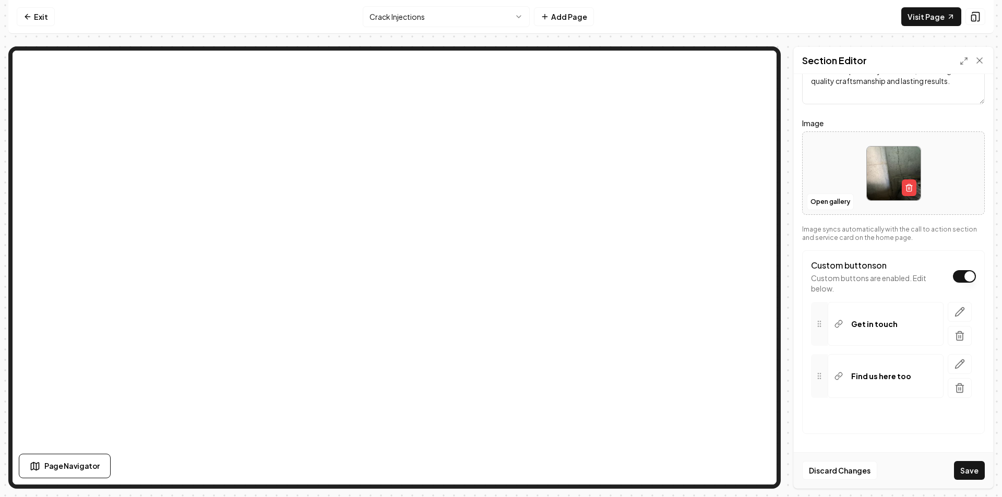
click at [959, 280] on button "Custom buttons on" at bounding box center [964, 276] width 23 height 13
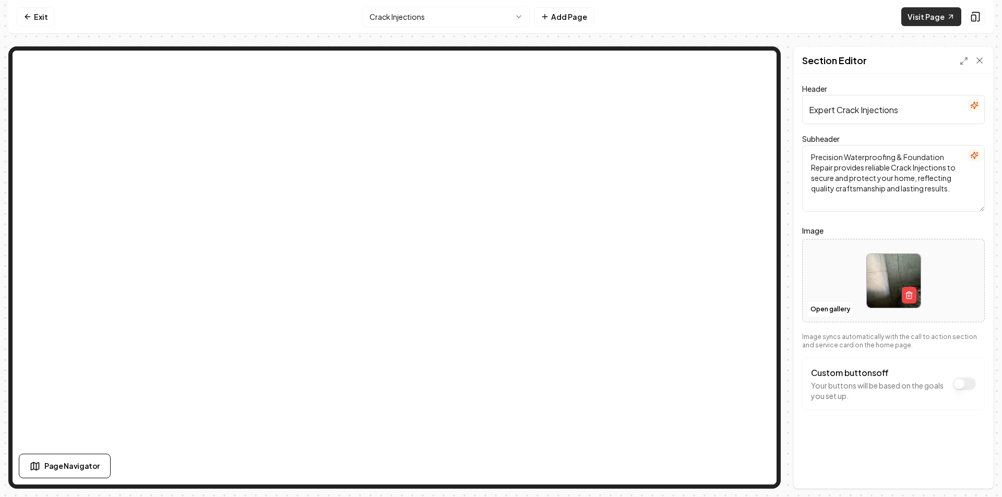
click at [922, 19] on link "Visit Page" at bounding box center [931, 16] width 60 height 19
click at [37, 20] on link "Exit" at bounding box center [36, 16] width 38 height 19
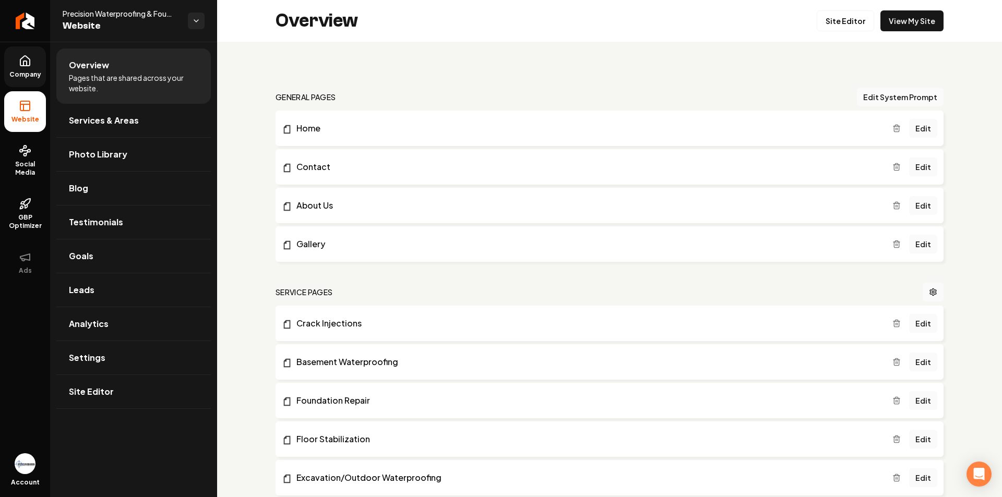
click at [33, 70] on span "Company" at bounding box center [25, 74] width 40 height 8
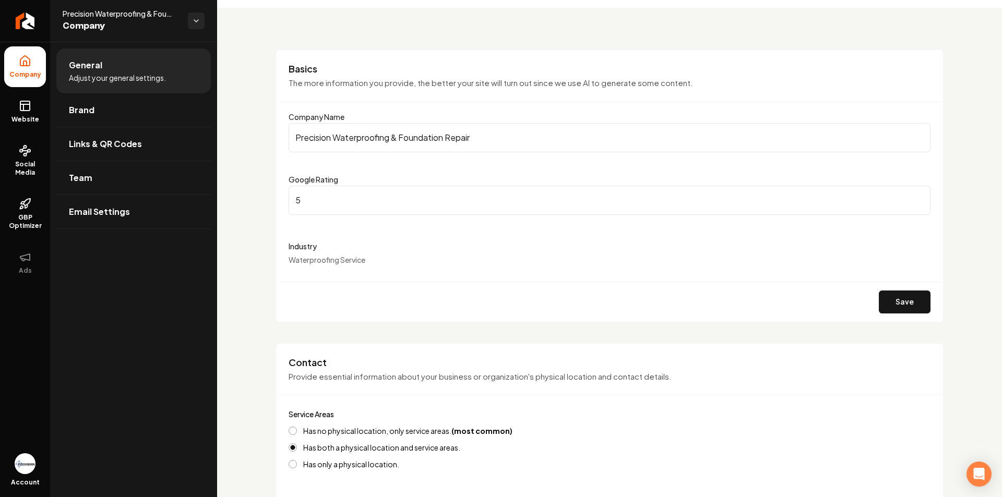
scroll to position [52, 0]
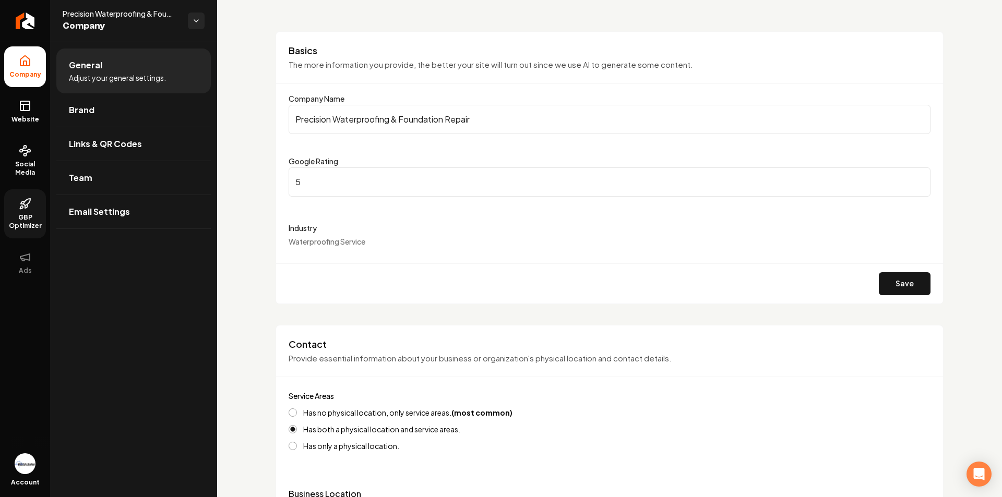
click at [11, 210] on link "GBP Optimizer" at bounding box center [25, 213] width 42 height 49
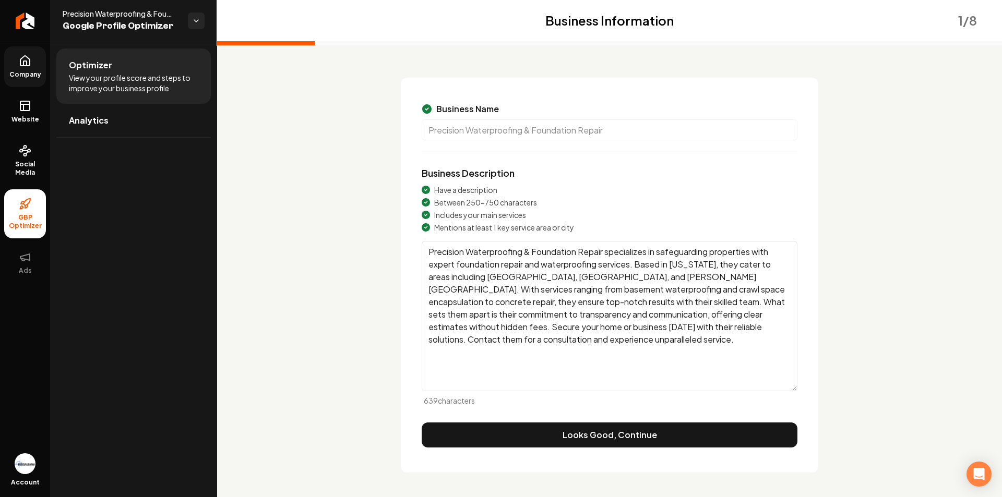
scroll to position [40, 0]
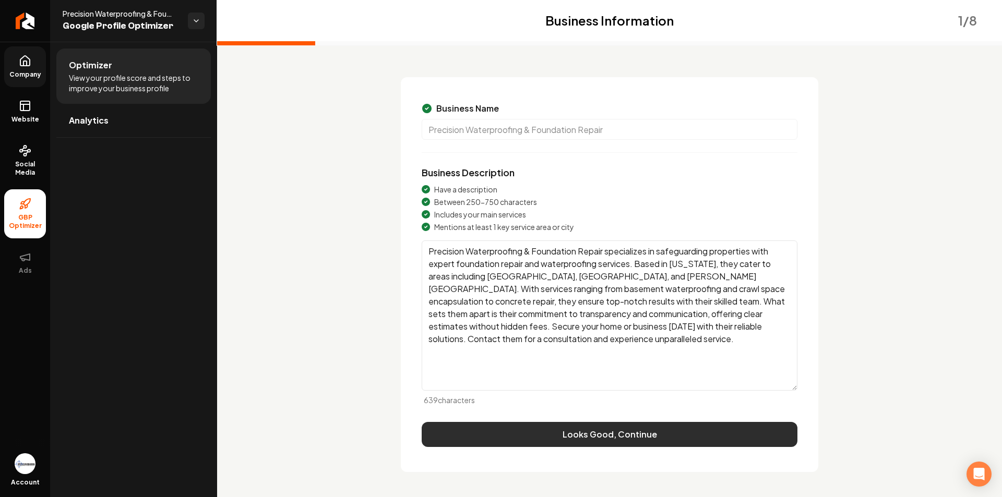
click at [632, 429] on button "Looks Good, Continue" at bounding box center [610, 434] width 376 height 25
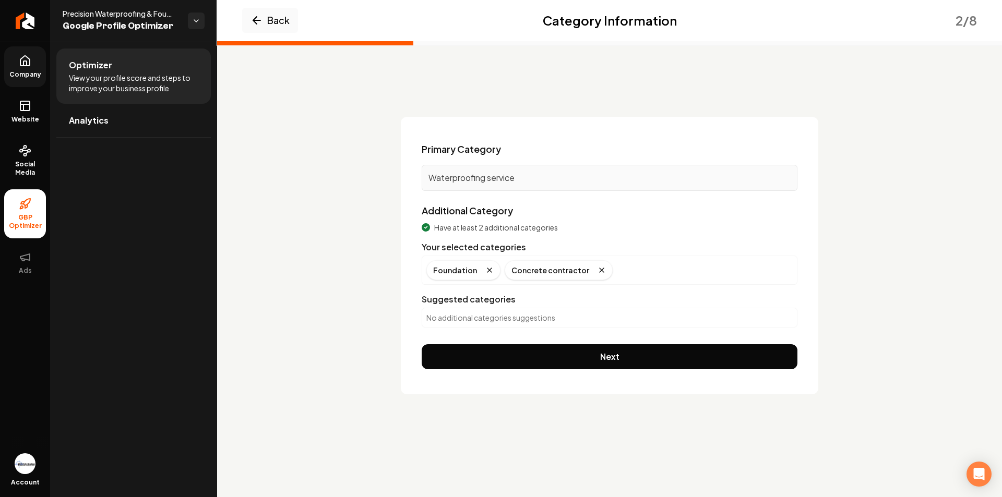
click at [509, 319] on p "No additional categories suggestions" at bounding box center [609, 318] width 366 height 10
click at [499, 314] on p "No additional categories suggestions" at bounding box center [609, 318] width 366 height 10
click at [499, 317] on p "No additional categories suggestions" at bounding box center [609, 318] width 366 height 10
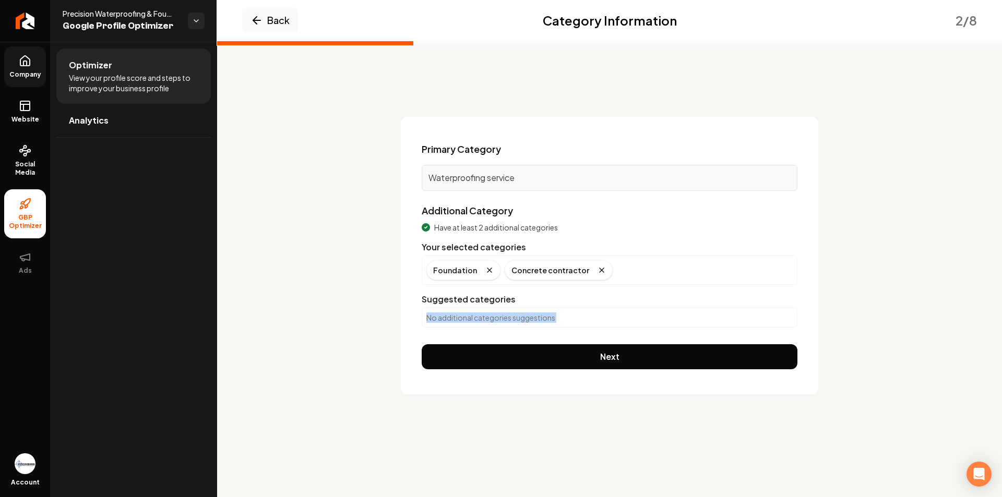
click at [499, 317] on p "No additional categories suggestions" at bounding box center [609, 318] width 366 height 10
click at [557, 314] on p "No additional categories suggestions" at bounding box center [609, 318] width 366 height 10
click at [561, 318] on p "No additional categories suggestions" at bounding box center [609, 318] width 366 height 10
click at [559, 321] on p "No additional categories suggestions" at bounding box center [609, 318] width 366 height 10
click at [525, 174] on p "Waterproofing service" at bounding box center [609, 178] width 362 height 13
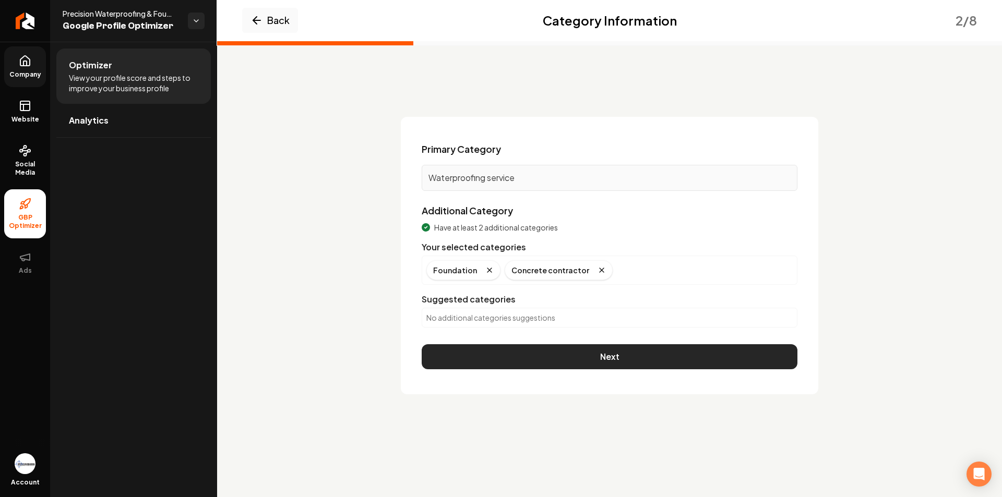
click at [631, 354] on button "Next" at bounding box center [610, 356] width 376 height 25
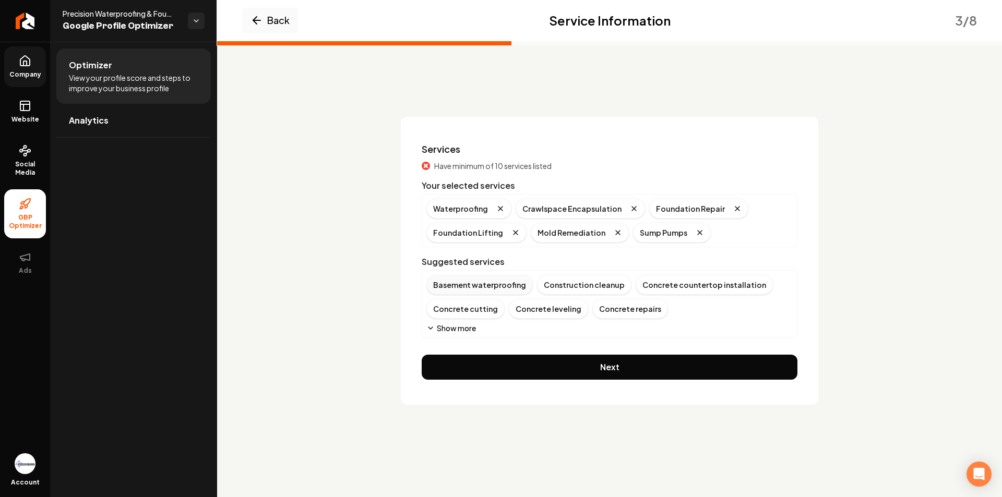
click at [498, 286] on div "Basement waterproofing" at bounding box center [479, 285] width 106 height 20
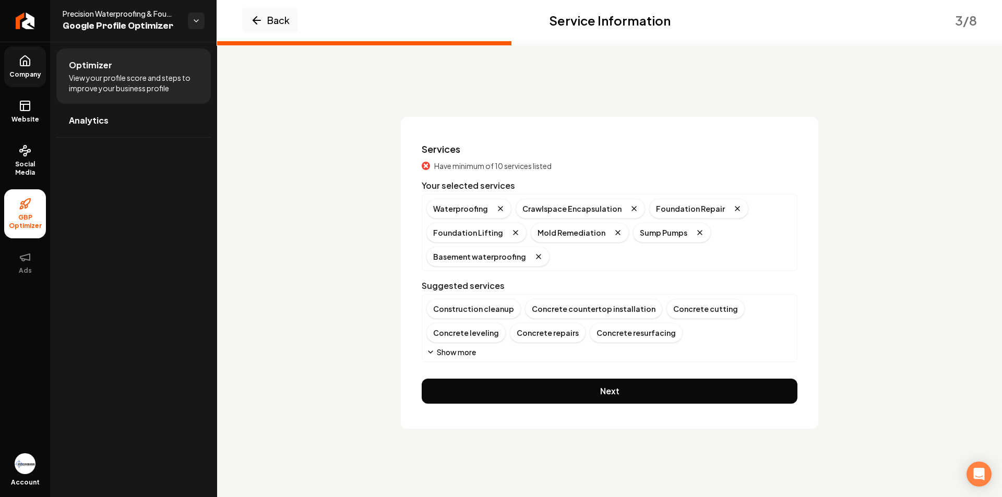
click at [459, 356] on button "Show more" at bounding box center [451, 352] width 50 height 10
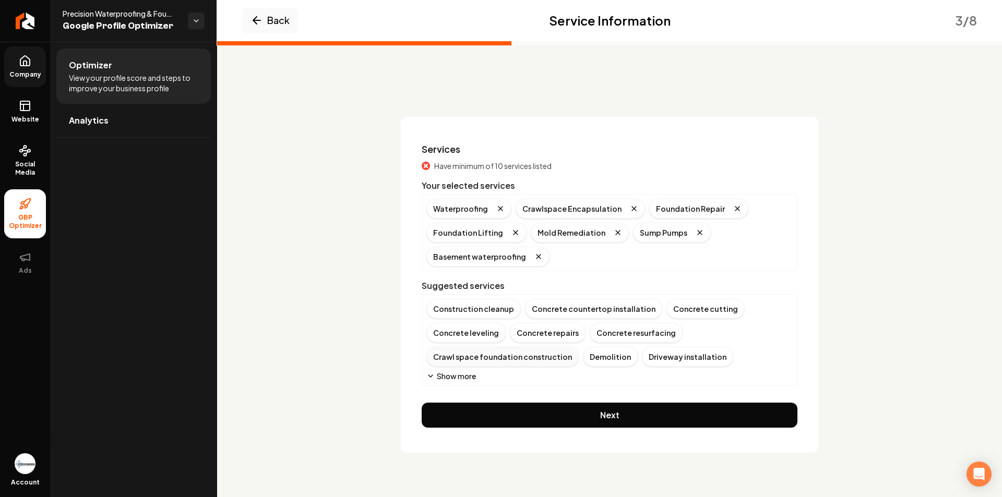
click at [537, 361] on div "Crawl space foundation construction" at bounding box center [502, 357] width 152 height 20
click at [466, 377] on button "Show more" at bounding box center [451, 376] width 50 height 10
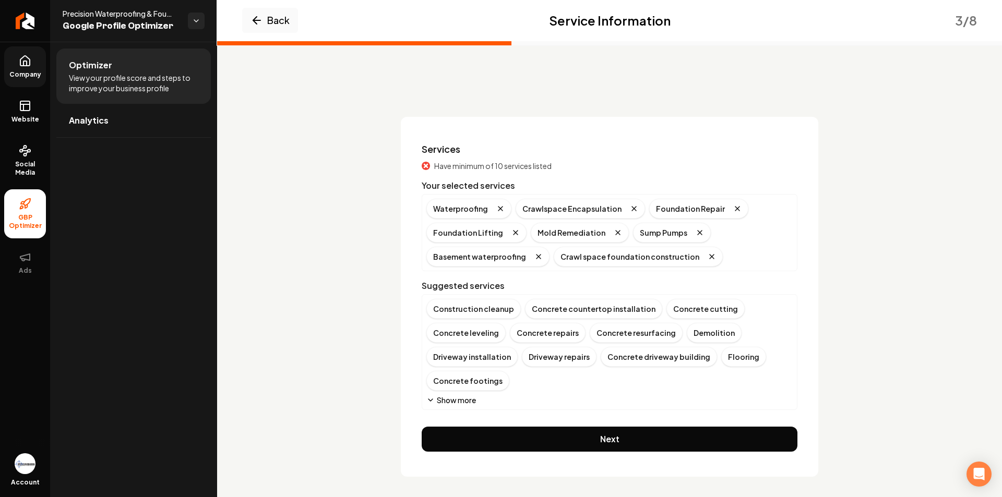
click at [453, 400] on button "Show more" at bounding box center [451, 400] width 50 height 10
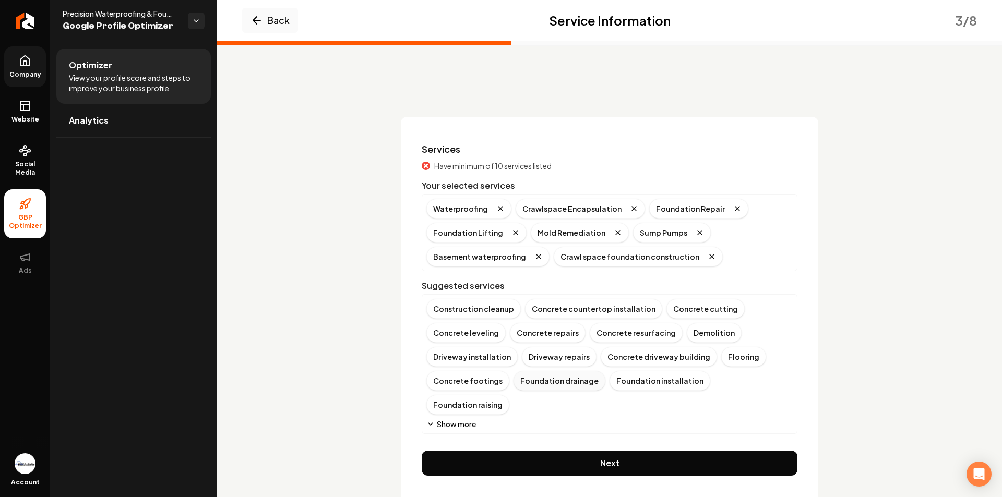
click at [567, 384] on div "Foundation drainage" at bounding box center [559, 381] width 92 height 20
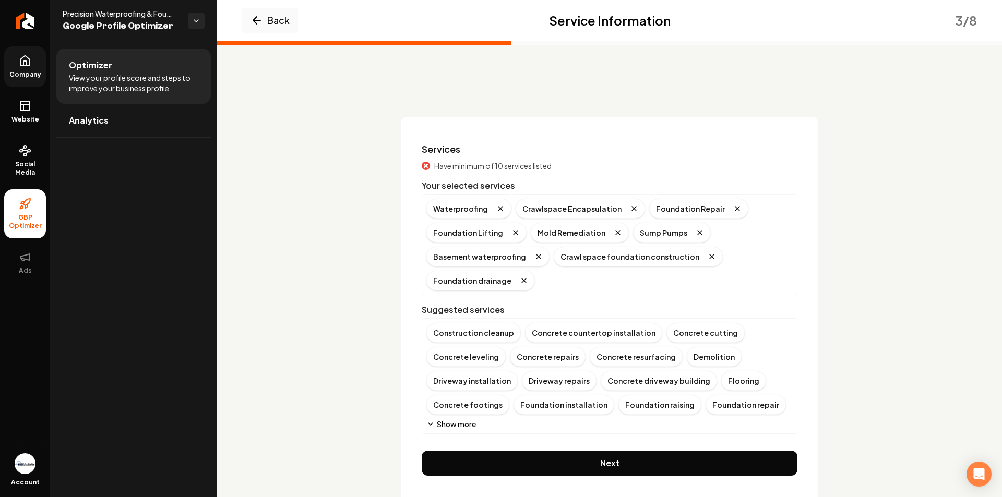
click at [461, 427] on button "Show more" at bounding box center [451, 424] width 50 height 10
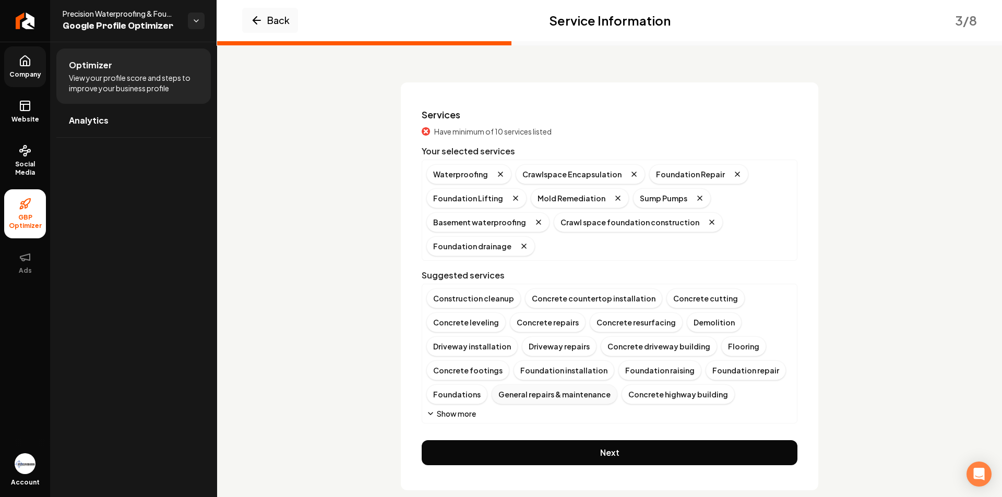
scroll to position [53, 0]
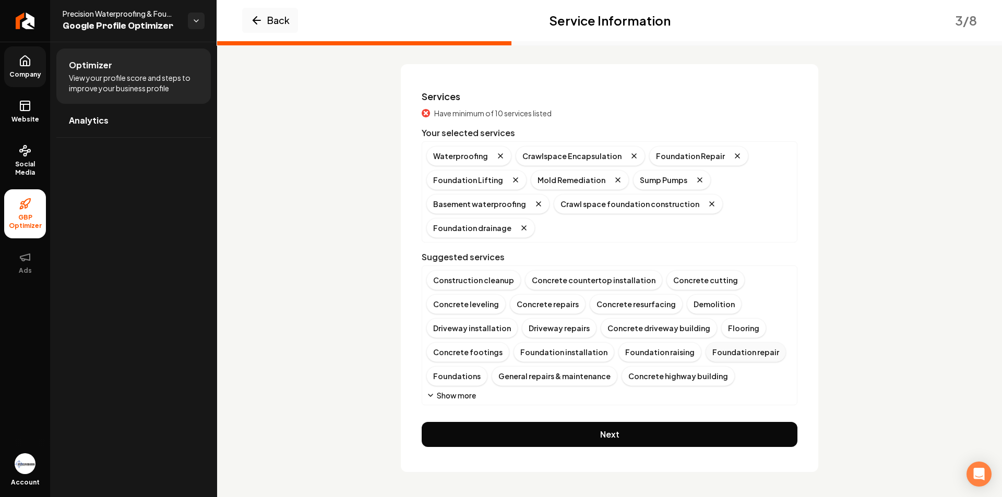
click at [734, 352] on div "Foundation repair" at bounding box center [745, 352] width 80 height 20
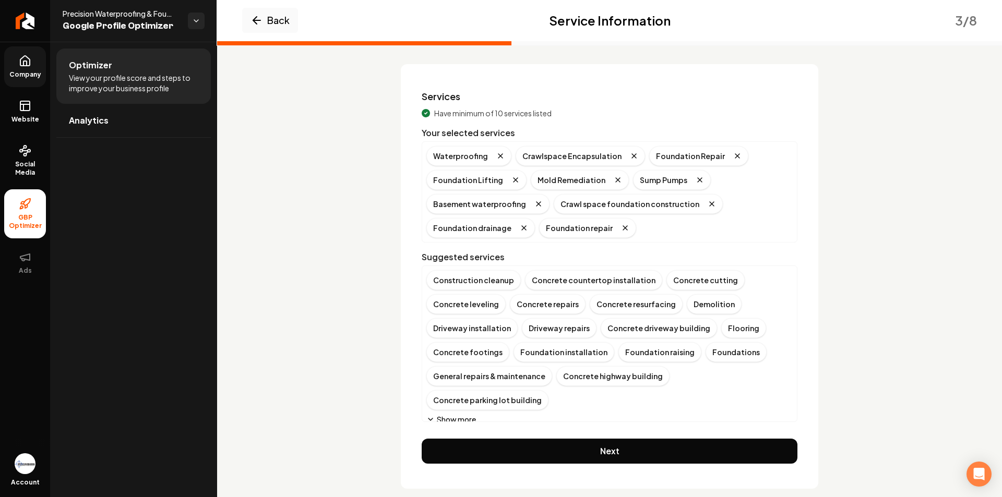
click at [454, 414] on button "Show more" at bounding box center [451, 419] width 50 height 10
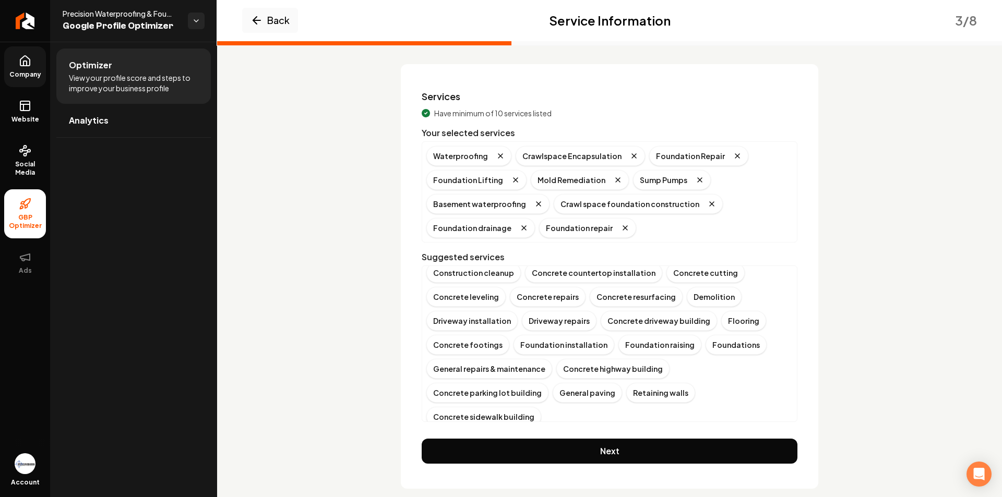
click at [449, 431] on button "Show more" at bounding box center [451, 436] width 50 height 10
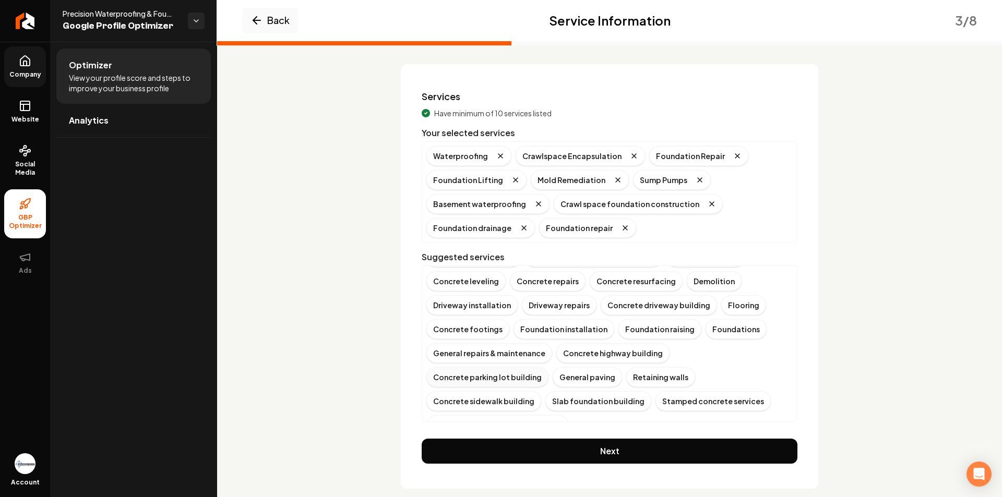
scroll to position [31, 0]
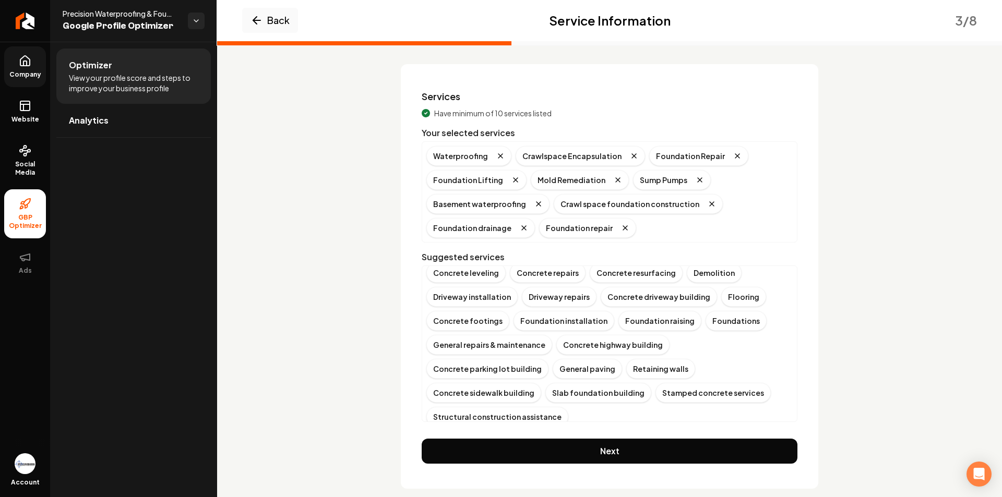
click at [445, 431] on button "Show more" at bounding box center [451, 436] width 50 height 10
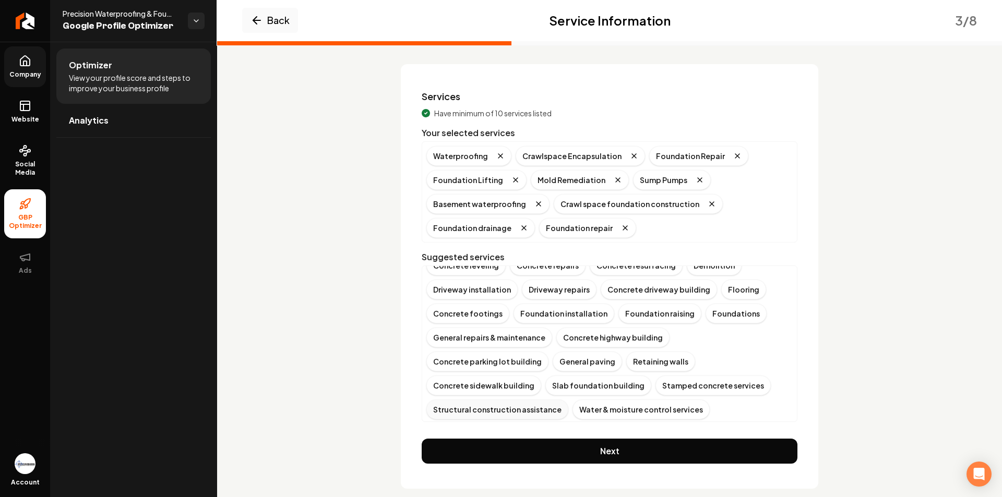
scroll to position [41, 0]
click at [572, 409] on div "Water & moisture control services" at bounding box center [640, 408] width 137 height 20
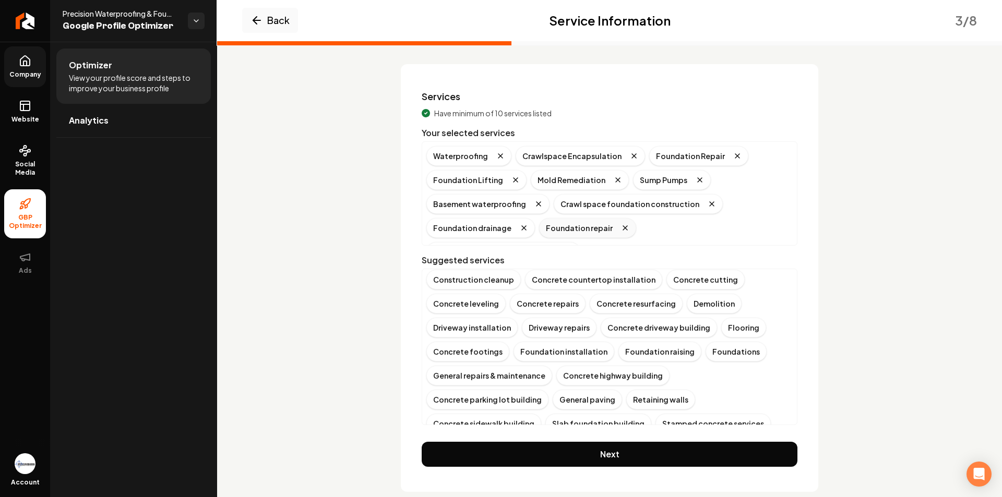
scroll to position [0, 0]
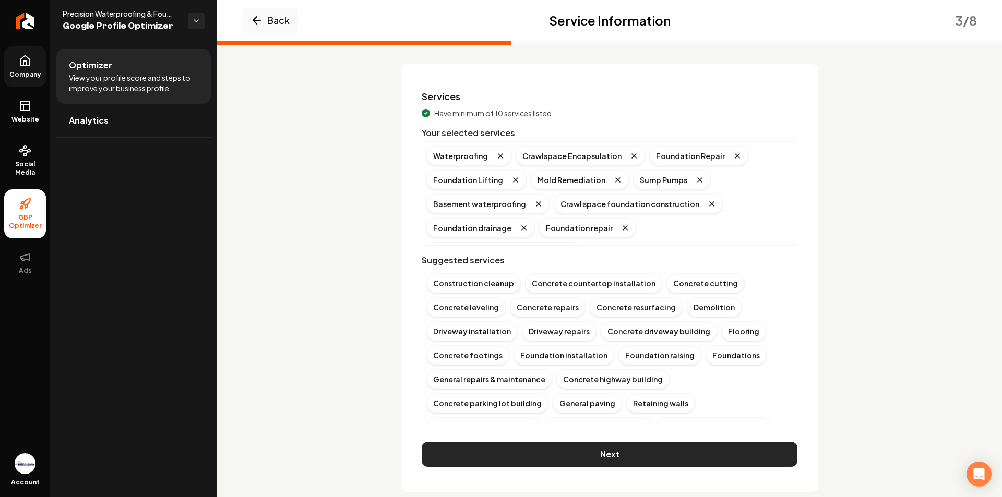
click at [619, 449] on button "Next" at bounding box center [610, 454] width 376 height 25
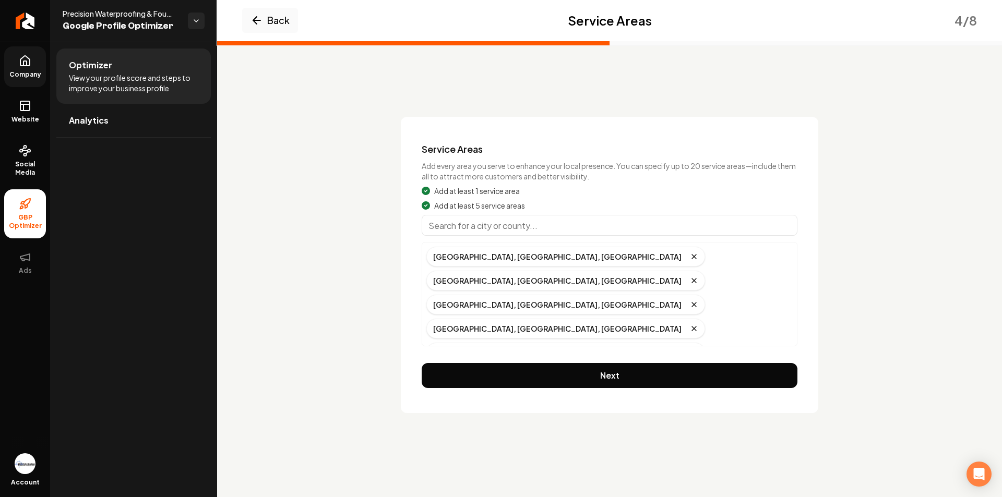
click at [505, 223] on input "Main content area" at bounding box center [610, 225] width 376 height 21
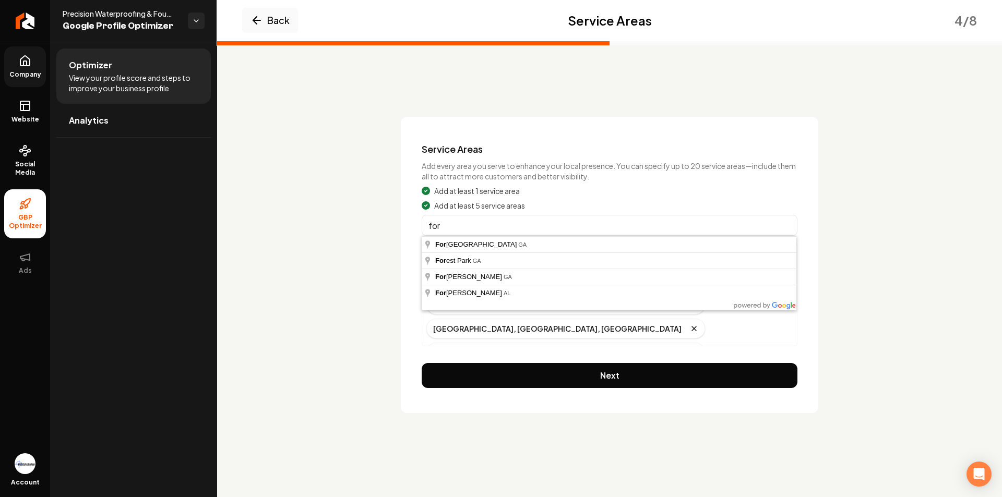
type input "Forsyth County, GA"
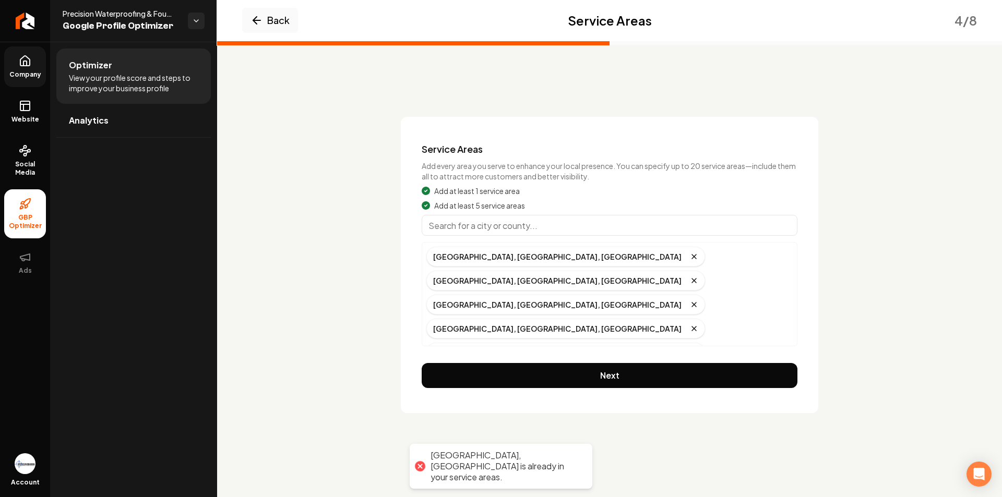
click at [539, 223] on input "Main content area" at bounding box center [610, 225] width 376 height 21
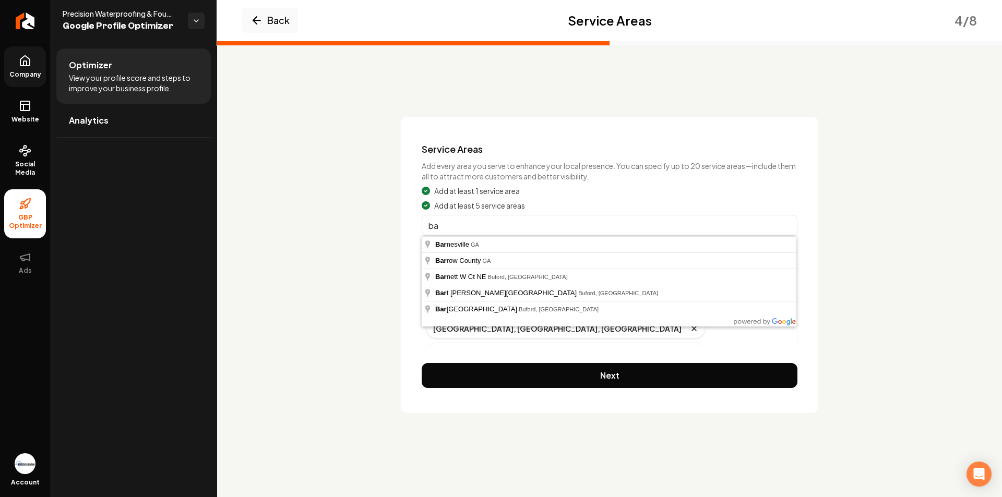
type input "b"
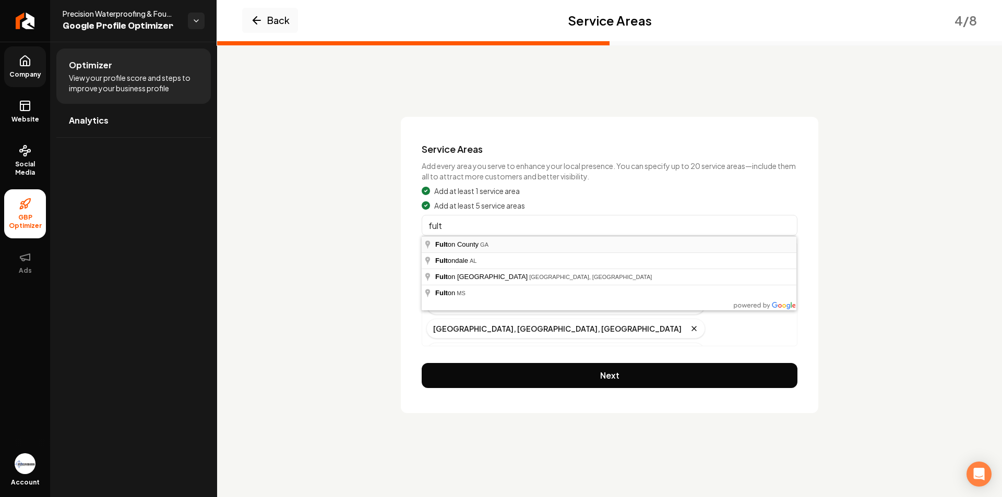
type input "Fulton County, GA"
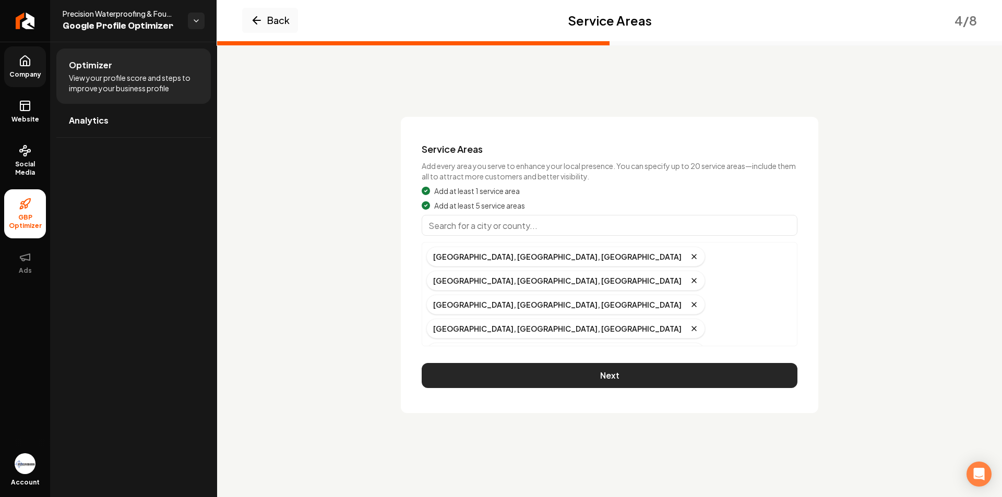
click at [652, 372] on button "Next" at bounding box center [610, 375] width 376 height 25
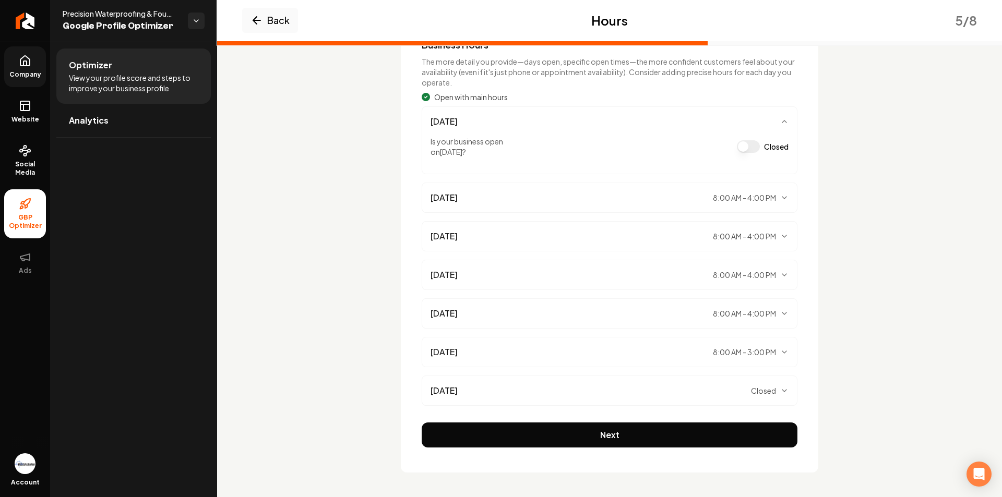
scroll to position [105, 0]
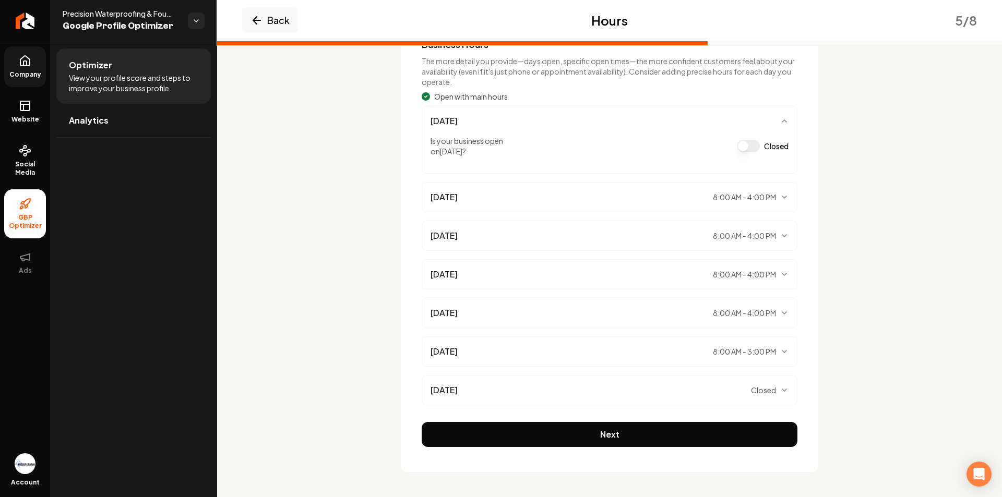
click at [640, 437] on button "Next" at bounding box center [610, 434] width 376 height 25
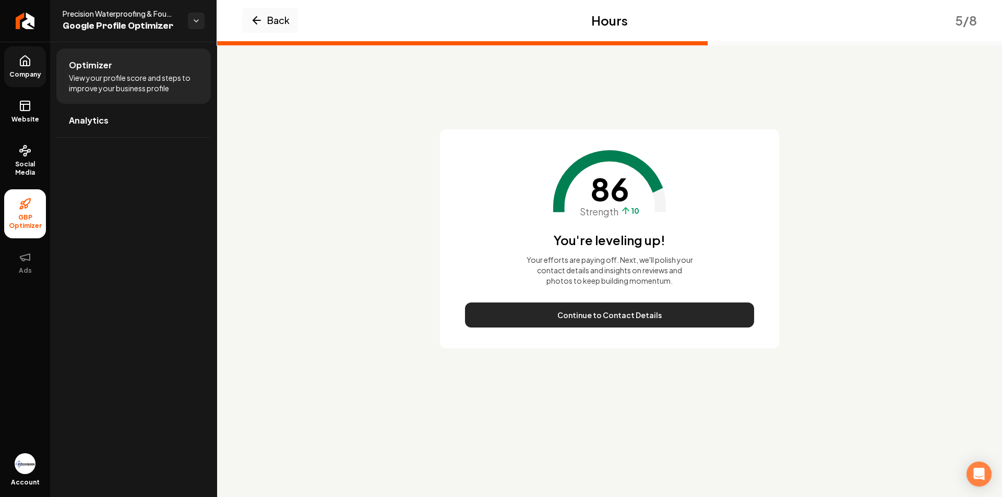
click at [613, 317] on button "Continue to Contact Details" at bounding box center [609, 315] width 289 height 25
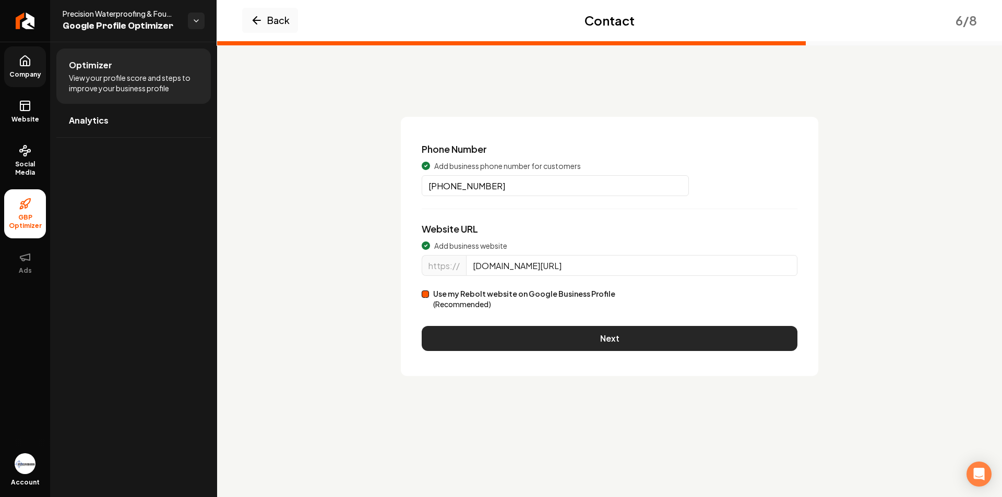
click at [591, 332] on button "Next" at bounding box center [610, 338] width 376 height 25
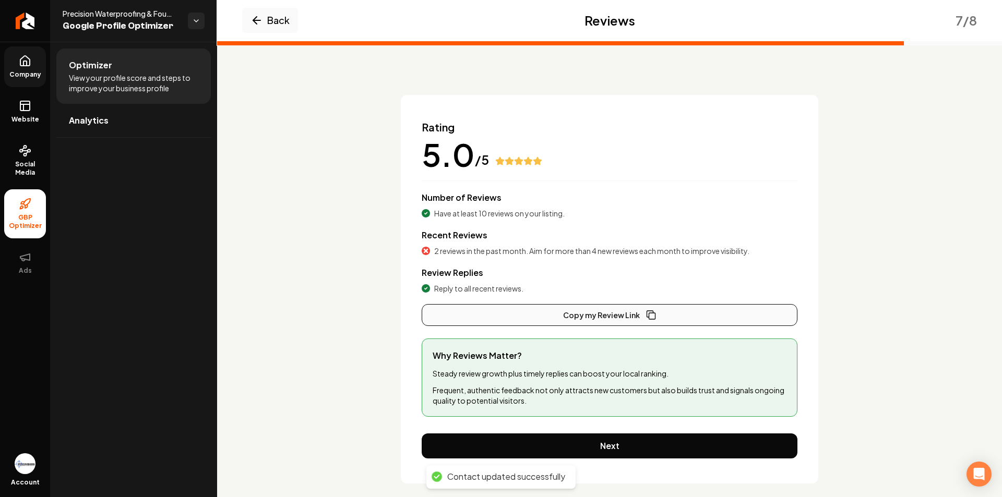
scroll to position [33, 0]
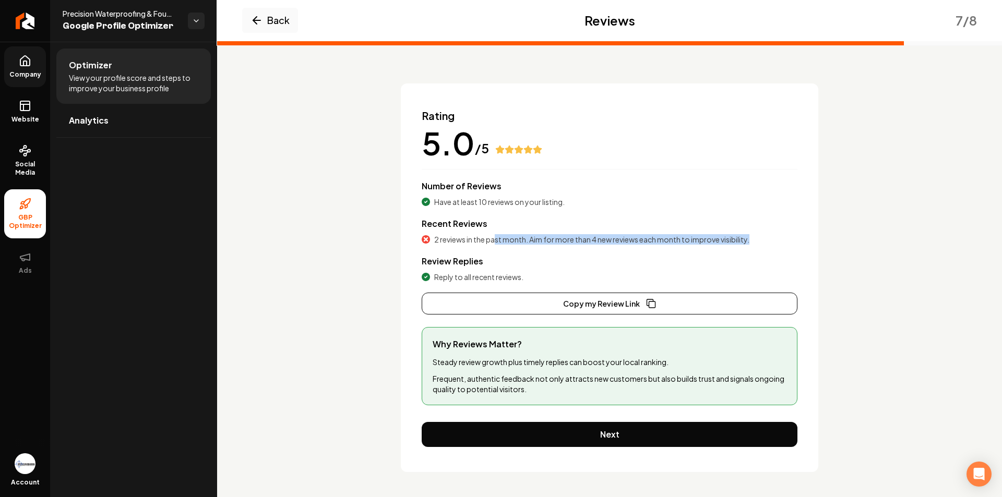
drag, startPoint x: 738, startPoint y: 237, endPoint x: 493, endPoint y: 236, distance: 244.7
click at [493, 236] on div "2 reviews in the past month. Aim for more than 4 new reviews each month to impr…" at bounding box center [610, 239] width 376 height 10
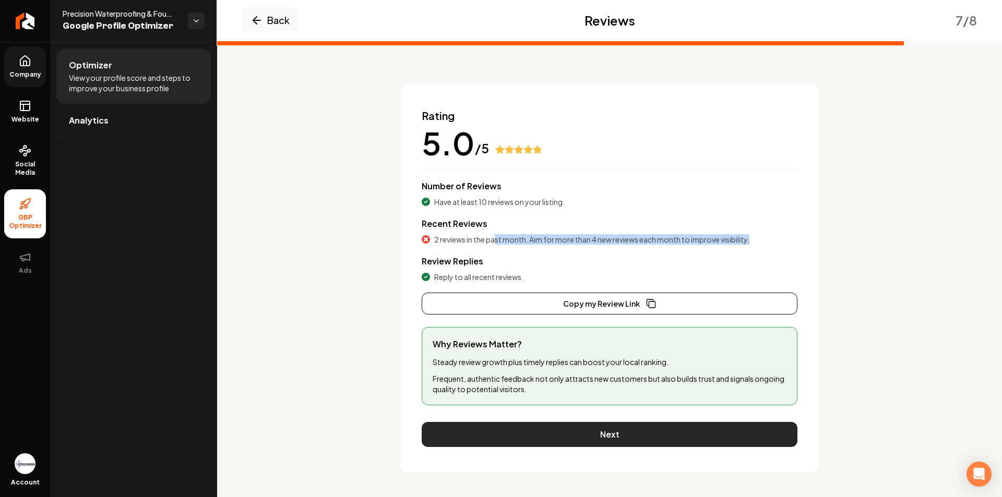
click at [634, 436] on button "Next" at bounding box center [610, 434] width 376 height 25
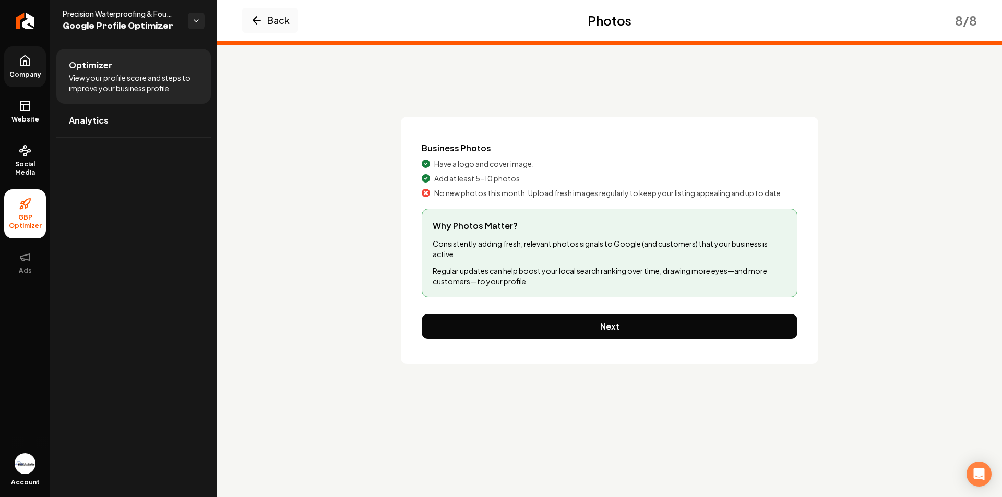
scroll to position [0, 0]
click at [271, 22] on button "Back" at bounding box center [270, 20] width 56 height 25
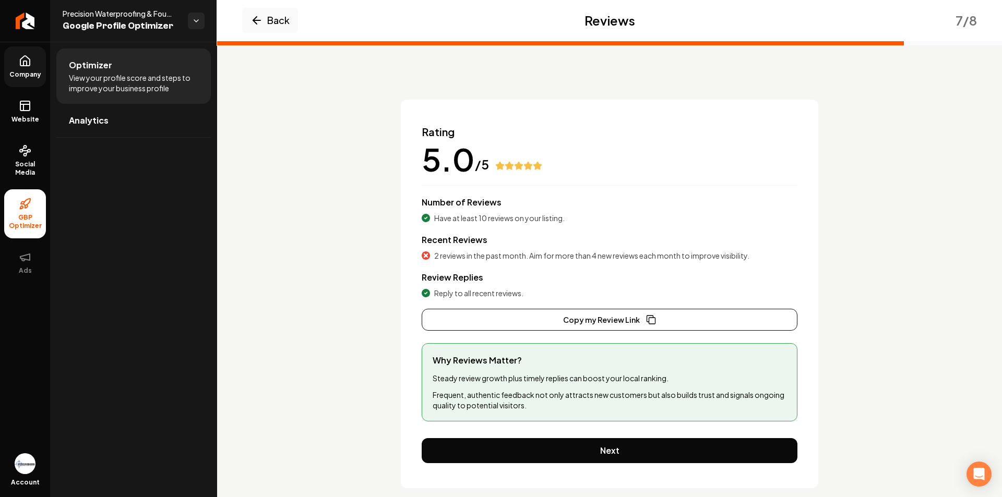
scroll to position [33, 0]
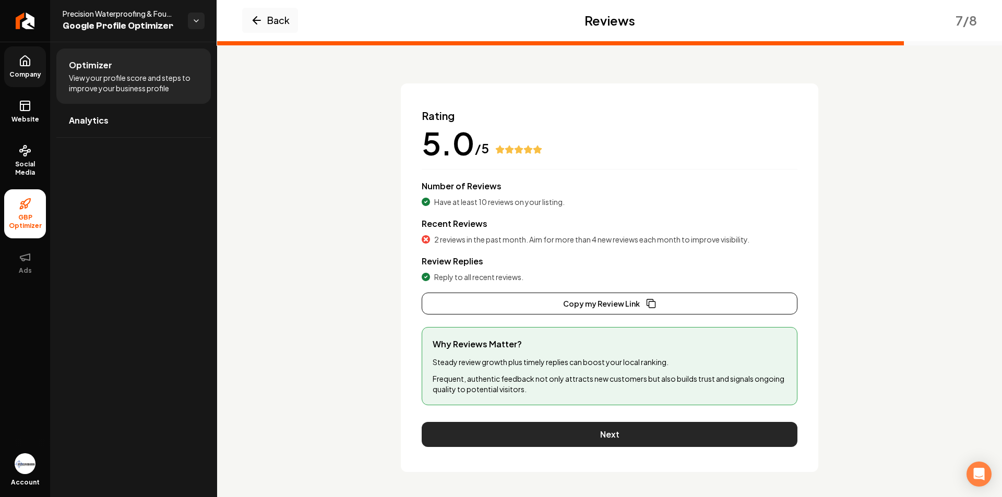
click at [660, 443] on button "Next" at bounding box center [610, 434] width 376 height 25
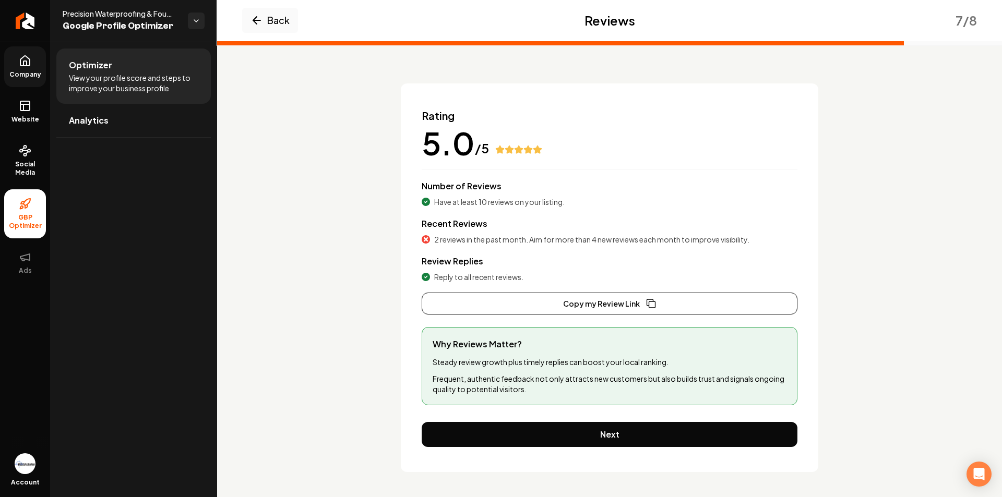
scroll to position [0, 0]
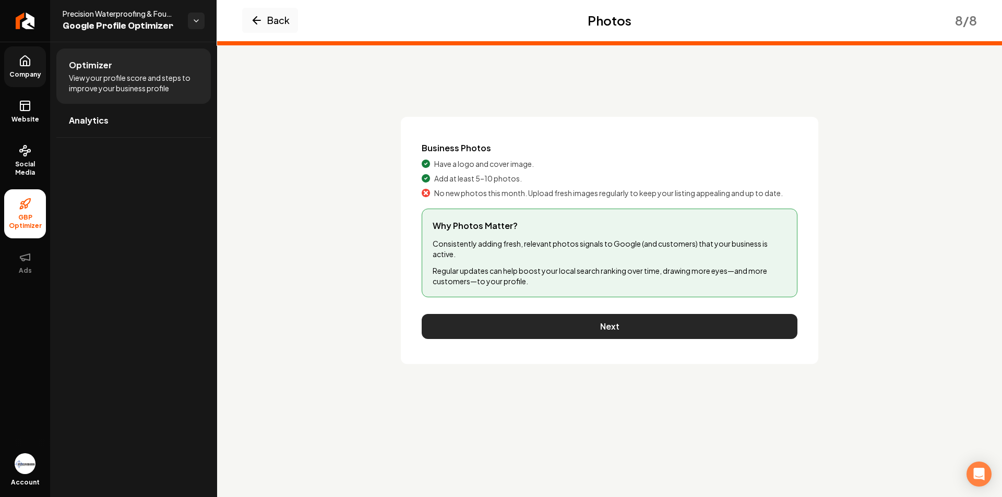
click at [646, 331] on button "Next" at bounding box center [610, 326] width 376 height 25
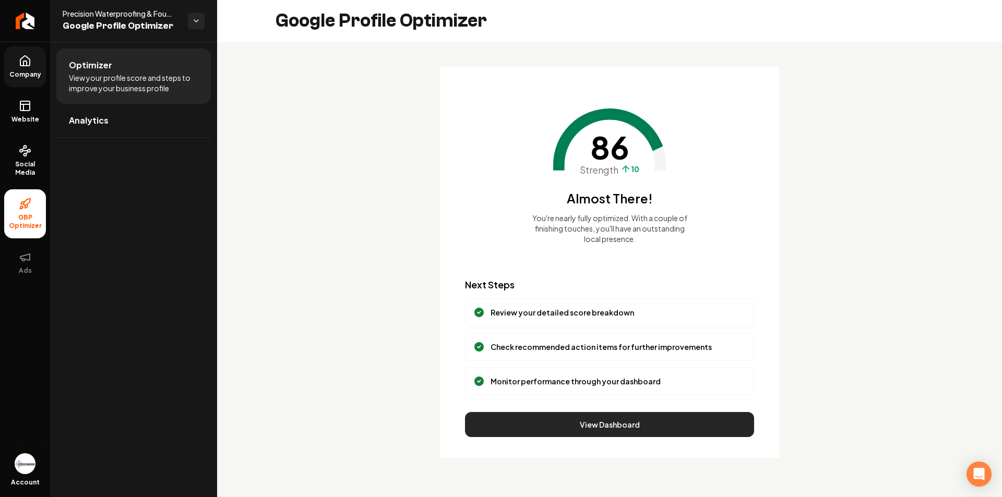
click at [631, 415] on button "View Dashboard" at bounding box center [609, 424] width 289 height 25
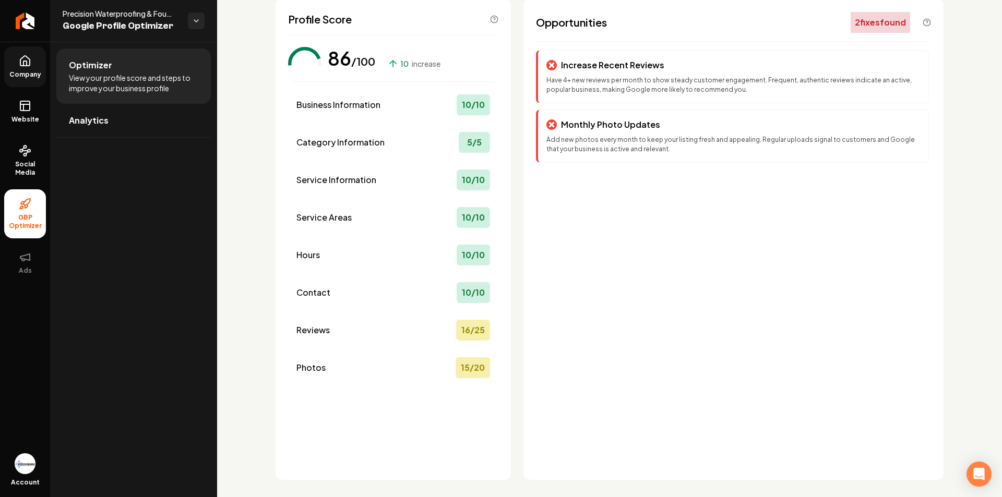
scroll to position [75, 0]
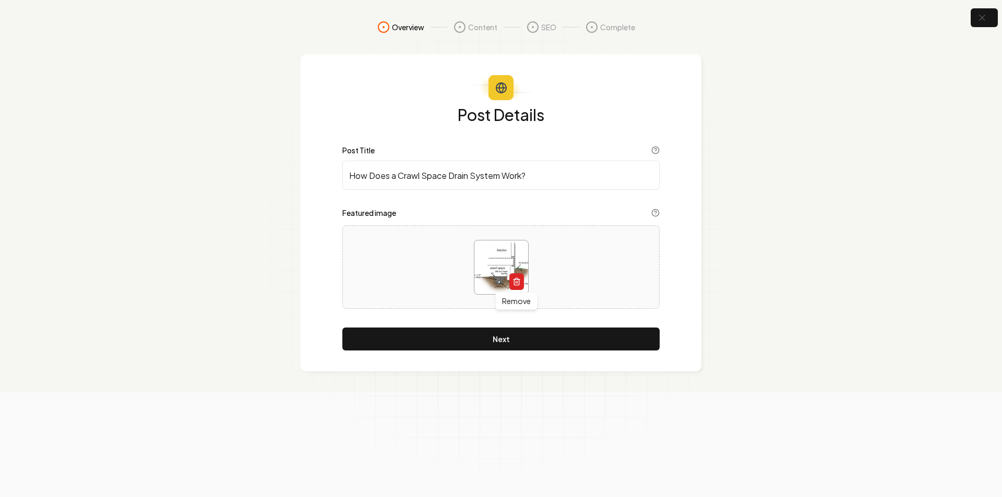
click at [521, 282] on button "button" at bounding box center [516, 281] width 15 height 17
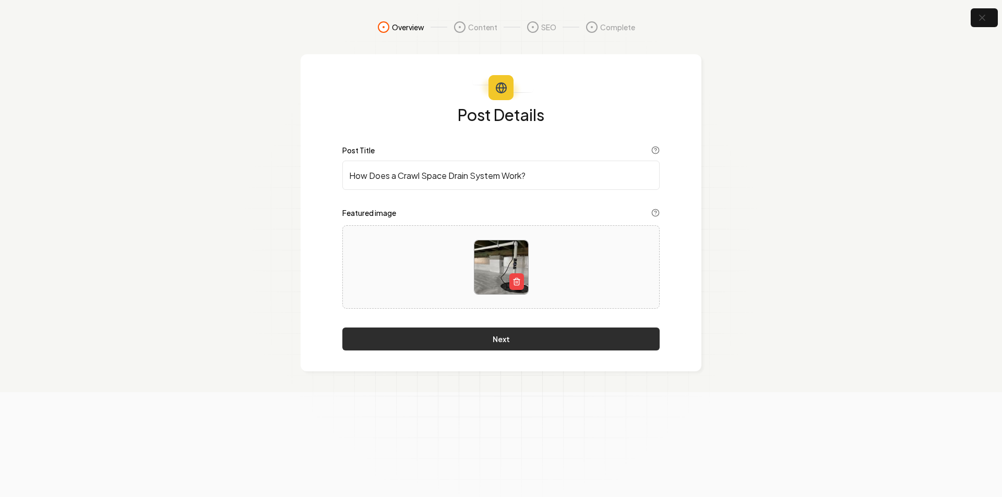
click at [519, 346] on button "Next" at bounding box center [500, 339] width 317 height 23
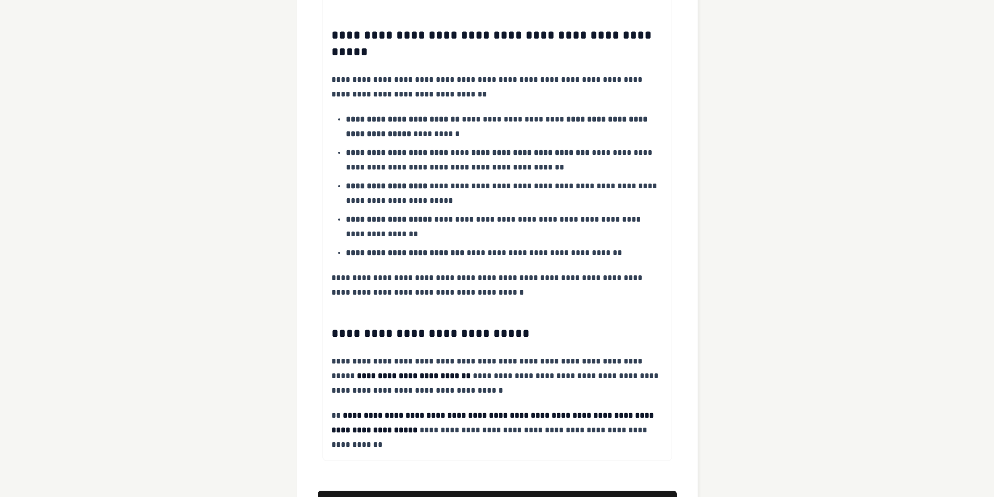
scroll to position [996, 0]
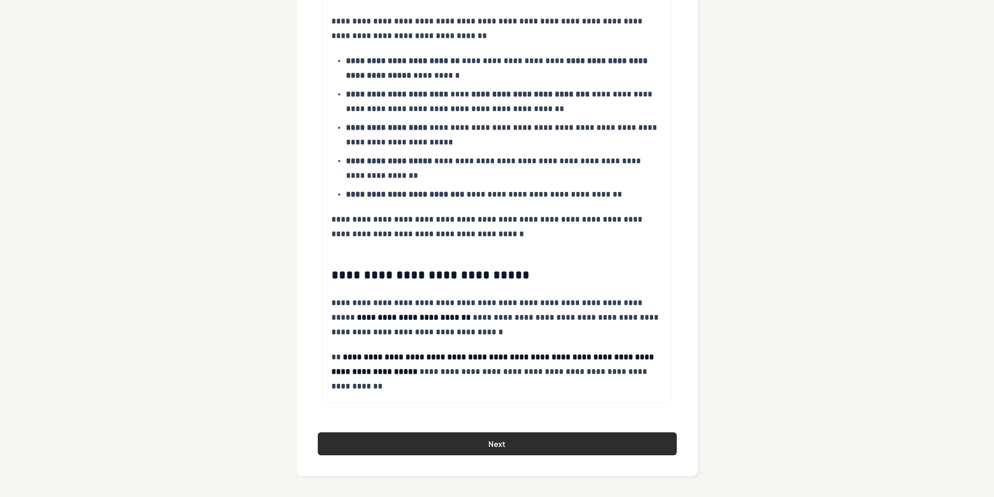
click at [518, 442] on button "Next" at bounding box center [497, 443] width 359 height 23
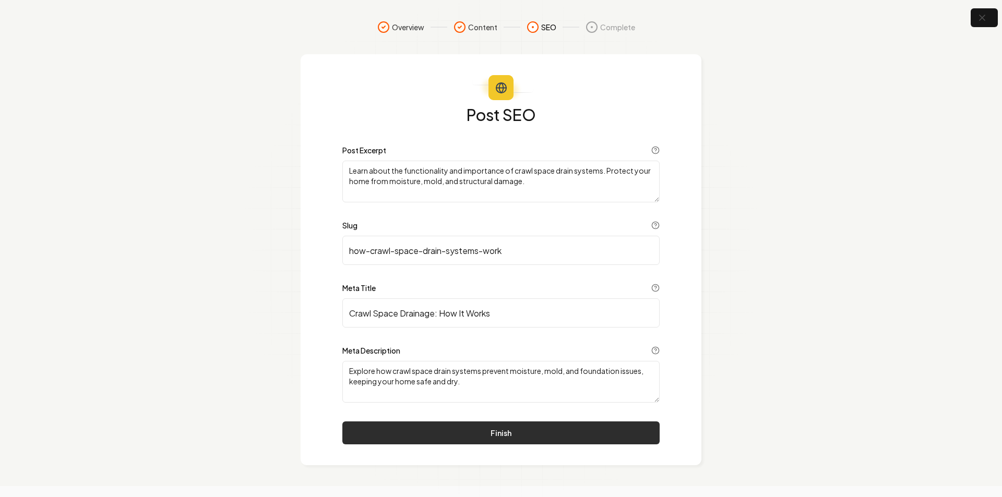
click at [522, 426] on button "Finish" at bounding box center [500, 433] width 317 height 23
